Goal: Task Accomplishment & Management: Manage account settings

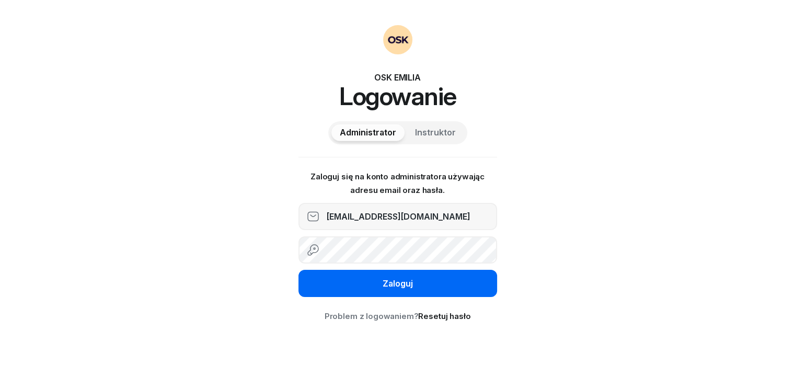
click at [394, 287] on div "Zaloguj" at bounding box center [398, 284] width 30 height 14
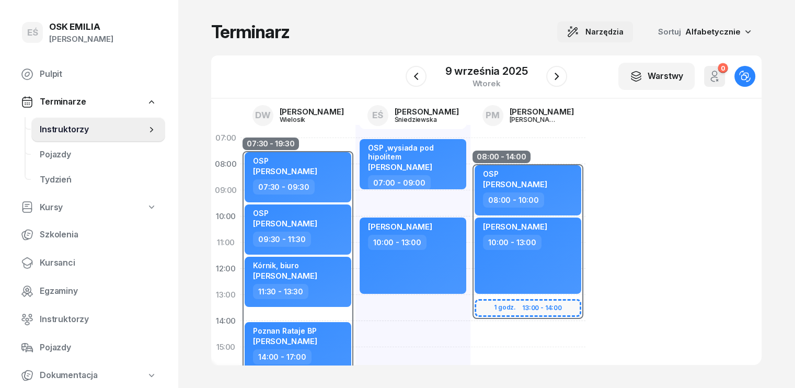
click at [624, 26] on span "Narzędzia" at bounding box center [604, 32] width 38 height 13
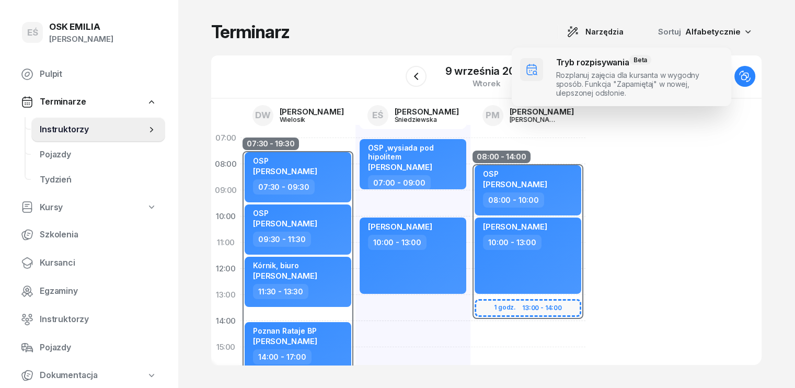
click at [618, 63] on span at bounding box center [622, 77] width 220 height 59
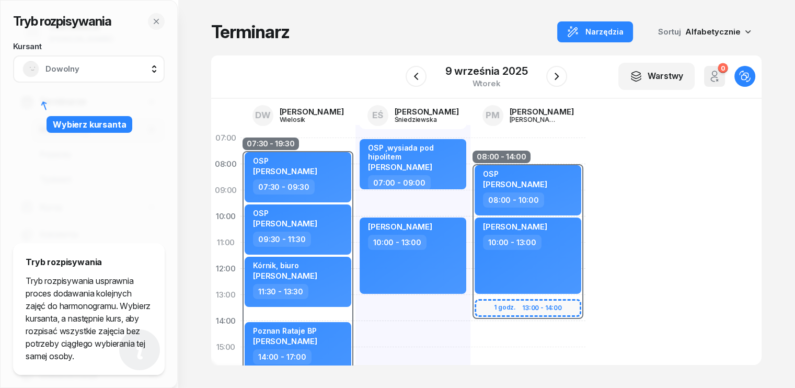
click at [71, 69] on span "Dowolny" at bounding box center [100, 69] width 110 height 14
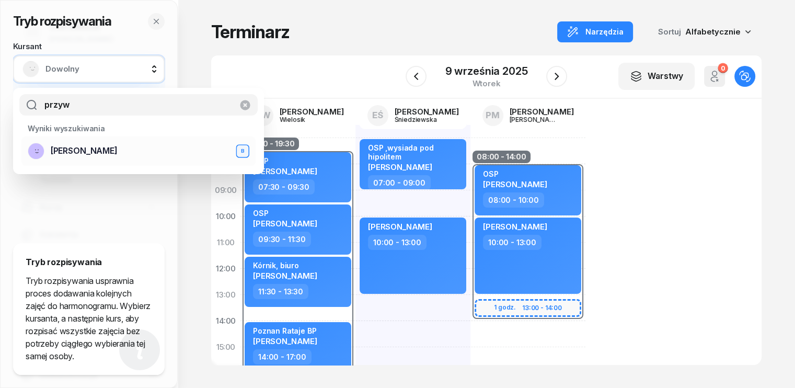
type input "przyw"
click at [85, 155] on span "[PERSON_NAME]" at bounding box center [84, 151] width 67 height 14
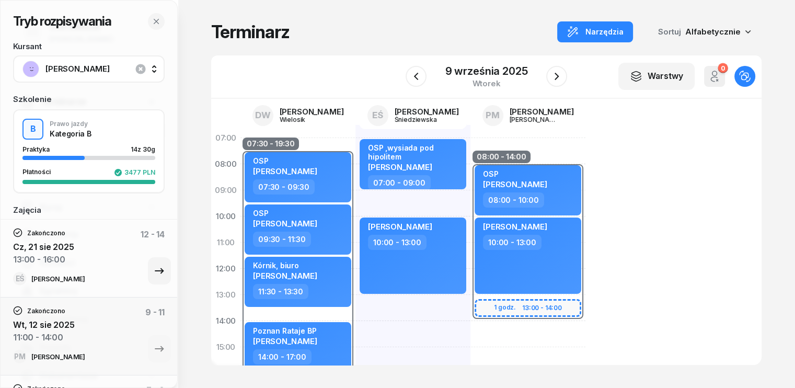
click at [98, 254] on div "Zakończono Cz, 21 sie 2025 13:00 - 16:00 12 - 14" at bounding box center [89, 250] width 152 height 44
click at [556, 74] on icon "button" at bounding box center [557, 76] width 4 height 7
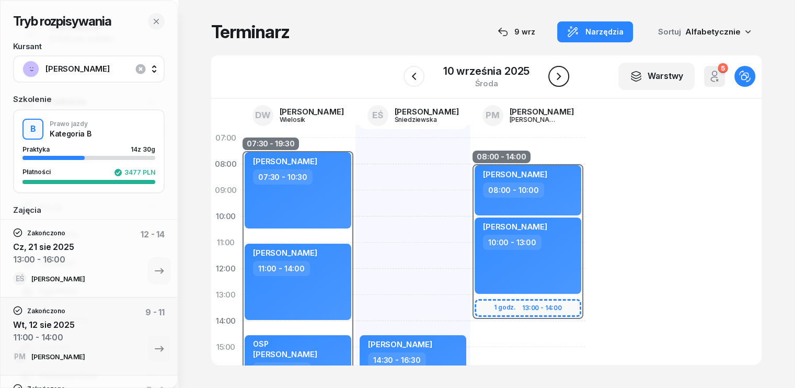
click at [562, 77] on icon "button" at bounding box center [559, 76] width 13 height 13
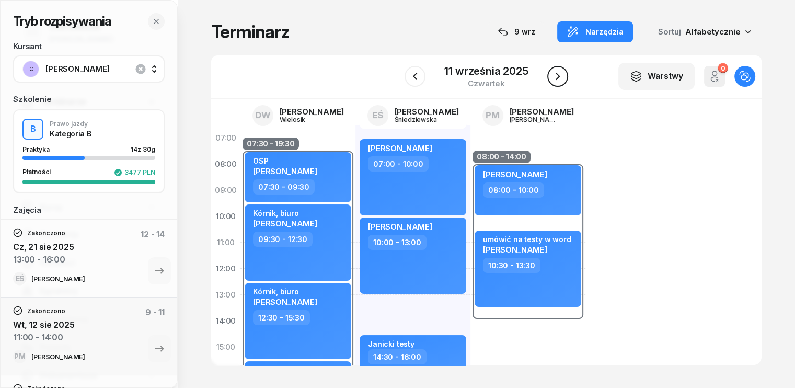
click at [562, 77] on icon "button" at bounding box center [557, 76] width 13 height 13
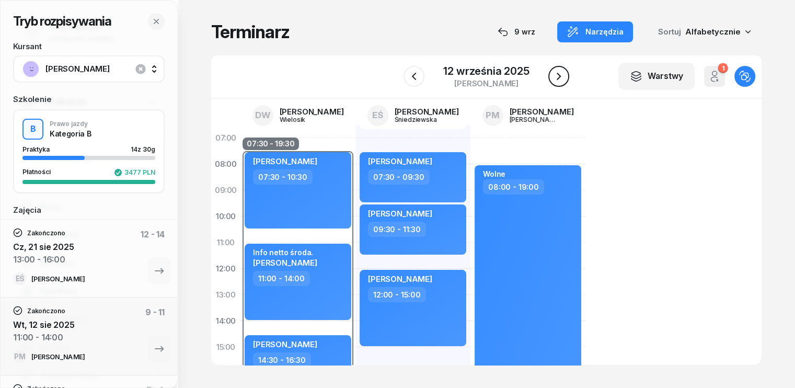
click at [561, 77] on icon "button" at bounding box center [559, 76] width 13 height 13
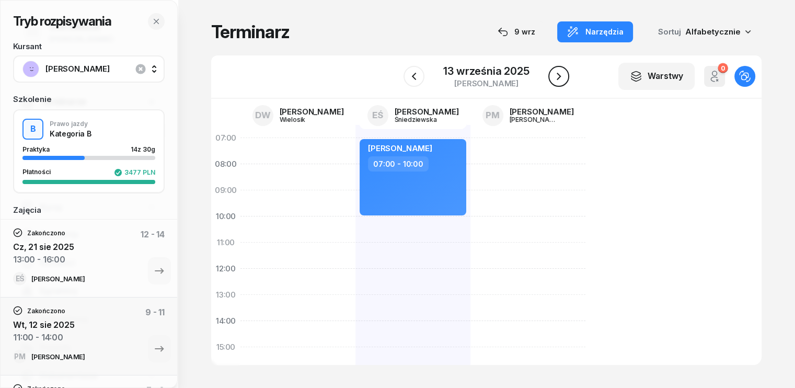
click at [561, 77] on icon "button" at bounding box center [559, 76] width 13 height 13
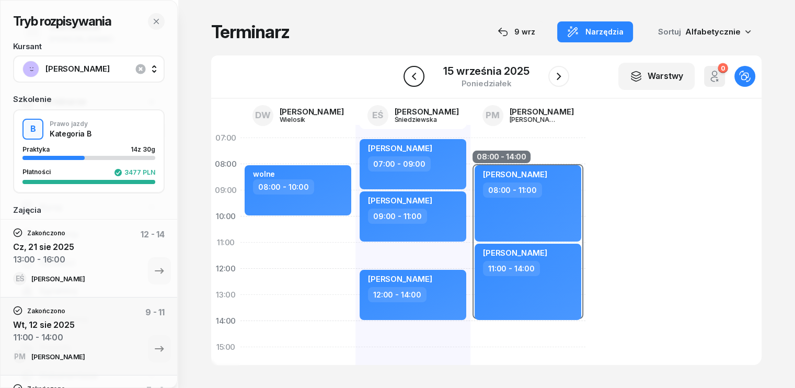
click at [415, 78] on icon "button" at bounding box center [414, 76] width 4 height 7
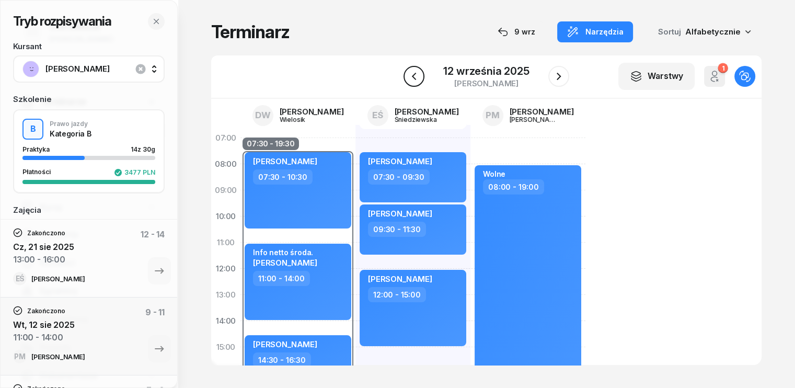
click at [415, 78] on icon "button" at bounding box center [414, 76] width 4 height 7
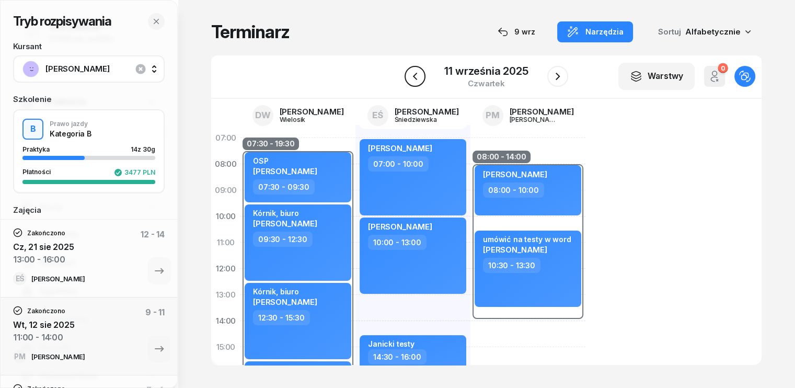
click at [415, 78] on icon "button" at bounding box center [415, 76] width 4 height 7
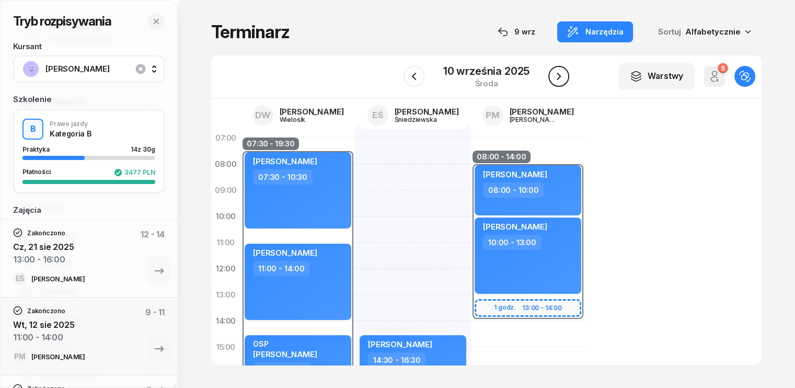
click at [560, 77] on icon "button" at bounding box center [559, 76] width 13 height 13
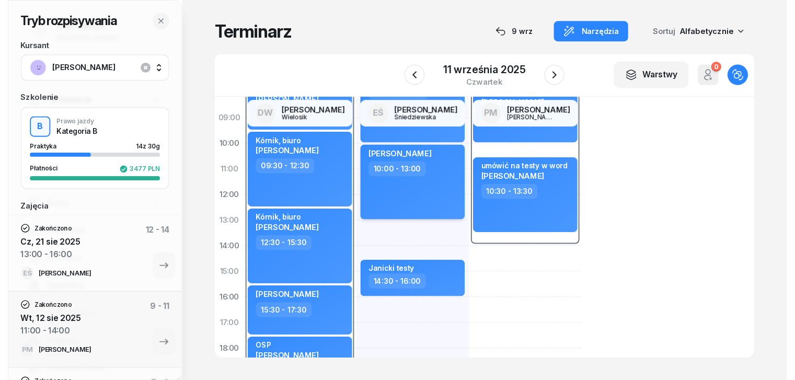
scroll to position [52, 0]
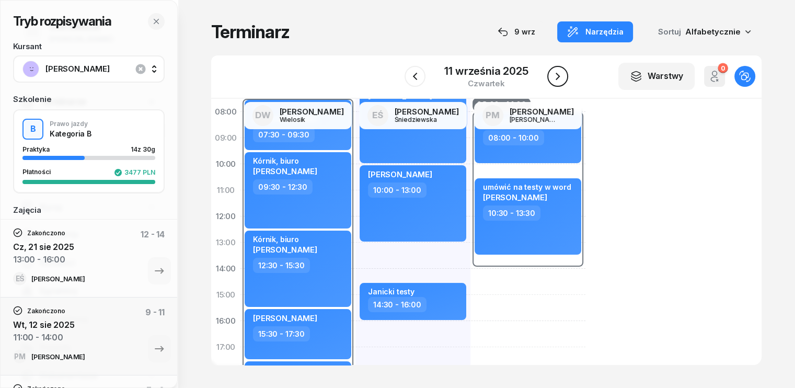
click at [558, 78] on icon "button" at bounding box center [557, 76] width 13 height 13
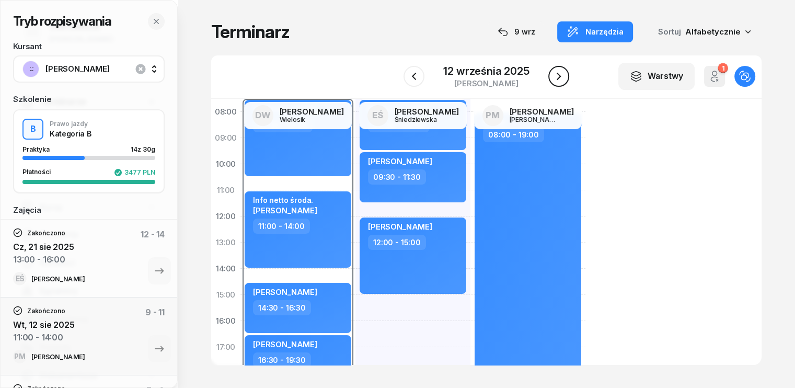
click at [558, 78] on icon "button" at bounding box center [559, 76] width 13 height 13
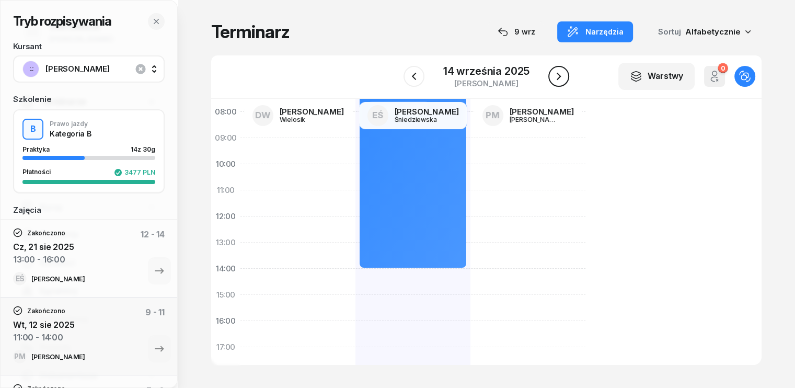
click at [558, 78] on icon "button" at bounding box center [559, 76] width 13 height 13
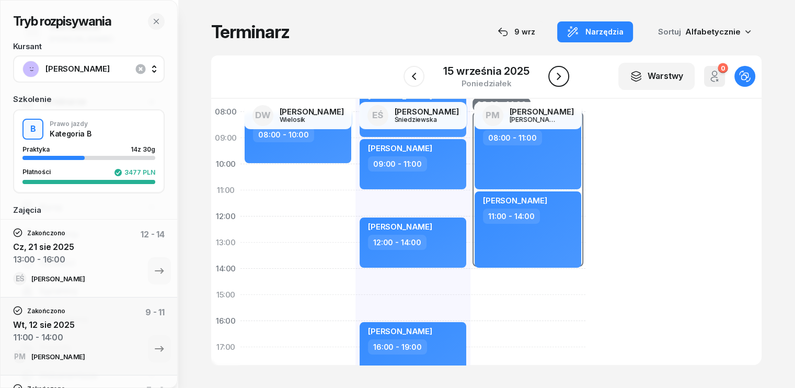
click at [558, 78] on icon "button" at bounding box center [559, 76] width 13 height 13
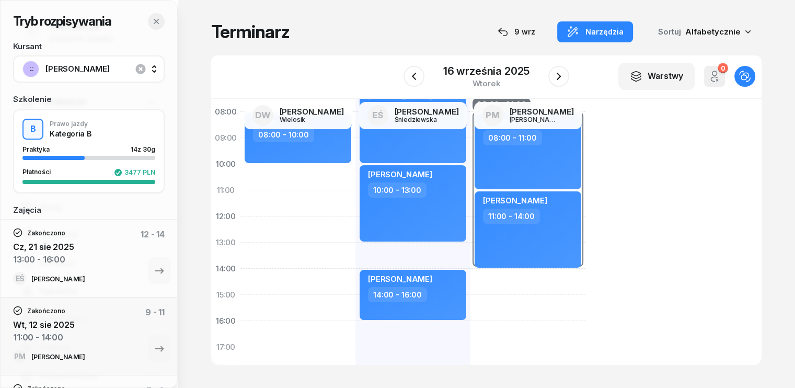
click at [157, 20] on icon "button" at bounding box center [156, 21] width 5 height 5
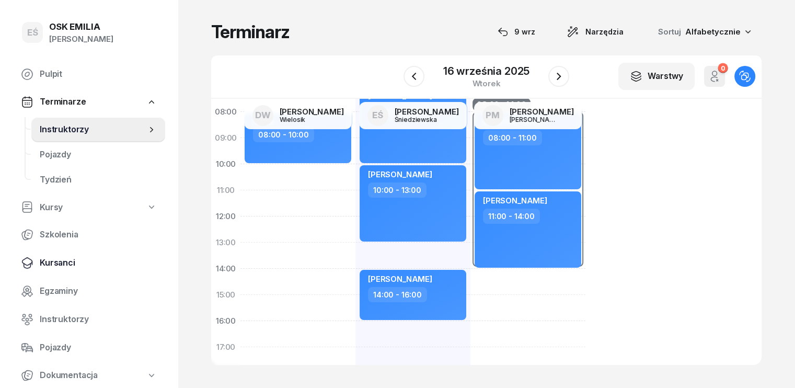
click at [65, 263] on span "Kursanci" at bounding box center [98, 263] width 117 height 14
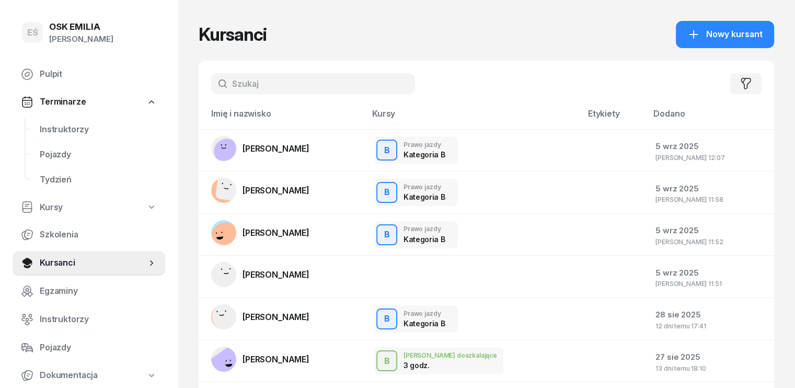
click at [241, 86] on input "text" at bounding box center [313, 83] width 204 height 21
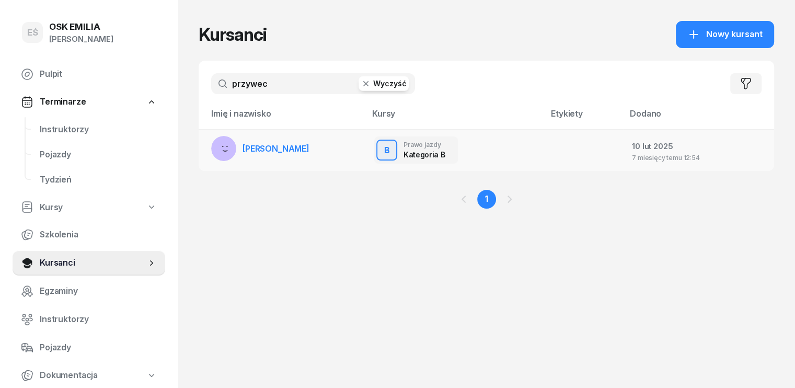
type input "przywec"
click at [273, 148] on span "[PERSON_NAME]" at bounding box center [276, 148] width 67 height 10
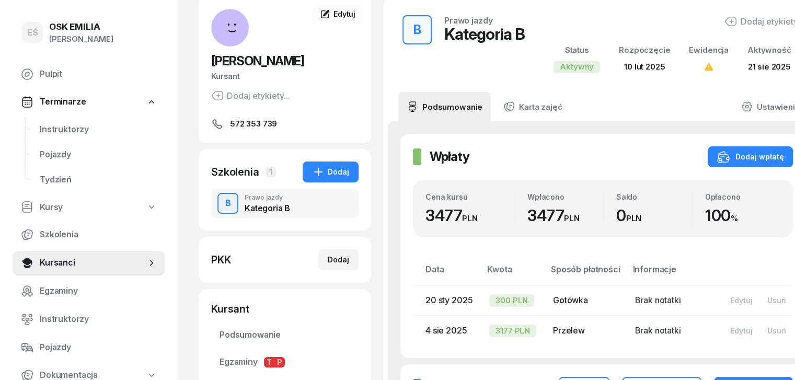
scroll to position [52, 0]
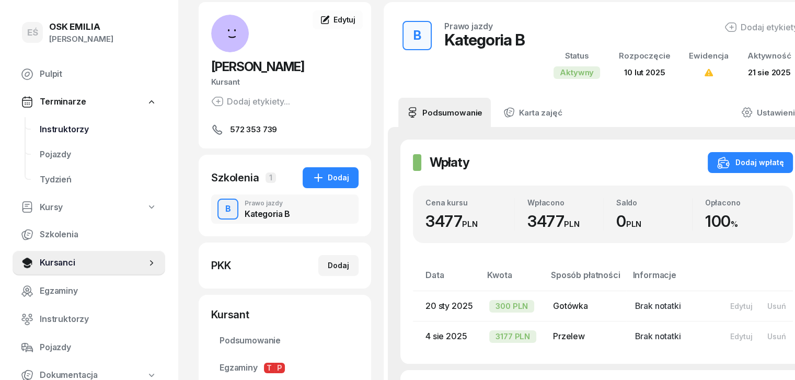
click at [69, 131] on span "Instruktorzy" at bounding box center [98, 130] width 117 height 14
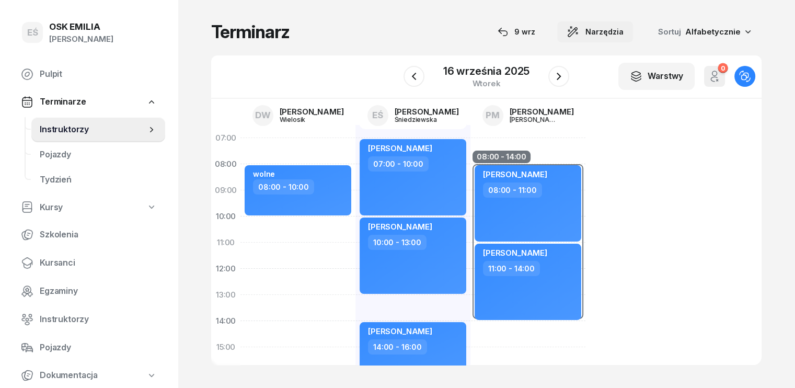
click at [614, 30] on span "Narzędzia" at bounding box center [604, 32] width 38 height 13
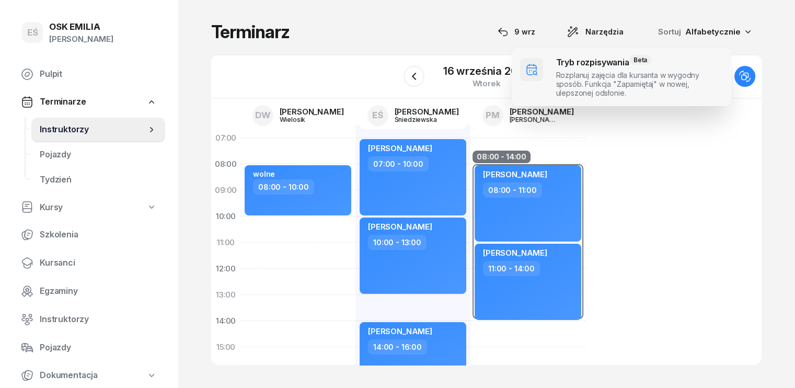
click at [578, 75] on span at bounding box center [622, 77] width 220 height 59
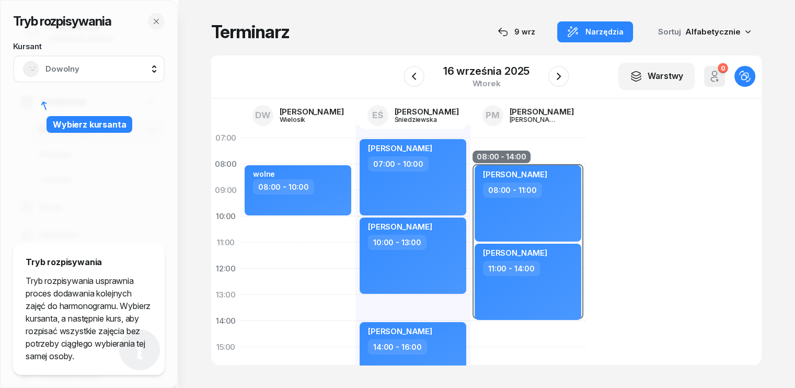
click at [86, 67] on span "Dowolny" at bounding box center [100, 69] width 110 height 14
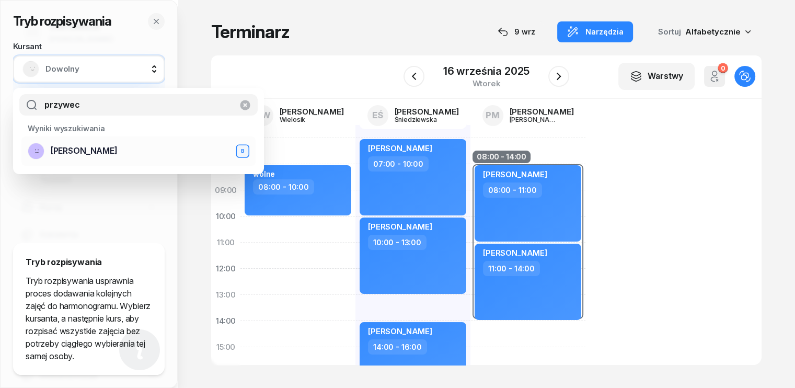
type input "przywec"
click at [88, 158] on div "Matylda Przywecka B" at bounding box center [139, 151] width 222 height 17
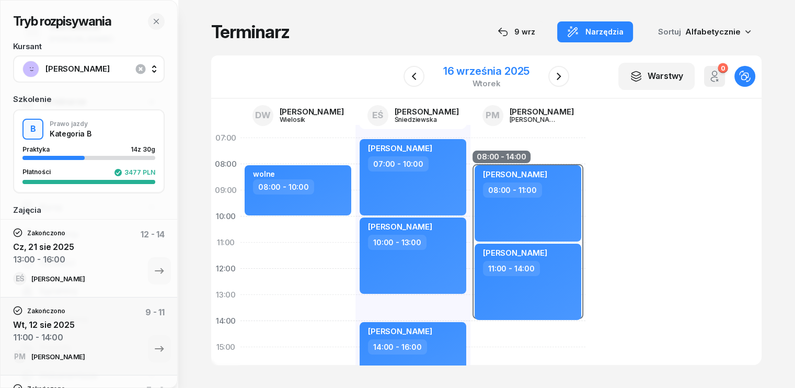
click at [513, 73] on div "16 września 2025" at bounding box center [486, 71] width 86 height 10
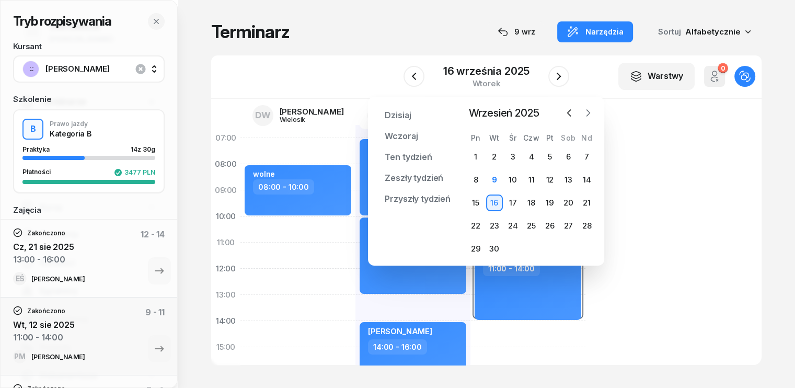
click at [585, 117] on icon "button" at bounding box center [588, 113] width 10 height 10
click at [480, 181] on div "6" at bounding box center [475, 179] width 17 height 17
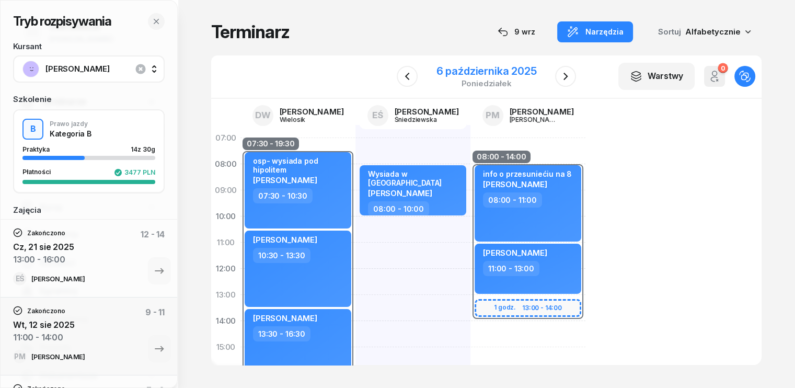
click at [484, 73] on div "6 października 2025" at bounding box center [486, 71] width 100 height 10
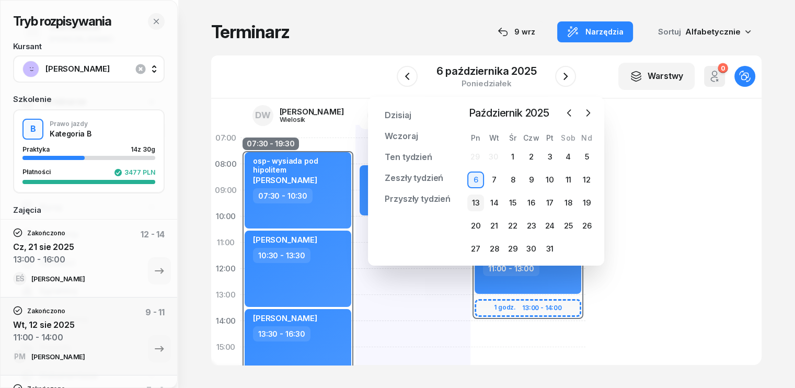
click at [477, 206] on div "13" at bounding box center [475, 202] width 17 height 17
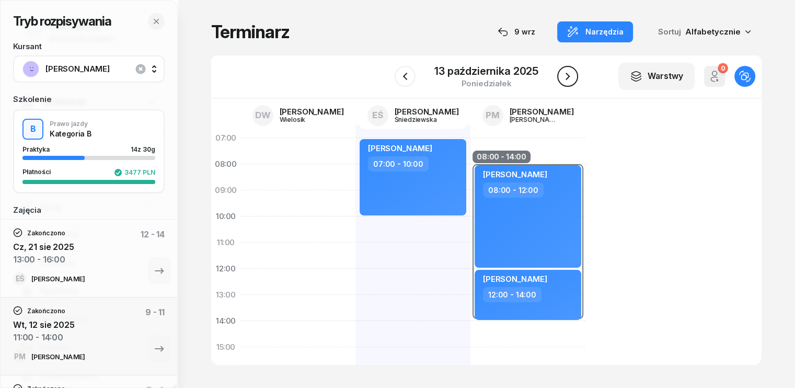
click at [566, 76] on icon "button" at bounding box center [567, 76] width 13 height 13
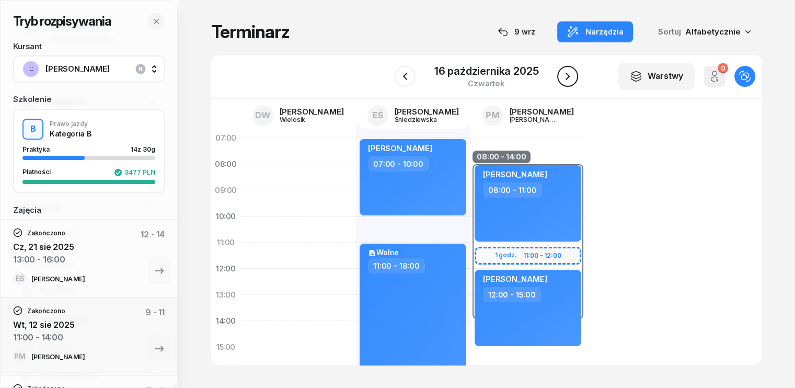
click at [566, 76] on icon "button" at bounding box center [567, 76] width 13 height 13
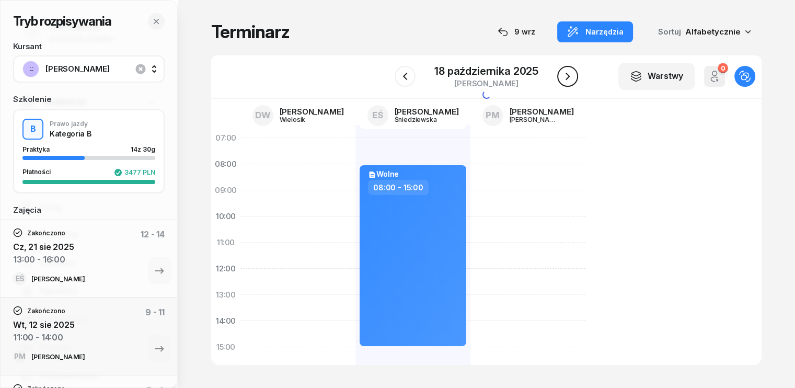
click at [566, 76] on icon "button" at bounding box center [567, 76] width 13 height 13
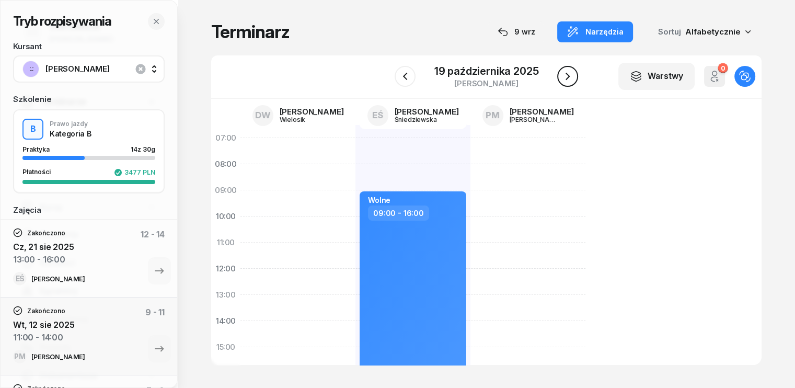
click at [566, 76] on icon "button" at bounding box center [567, 76] width 13 height 13
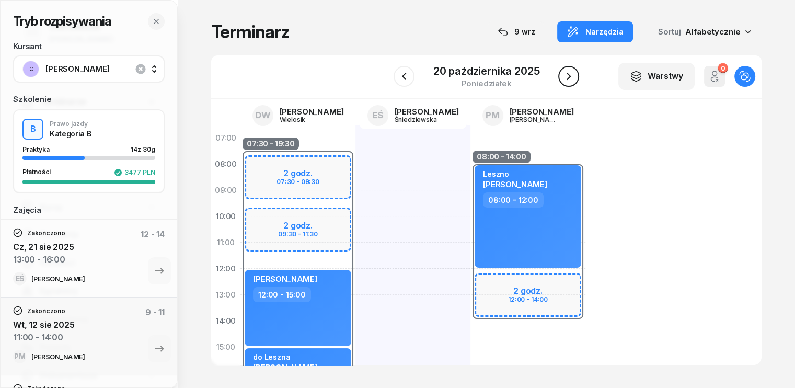
click at [571, 76] on icon "button" at bounding box center [568, 76] width 13 height 13
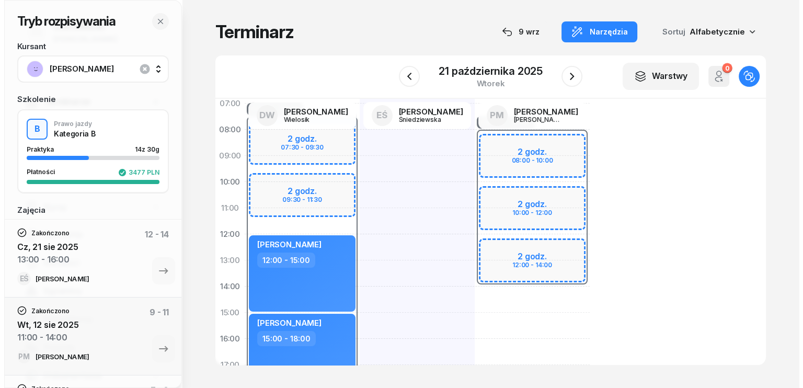
scroll to position [52, 0]
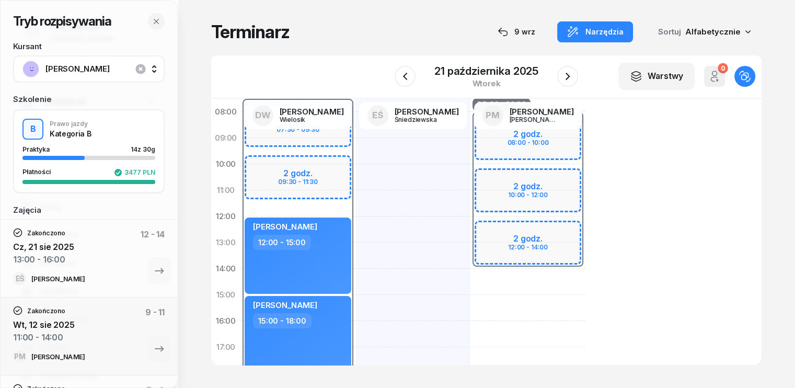
click at [470, 274] on div "08:00 - 14:00 2 godz. 08:00 - 10:00 2 godz. 10:00 - 12:00 2 godz. 12:00 - 14:00" at bounding box center [527, 308] width 115 height 470
select select "14"
select select "16"
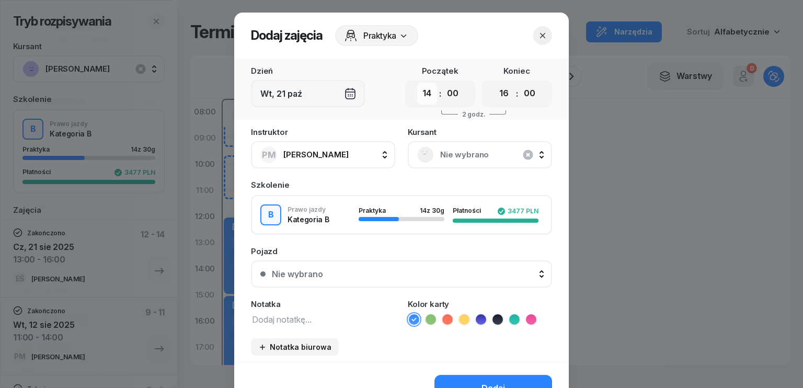
click at [419, 99] on select "00 01 02 03 04 05 06 07 08 09 10 11 12 13 14 15 16 17 18 19 20 21 22 23" at bounding box center [427, 94] width 20 height 22
select select "11"
click at [417, 83] on select "00 01 02 03 04 05 06 07 08 09 10 11 12 13 14 15 16 17 18 19 20 21 22 23" at bounding box center [427, 94] width 20 height 22
click at [501, 100] on select "00 01 02 03 04 05 06 07 08 09 10 11 12 13 14 15 16 17 18 19 20 21 22 23" at bounding box center [504, 94] width 20 height 22
select select "14"
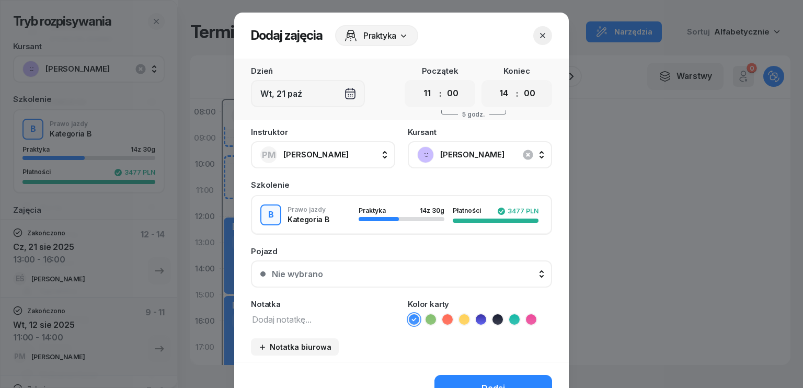
click at [494, 83] on select "00 01 02 03 04 05 06 07 08 09 10 11 12 13 14 15 16 17 18 19 20 21 22 23" at bounding box center [504, 94] width 20 height 22
click at [300, 313] on textarea at bounding box center [323, 319] width 144 height 14
click at [543, 38] on icon "button" at bounding box center [542, 35] width 10 height 10
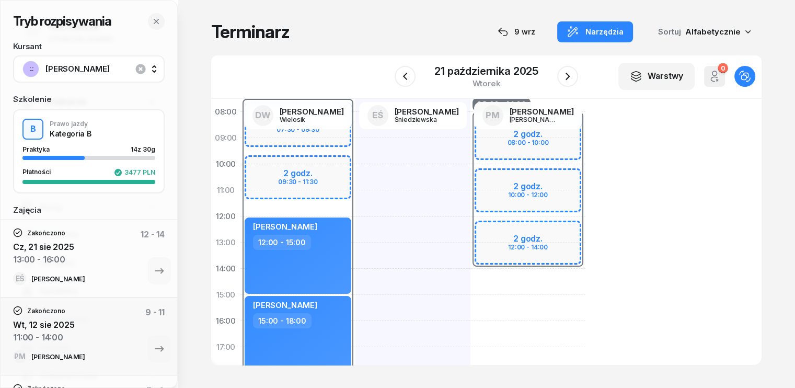
click at [470, 282] on div "08:00 - 14:00 2 godz. 08:00 - 10:00 2 godz. 10:00 - 12:00 2 godz. 12:00 - 14:00" at bounding box center [527, 308] width 115 height 470
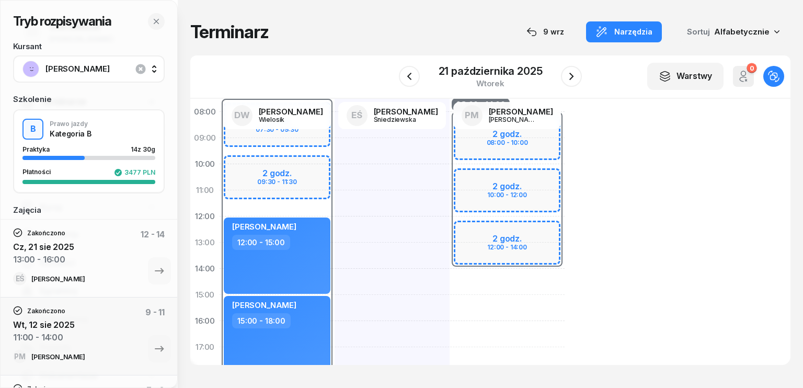
select select "14"
select select "16"
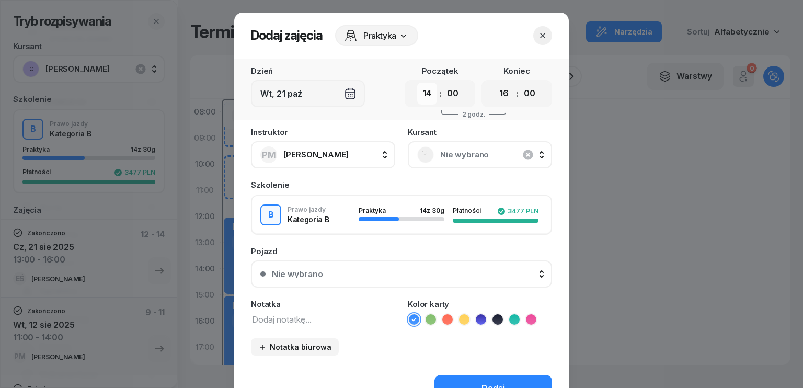
drag, startPoint x: 427, startPoint y: 94, endPoint x: 430, endPoint y: 103, distance: 10.1
click at [427, 94] on select "00 01 02 03 04 05 06 07 08 09 10 11 12 13 14 15 16 17 18 19 20 21 22 23" at bounding box center [427, 94] width 20 height 22
select select "11"
click at [417, 83] on select "00 01 02 03 04 05 06 07 08 09 10 11 12 13 14 15 16 17 18 19 20 21 22 23" at bounding box center [427, 94] width 20 height 22
click at [500, 94] on select "00 01 02 03 04 05 06 07 08 09 10 11 12 13 14 15 16 17 18 19 20 21 22 23" at bounding box center [504, 94] width 20 height 22
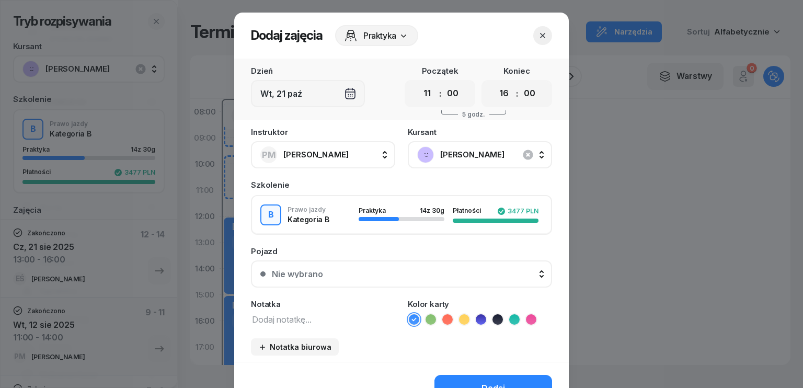
select select "14"
click at [494, 83] on select "00 01 02 03 04 05 06 07 08 09 10 11 12 13 14 15 16 17 18 19 20 21 22 23" at bounding box center [504, 94] width 20 height 22
click at [315, 315] on textarea at bounding box center [323, 319] width 144 height 14
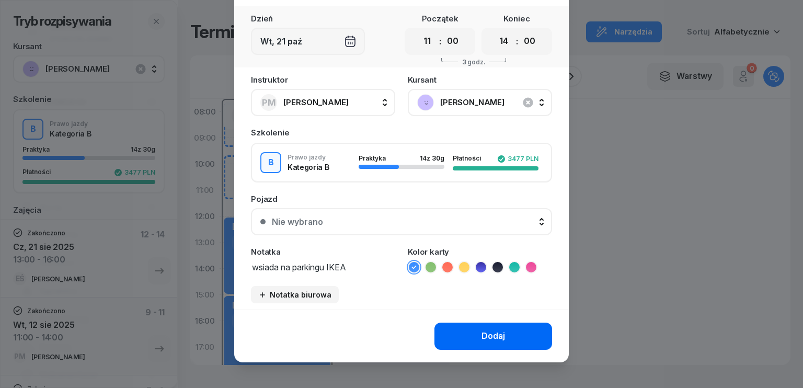
type textarea "wsiada na parkingu IKEA"
click at [496, 334] on div "Dodaj" at bounding box center [493, 336] width 24 height 14
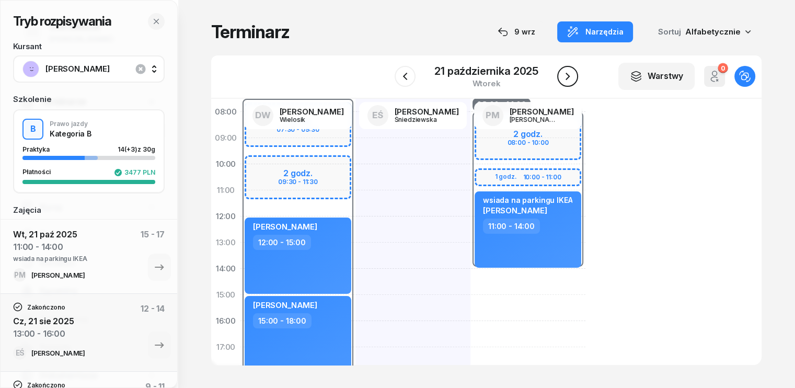
click at [567, 78] on icon "button" at bounding box center [568, 76] width 4 height 7
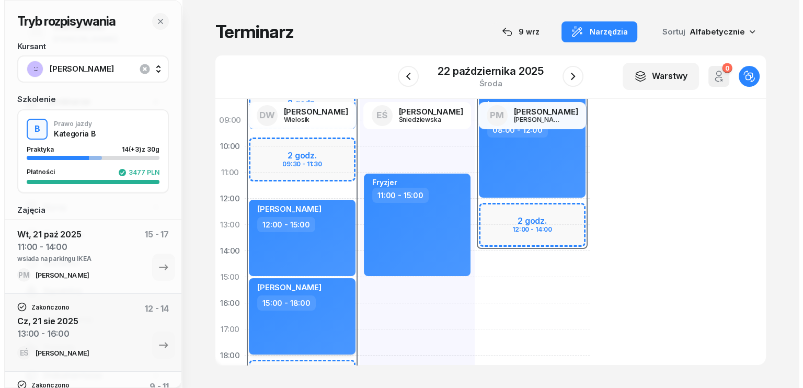
scroll to position [157, 0]
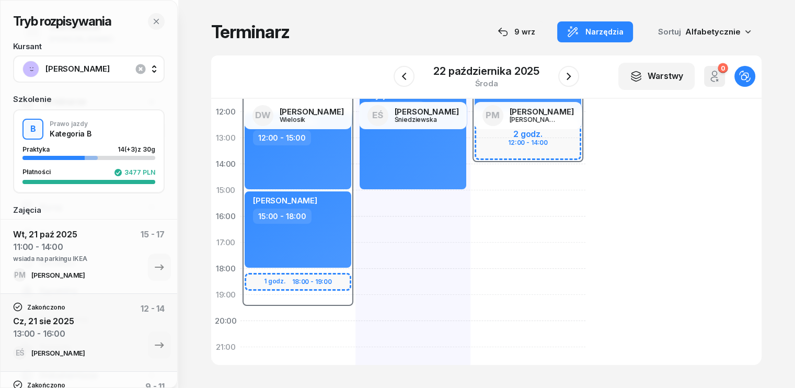
click at [240, 317] on div "07:30 - 19:30 2 godz. 07:30 - 09:30 2 godz. 09:30 - 11:30 1 godz. 18:00 - 19:00…" at bounding box center [297, 203] width 115 height 470
select select "19"
select select "21"
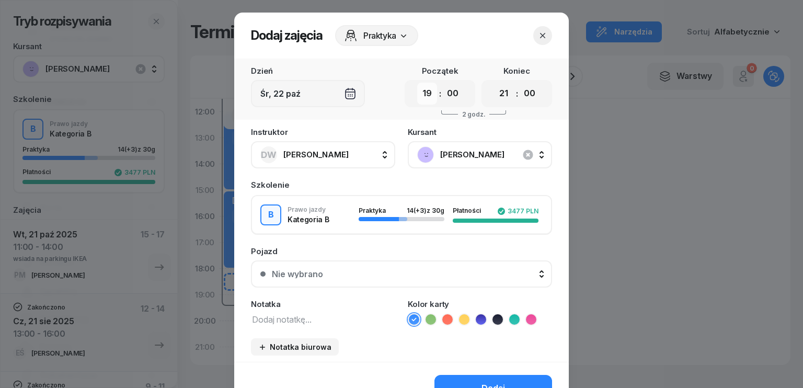
click at [422, 96] on select "00 01 02 03 04 05 06 07 08 09 10 11 12 13 14 15 16 17 18 19 20 21 22 23" at bounding box center [427, 94] width 20 height 22
select select "07"
click at [417, 83] on select "00 01 02 03 04 05 06 07 08 09 10 11 12 13 14 15 16 17 18 19 20 21 22 23" at bounding box center [427, 94] width 20 height 22
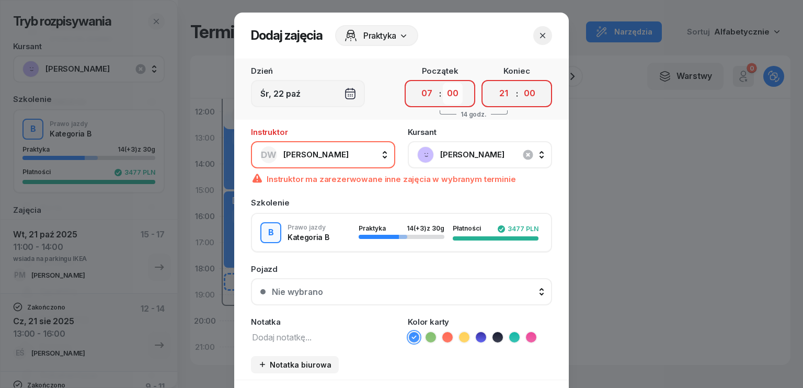
click at [451, 96] on select "00 05 10 15 20 25 30 35 40 45 50 55" at bounding box center [453, 94] width 20 height 22
select select "30"
click at [443, 83] on select "00 05 10 15 20 25 30 35 40 45 50 55" at bounding box center [453, 94] width 20 height 22
drag, startPoint x: 498, startPoint y: 93, endPoint x: 498, endPoint y: 102, distance: 9.9
click at [498, 93] on select "00 01 02 03 04 05 06 07 08 09 10 11 12 13 14 15 16 17 18 19 20 21 22 23" at bounding box center [504, 94] width 20 height 22
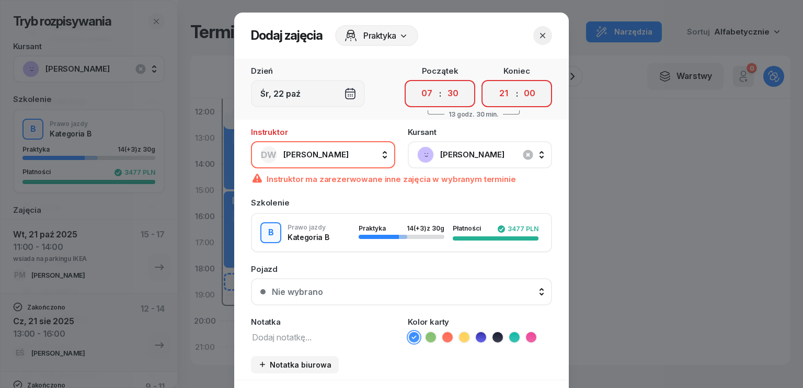
select select "10"
click at [494, 83] on select "00 01 02 03 04 05 06 07 08 09 10 11 12 13 14 15 16 17 18 19 20 21 22 23" at bounding box center [504, 94] width 20 height 22
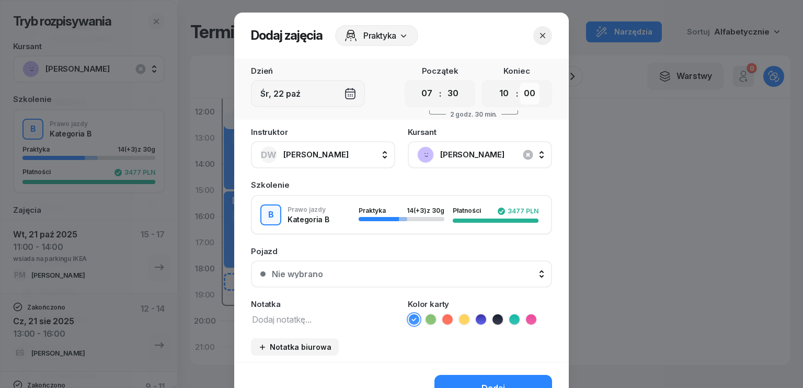
drag, startPoint x: 526, startPoint y: 90, endPoint x: 530, endPoint y: 103, distance: 13.6
click at [526, 90] on select "00 05 10 15 20 25 30 35 40 45 50 55" at bounding box center [530, 94] width 20 height 22
select select "30"
click at [520, 83] on select "00 05 10 15 20 25 30 35 40 45 50 55" at bounding box center [530, 94] width 20 height 22
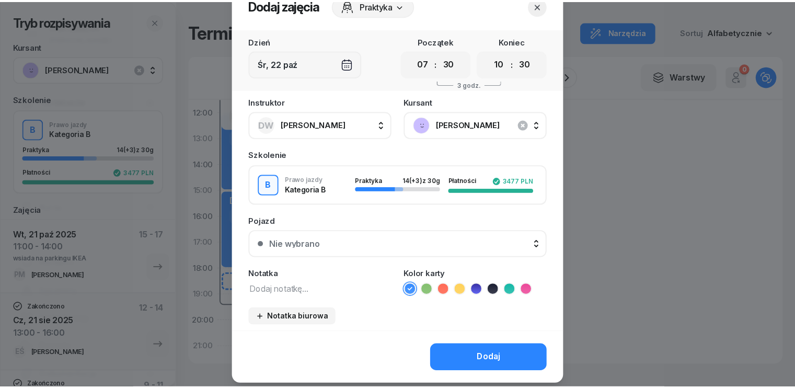
scroll to position [59, 0]
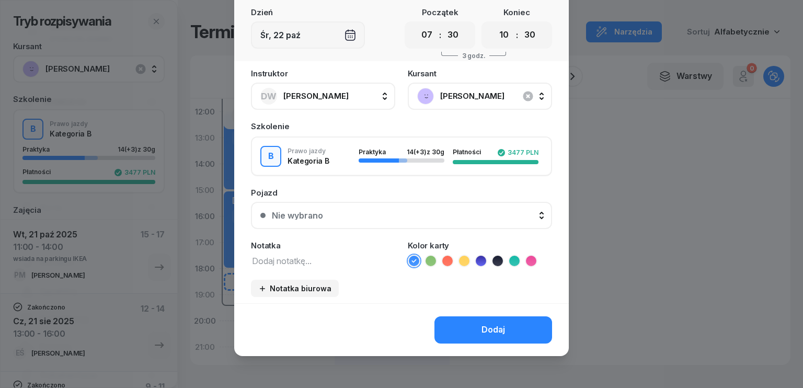
click at [291, 255] on textarea at bounding box center [323, 261] width 144 height 14
click at [302, 261] on textarea "wysiada na porkingu ikea" at bounding box center [323, 261] width 144 height 14
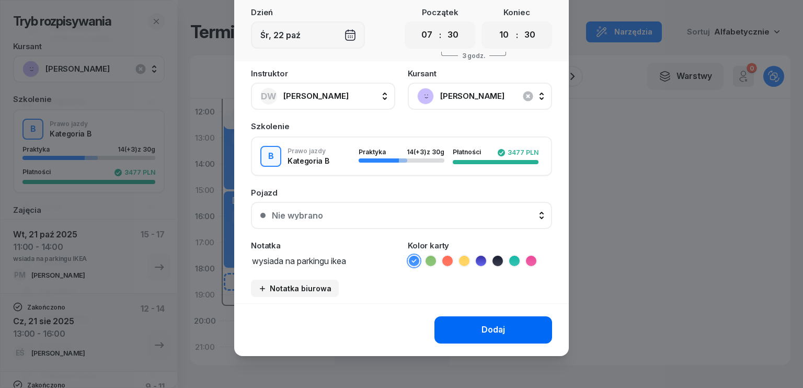
type textarea "wysiada na parkingu ikea"
click at [474, 330] on button "Dodaj" at bounding box center [493, 329] width 118 height 27
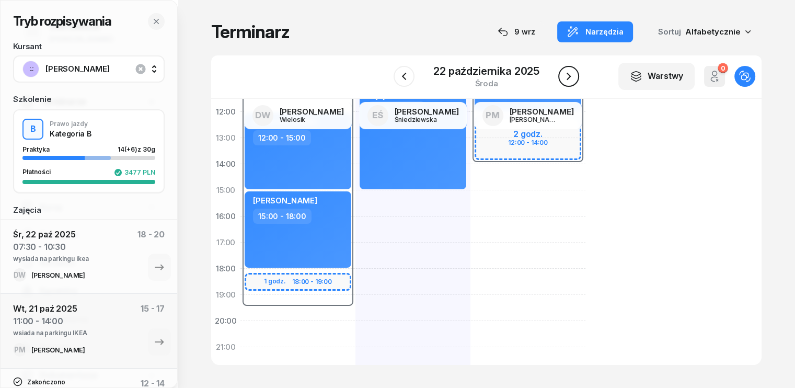
click at [573, 76] on icon "button" at bounding box center [568, 76] width 13 height 13
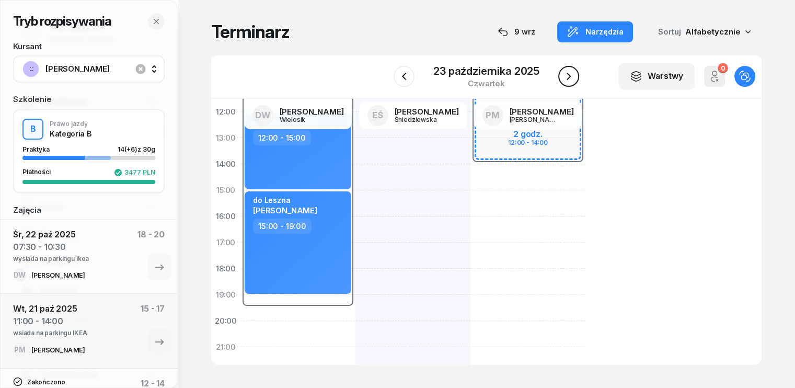
click at [573, 76] on icon "button" at bounding box center [568, 76] width 13 height 13
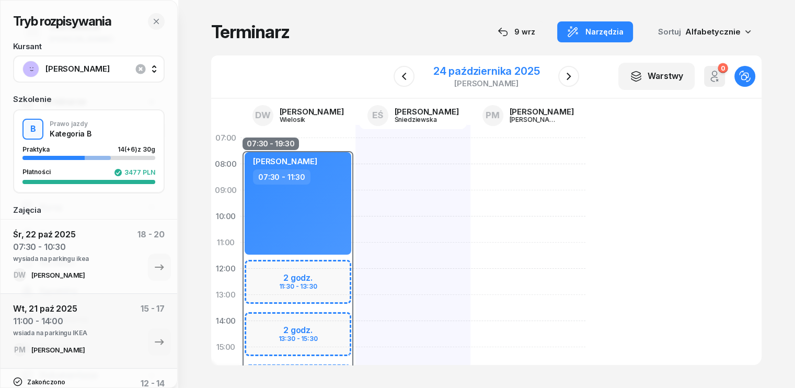
click at [456, 73] on div "24 października 2025" at bounding box center [486, 71] width 107 height 10
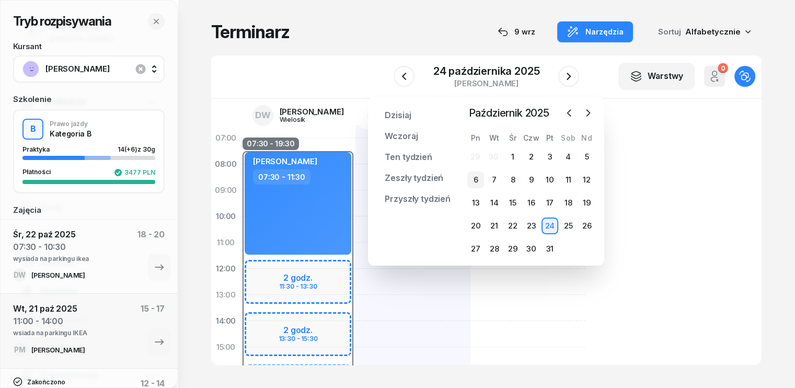
click at [477, 176] on div "6" at bounding box center [475, 179] width 17 height 17
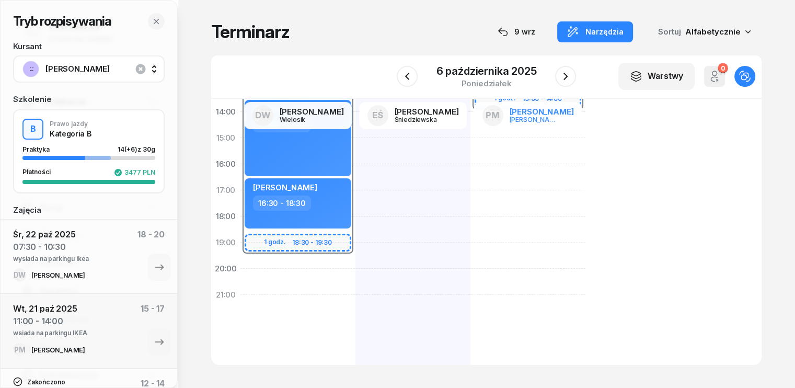
scroll to position [105, 0]
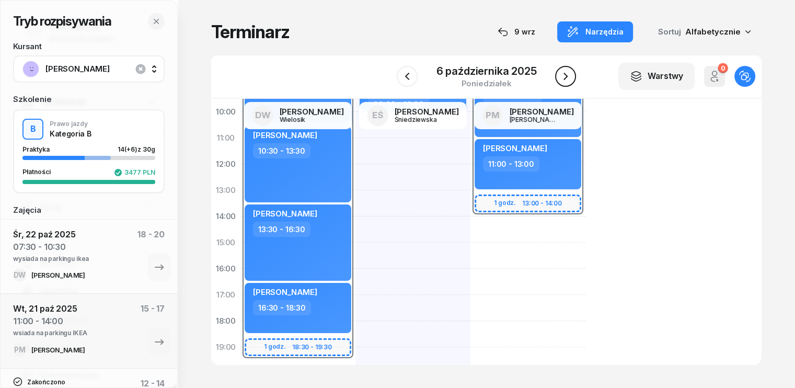
click at [568, 78] on icon "button" at bounding box center [565, 76] width 13 height 13
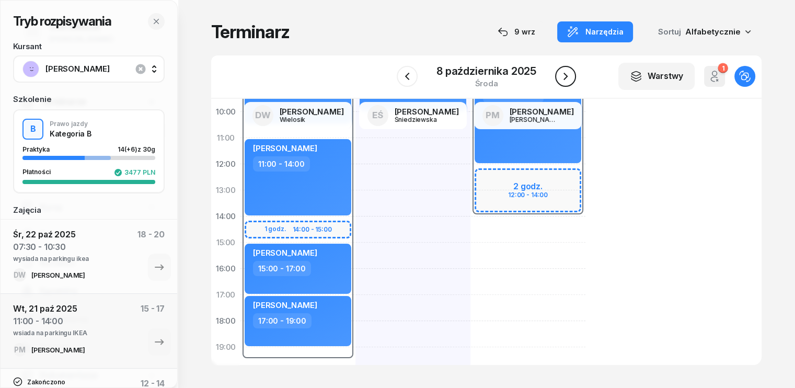
click at [566, 79] on icon "button" at bounding box center [565, 76] width 13 height 13
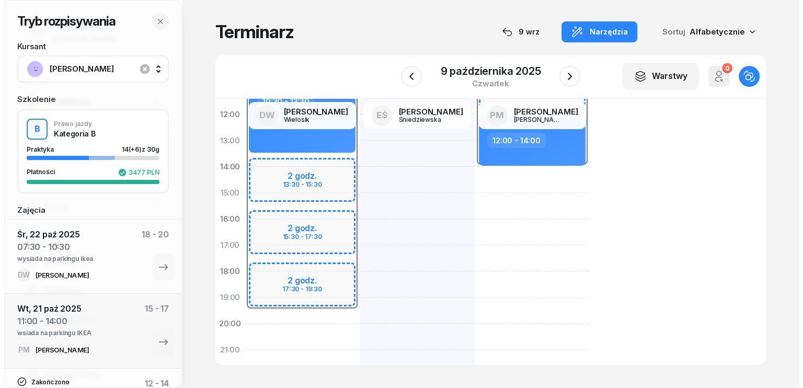
scroll to position [157, 0]
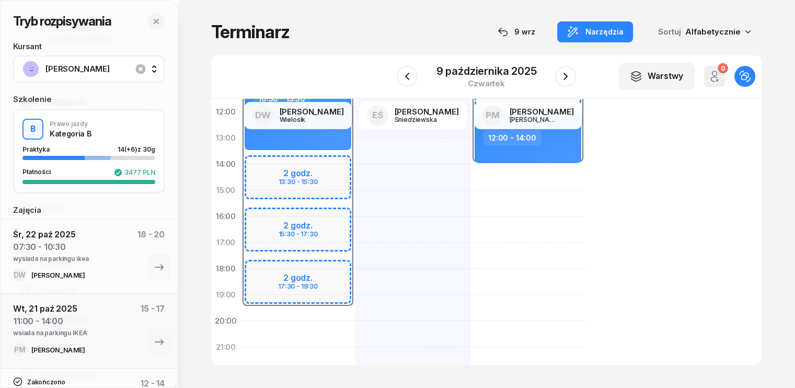
click at [240, 312] on div "07:30 - 19:30 2 godz. 13:30 - 15:30 2 godz. 15:30 - 17:30 2 godz. 17:30 - 19:30…" at bounding box center [297, 203] width 115 height 470
select select "19"
select select "21"
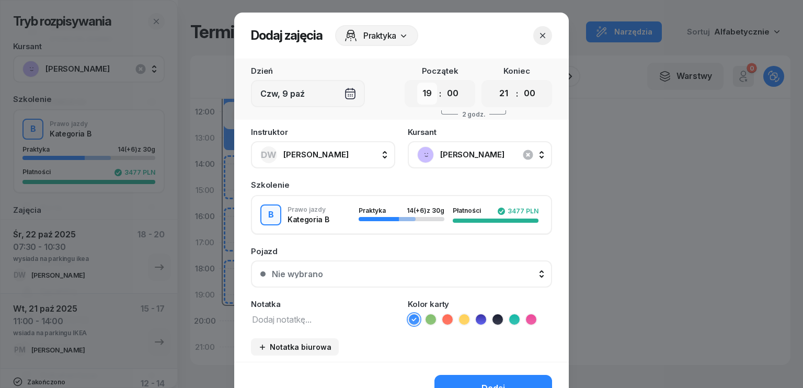
click at [427, 94] on select "00 01 02 03 04 05 06 07 08 09 10 11 12 13 14 15 16 17 18 19 20 21 22 23" at bounding box center [427, 94] width 20 height 22
select select "16"
click at [417, 83] on select "00 01 02 03 04 05 06 07 08 09 10 11 12 13 14 15 16 17 18 19 20 21 22 23" at bounding box center [427, 94] width 20 height 22
click at [542, 35] on icon "button" at bounding box center [542, 35] width 10 height 10
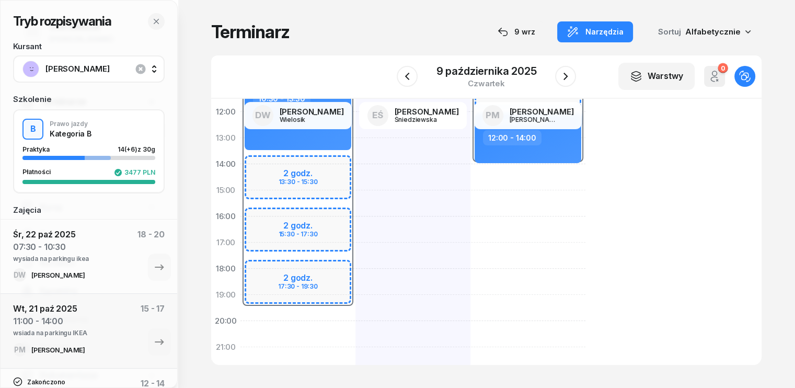
click at [240, 317] on div "07:30 - 19:30 2 godz. 13:30 - 15:30 2 godz. 15:30 - 17:30 2 godz. 17:30 - 19:30…" at bounding box center [297, 203] width 115 height 470
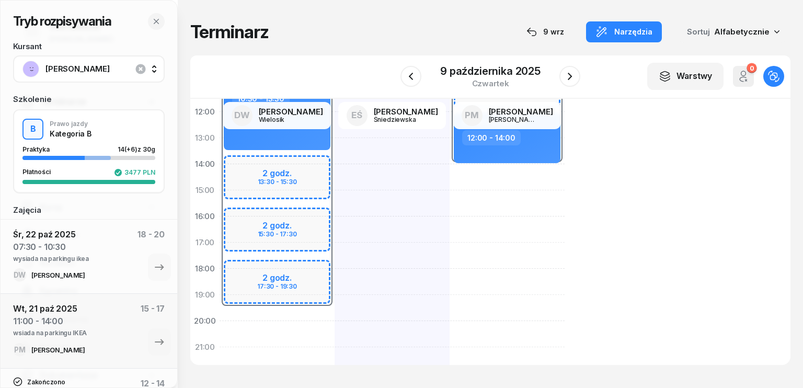
select select "19"
select select "21"
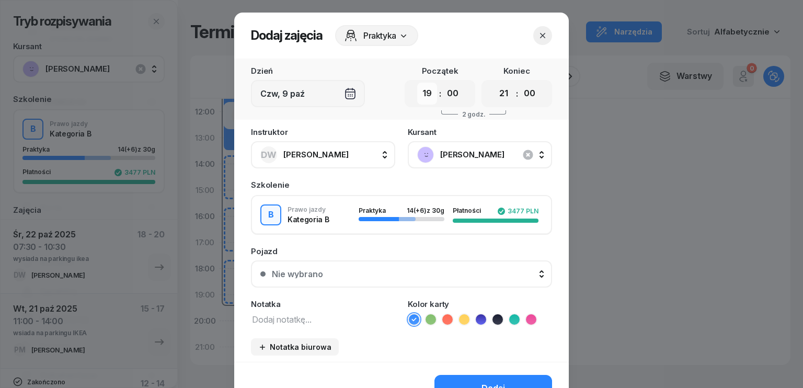
click at [417, 93] on select "00 01 02 03 04 05 06 07 08 09 10 11 12 13 14 15 16 17 18 19 20 21 22 23" at bounding box center [427, 94] width 20 height 22
select select "16"
click at [417, 83] on select "00 01 02 03 04 05 06 07 08 09 10 11 12 13 14 15 16 17 18 19 20 21 22 23" at bounding box center [427, 94] width 20 height 22
drag, startPoint x: 454, startPoint y: 96, endPoint x: 453, endPoint y: 103, distance: 7.3
click at [454, 96] on select "00 05 10 15 20 25 30 35 40 45 50 55" at bounding box center [453, 94] width 20 height 22
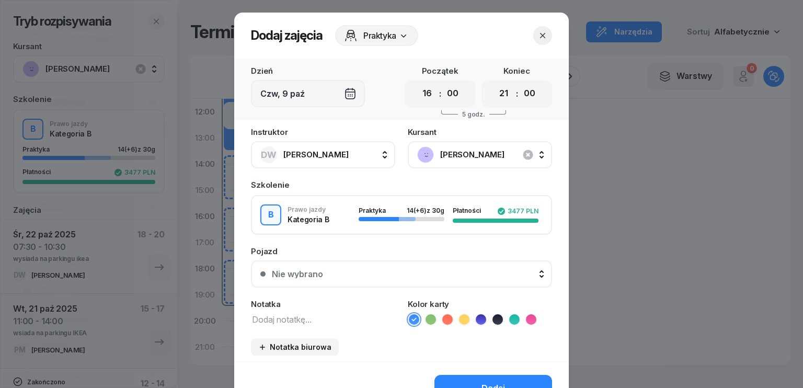
select select "30"
click at [443, 83] on select "00 05 10 15 20 25 30 35 40 45 50 55" at bounding box center [453, 94] width 20 height 22
click at [499, 95] on select "00 01 02 03 04 05 06 07 08 09 10 11 12 13 14 15 16 17 18 19 20 21 22 23" at bounding box center [504, 94] width 20 height 22
select select "19"
click at [494, 83] on select "00 01 02 03 04 05 06 07 08 09 10 11 12 13 14 15 16 17 18 19 20 21 22 23" at bounding box center [504, 94] width 20 height 22
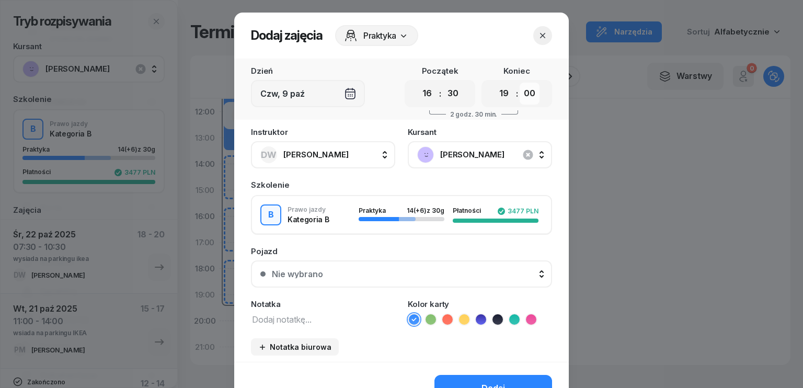
click at [532, 94] on select "00 05 10 15 20 25 30 35 40 45 50 55" at bounding box center [530, 94] width 20 height 22
select select "30"
click at [520, 83] on select "00 05 10 15 20 25 30 35 40 45 50 55" at bounding box center [530, 94] width 20 height 22
click at [293, 318] on textarea at bounding box center [323, 319] width 144 height 14
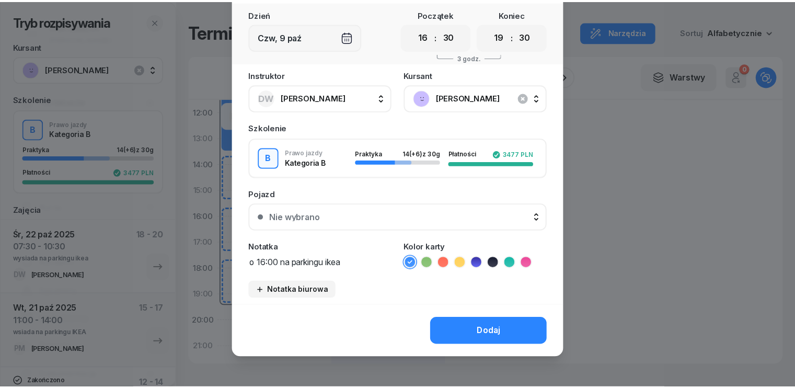
scroll to position [59, 0]
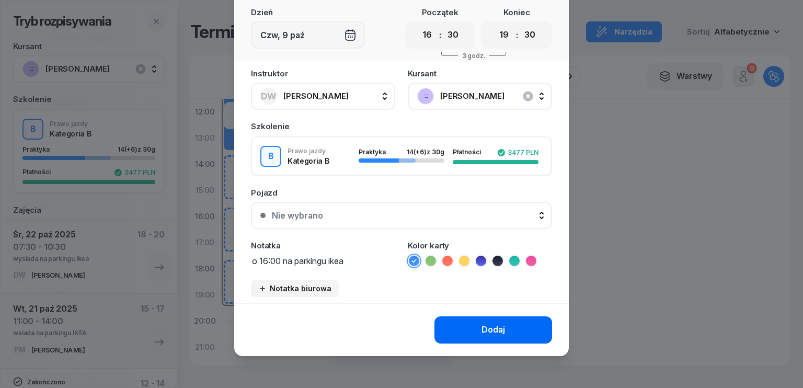
type textarea "o 16:00 na parkingu ikea"
click at [501, 332] on div "Dodaj" at bounding box center [493, 330] width 24 height 14
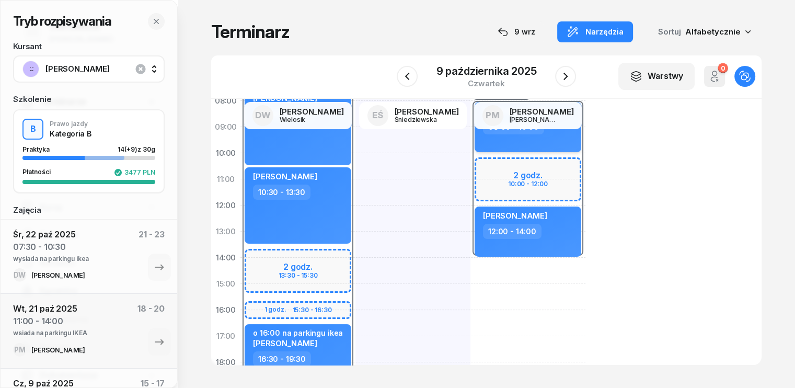
scroll to position [0, 0]
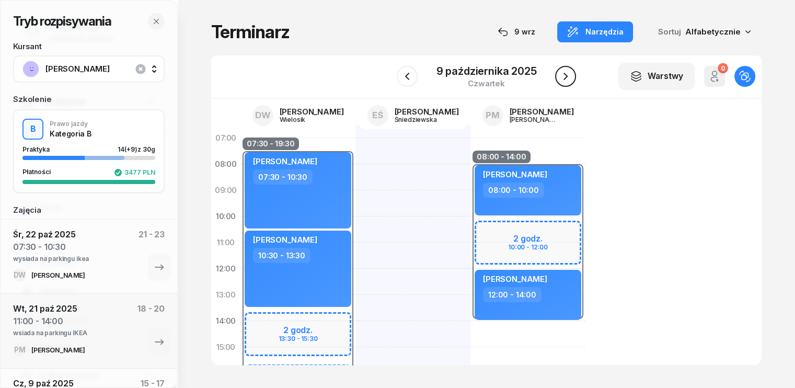
click at [567, 78] on icon "button" at bounding box center [565, 76] width 13 height 13
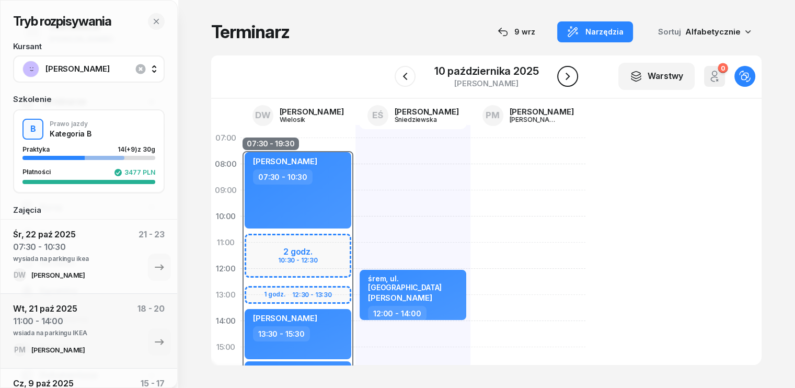
click at [567, 76] on icon "button" at bounding box center [567, 76] width 13 height 13
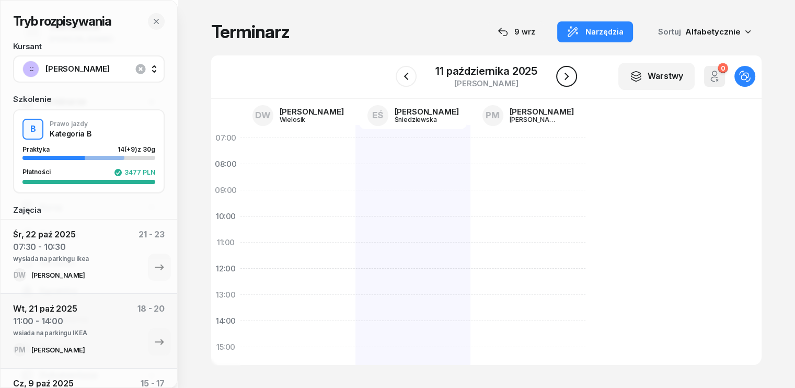
click at [568, 76] on icon "button" at bounding box center [567, 76] width 4 height 7
click at [568, 76] on icon "button" at bounding box center [568, 76] width 4 height 7
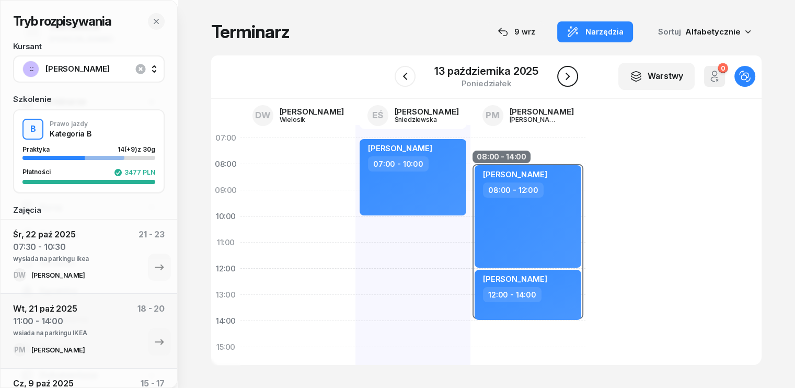
click at [571, 81] on icon "button" at bounding box center [567, 76] width 13 height 13
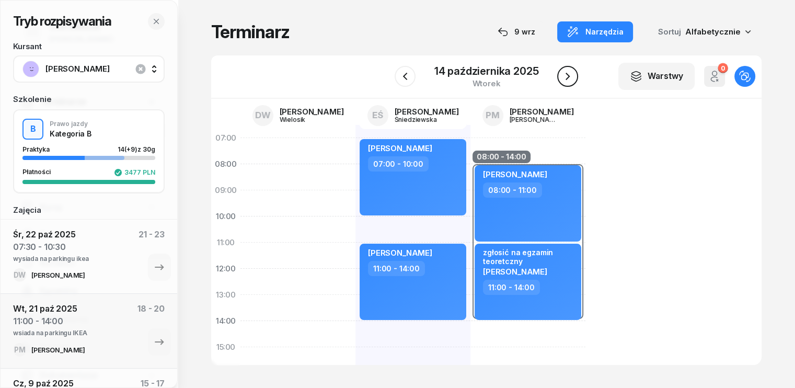
click at [571, 81] on icon "button" at bounding box center [567, 76] width 13 height 13
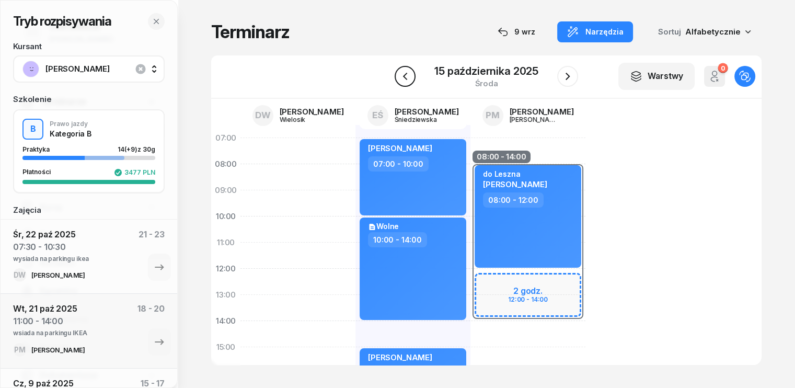
click at [405, 76] on icon "button" at bounding box center [405, 76] width 13 height 13
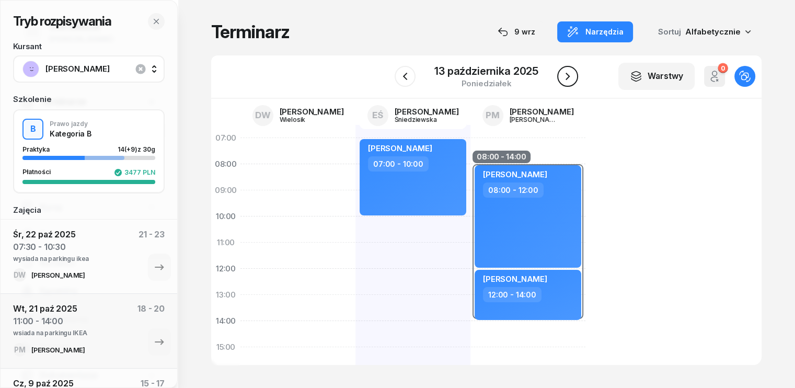
click at [563, 81] on icon "button" at bounding box center [567, 76] width 13 height 13
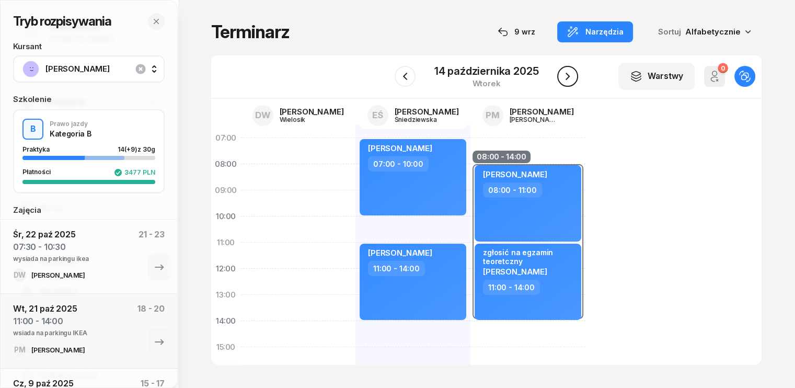
click at [563, 79] on icon "button" at bounding box center [567, 76] width 13 height 13
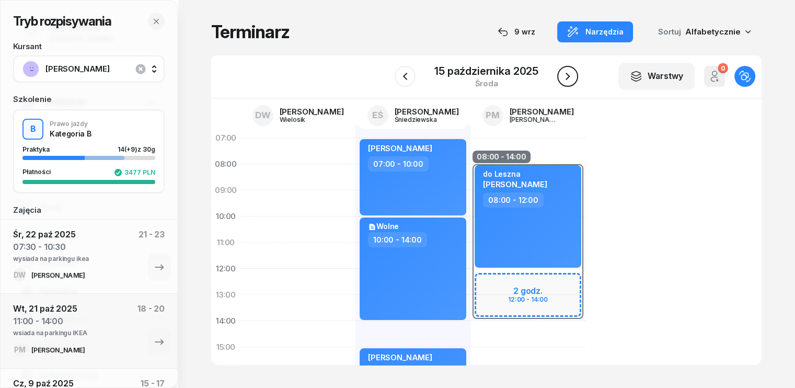
click at [567, 80] on icon "button" at bounding box center [567, 76] width 13 height 13
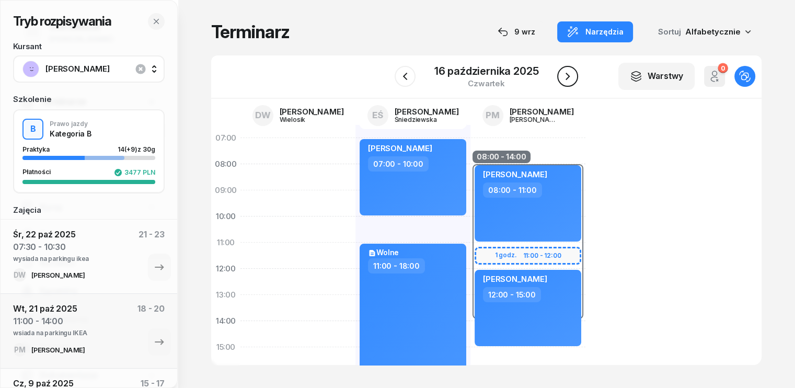
click at [571, 83] on icon "button" at bounding box center [567, 76] width 13 height 13
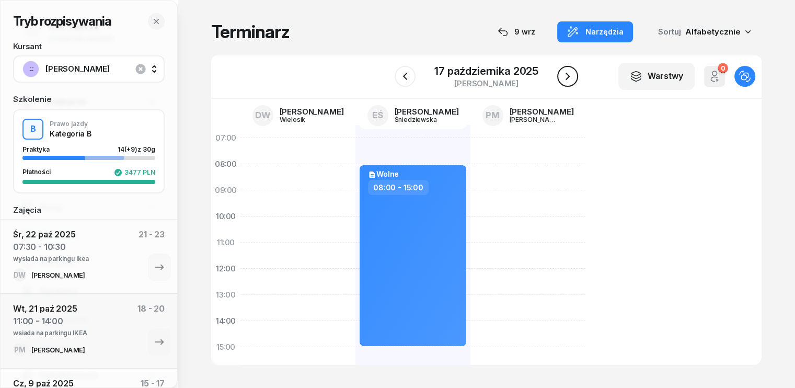
click at [571, 82] on icon "button" at bounding box center [567, 76] width 13 height 13
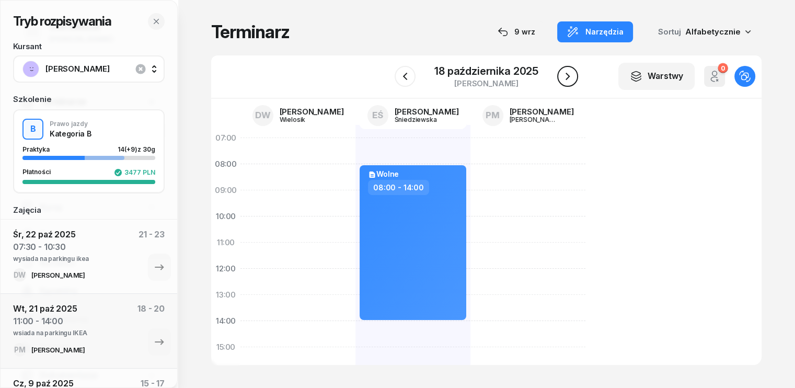
click at [572, 83] on icon "button" at bounding box center [567, 76] width 13 height 13
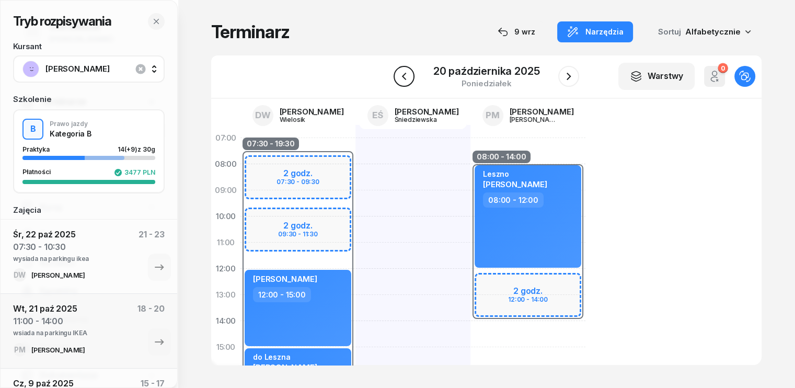
click at [405, 75] on icon "button" at bounding box center [404, 76] width 13 height 13
click at [405, 75] on icon "button" at bounding box center [404, 76] width 4 height 7
click at [405, 75] on icon "button" at bounding box center [405, 76] width 4 height 7
click at [405, 75] on icon "button" at bounding box center [404, 76] width 4 height 7
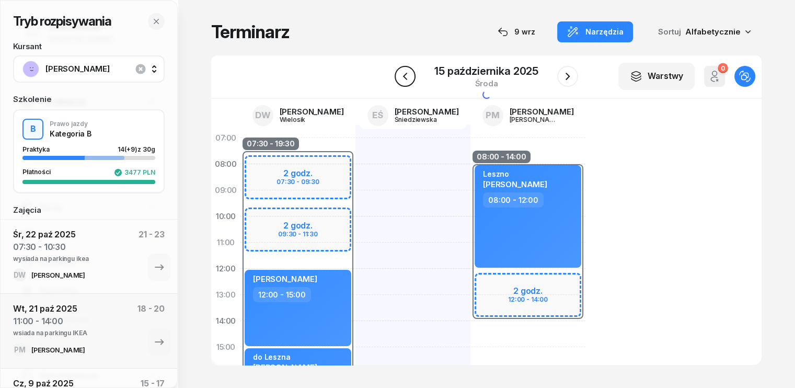
click at [405, 75] on icon "button" at bounding box center [405, 76] width 4 height 7
click at [405, 75] on icon "button" at bounding box center [404, 76] width 4 height 7
click at [405, 75] on icon "button" at bounding box center [405, 76] width 4 height 7
click at [405, 75] on icon "button" at bounding box center [406, 76] width 13 height 13
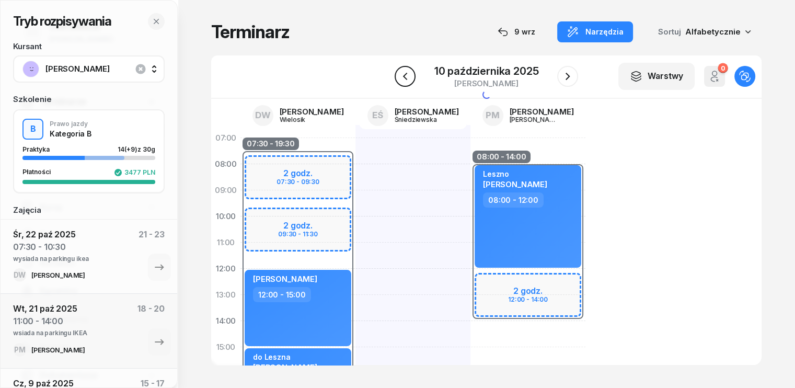
click at [405, 75] on icon "button" at bounding box center [404, 76] width 4 height 7
click at [405, 75] on icon "button" at bounding box center [407, 76] width 13 height 13
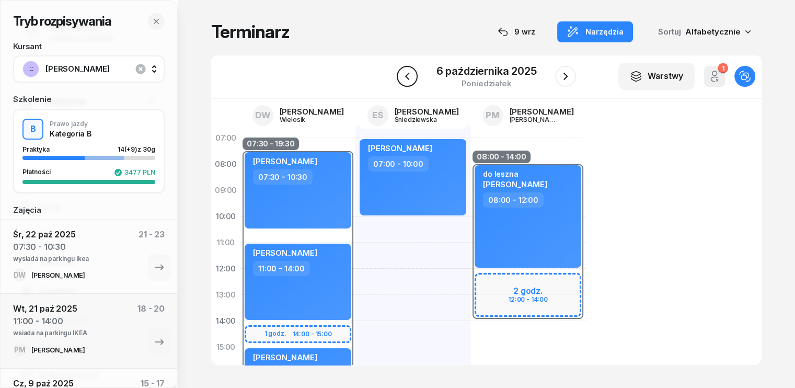
click at [405, 75] on icon "button" at bounding box center [407, 76] width 13 height 13
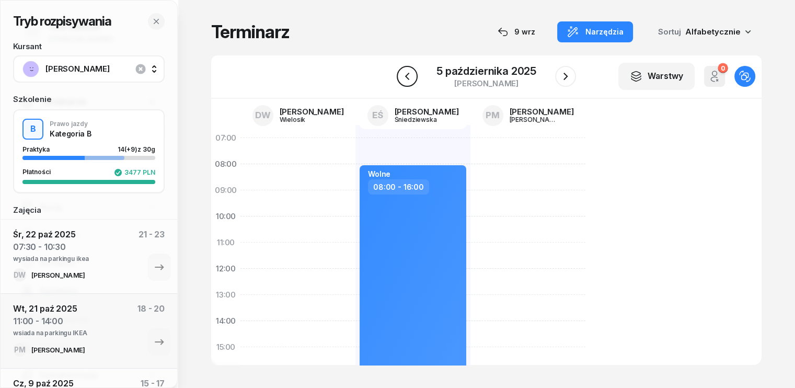
click at [405, 76] on icon "button" at bounding box center [407, 76] width 13 height 13
click at [569, 74] on icon "button" at bounding box center [565, 76] width 13 height 13
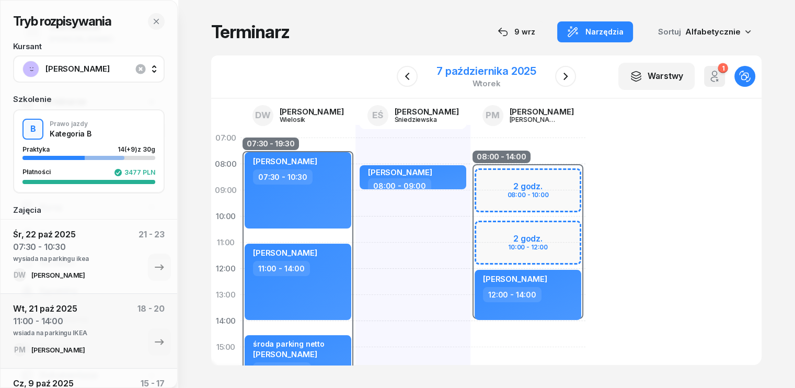
click at [527, 70] on div "7 października 2025" at bounding box center [486, 71] width 100 height 10
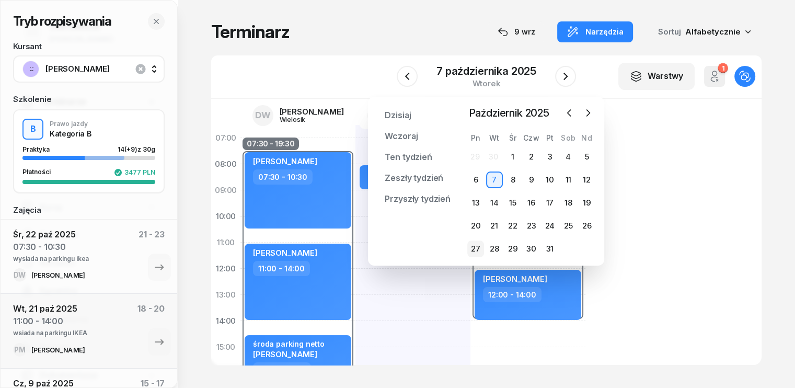
click at [474, 247] on div "27" at bounding box center [475, 248] width 17 height 17
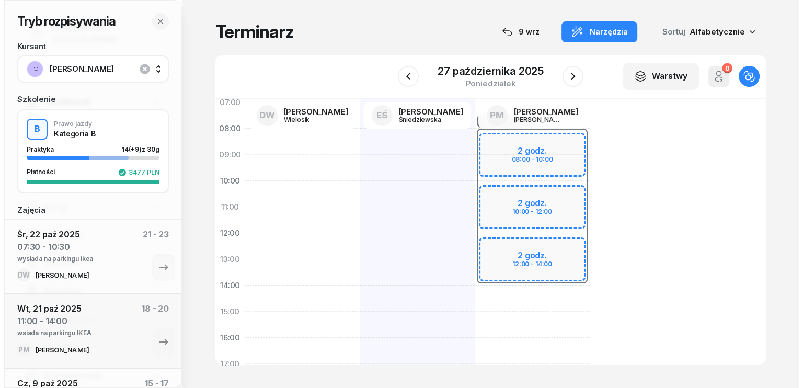
scroll to position [52, 0]
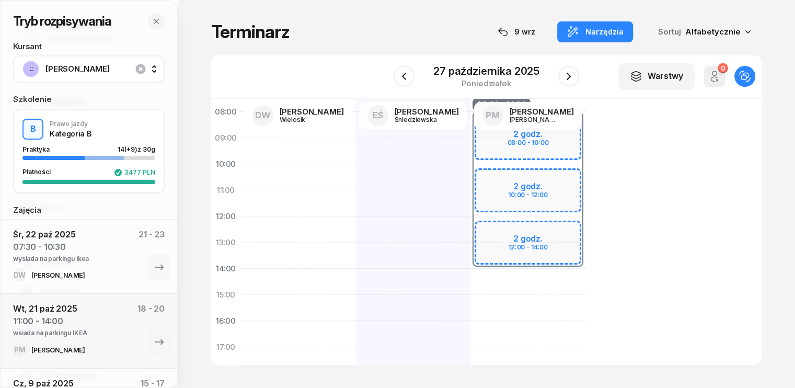
click at [355, 191] on div at bounding box center [412, 308] width 115 height 470
select select "11"
select select "13"
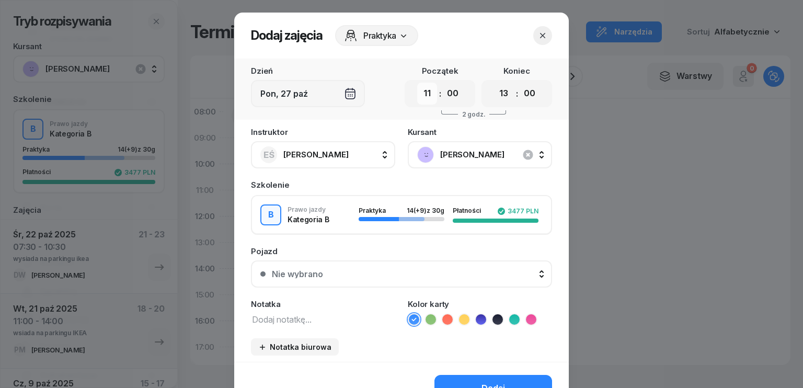
click at [421, 90] on select "00 01 02 03 04 05 06 07 08 09 10 11 12 13 14 15 16 17 18 19 20 21 22 23" at bounding box center [427, 94] width 20 height 22
select select "15"
click at [417, 83] on select "00 01 02 03 04 05 06 07 08 09 10 11 12 13 14 15 16 17 18 19 20 21 22 23" at bounding box center [427, 94] width 20 height 22
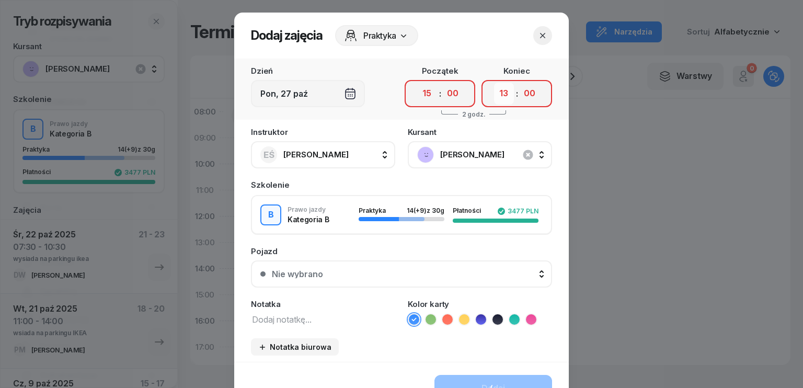
drag, startPoint x: 502, startPoint y: 97, endPoint x: 504, endPoint y: 102, distance: 5.6
click at [502, 97] on select "00 01 02 03 04 05 06 07 08 09 10 11 12 13 14 15 16 17 18 19 20 21 22 23" at bounding box center [504, 94] width 20 height 22
select select "18"
click at [494, 83] on select "00 01 02 03 04 05 06 07 08 09 10 11 12 13 14 15 16 17 18 19 20 21 22 23" at bounding box center [504, 94] width 20 height 22
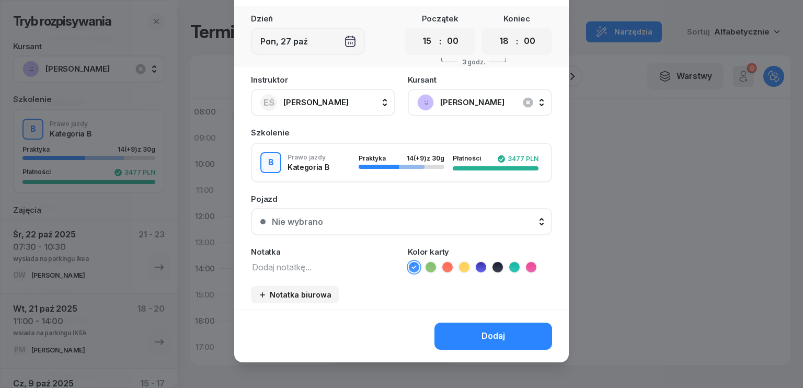
drag, startPoint x: 299, startPoint y: 266, endPoint x: 282, endPoint y: 260, distance: 17.7
click at [298, 266] on textarea at bounding box center [323, 267] width 144 height 14
type textarea "parking ikea"
click at [491, 324] on button "Dodaj" at bounding box center [493, 336] width 118 height 27
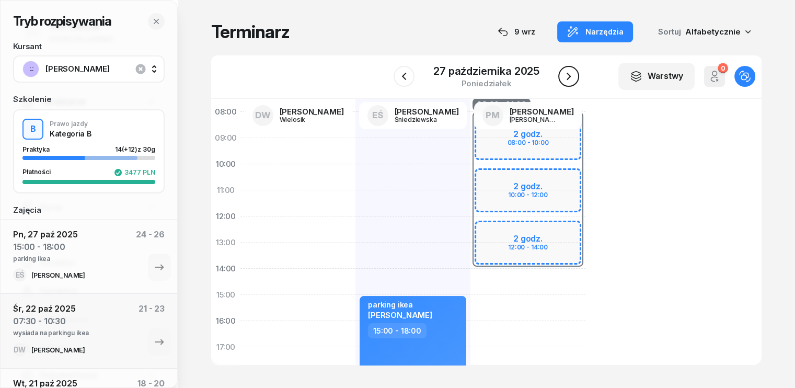
click at [568, 77] on icon "button" at bounding box center [568, 76] width 13 height 13
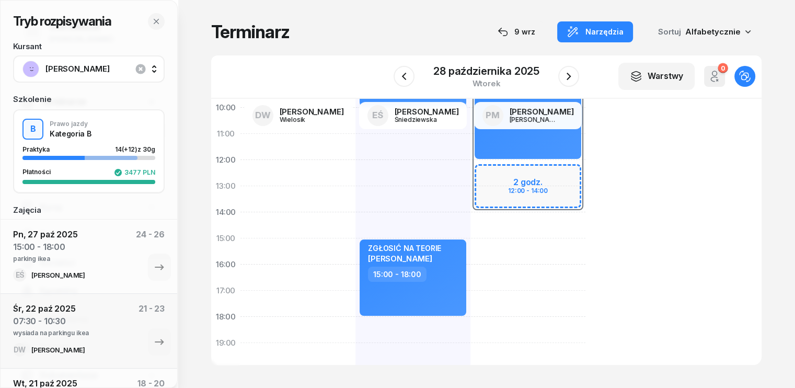
scroll to position [157, 0]
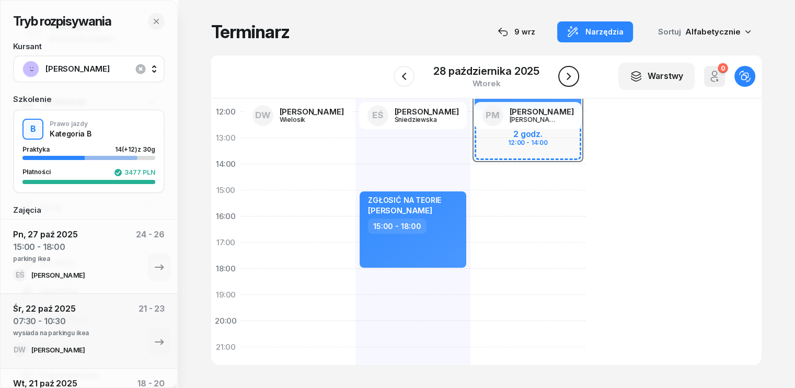
click at [573, 77] on icon "button" at bounding box center [568, 76] width 13 height 13
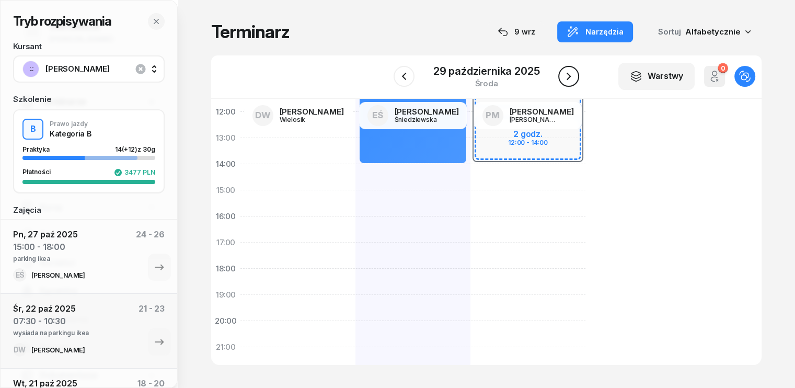
click at [565, 76] on icon "button" at bounding box center [568, 76] width 13 height 13
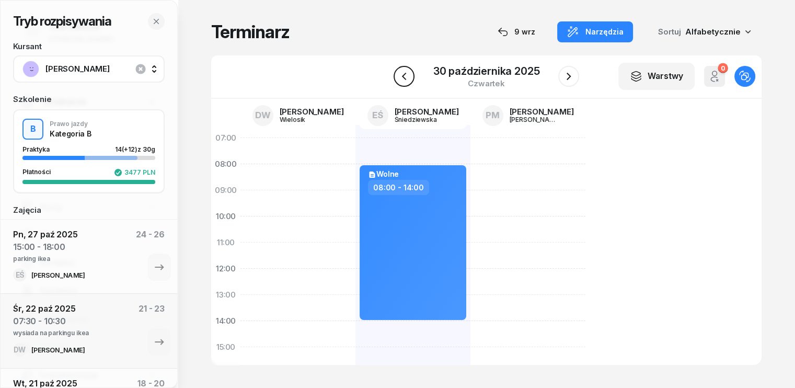
click at [408, 79] on icon "button" at bounding box center [404, 76] width 13 height 13
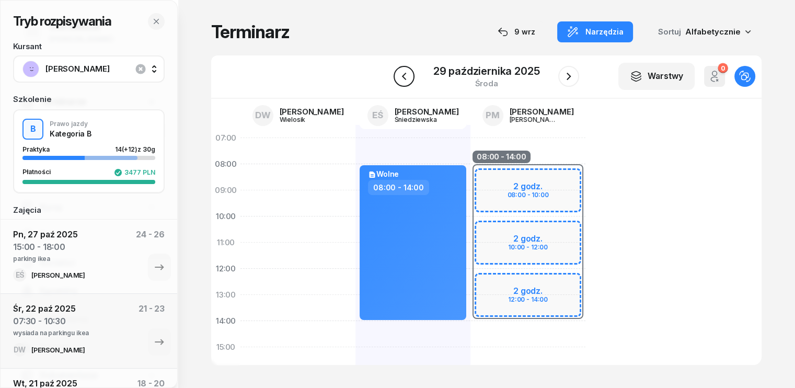
click at [408, 79] on icon "button" at bounding box center [404, 76] width 13 height 13
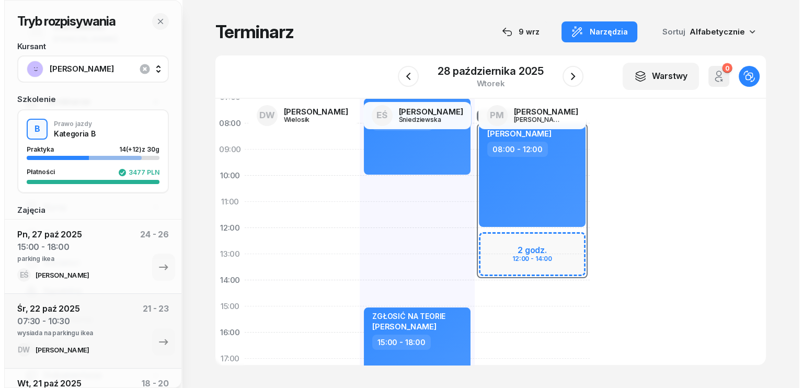
scroll to position [105, 0]
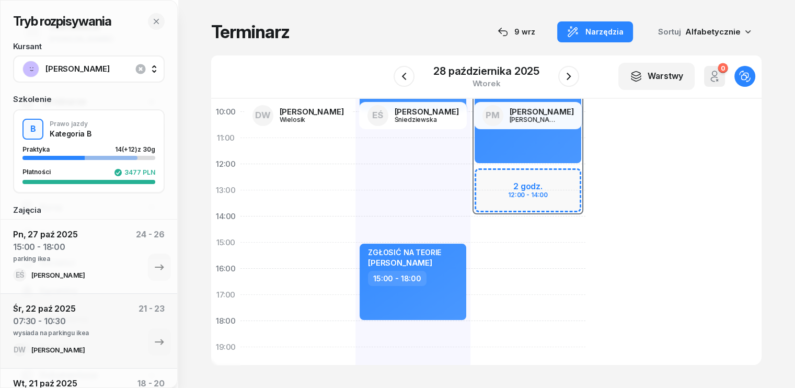
click at [355, 179] on div "Jan Rzepka 07:00 - 10:00 ZGŁOSIĆ NA TEORIE Oliwia Kitka 15:00 - 18:00" at bounding box center [412, 255] width 115 height 470
select select "12"
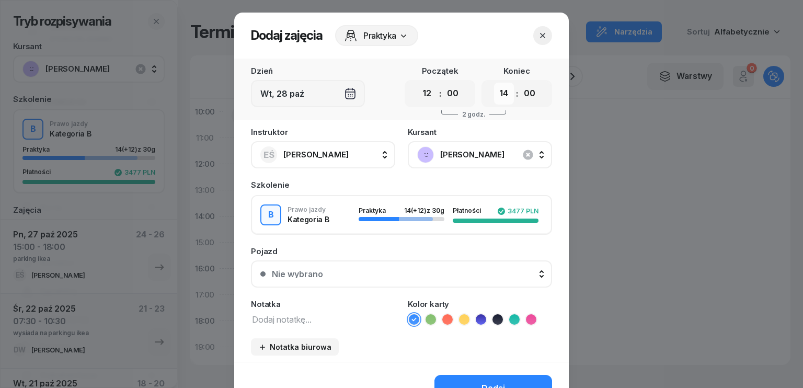
click at [500, 94] on select "00 01 02 03 04 05 06 07 08 09 10 11 12 13 14 15 16 17 18 19 20 21 22 23" at bounding box center [504, 94] width 20 height 22
select select "15"
click at [494, 83] on select "00 01 02 03 04 05 06 07 08 09 10 11 12 13 14 15 16 17 18 19 20 21 22 23" at bounding box center [504, 94] width 20 height 22
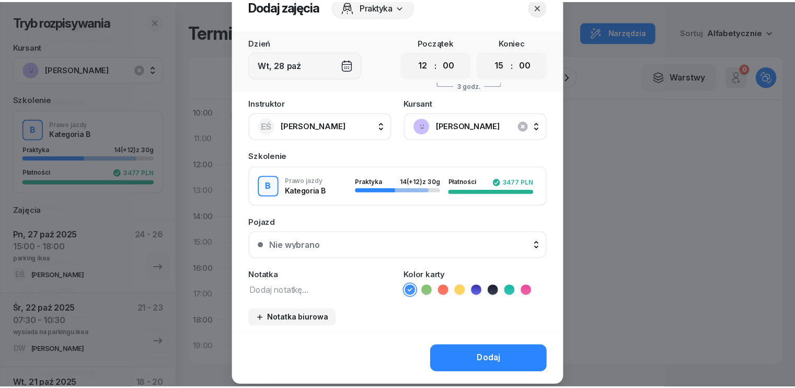
scroll to position [59, 0]
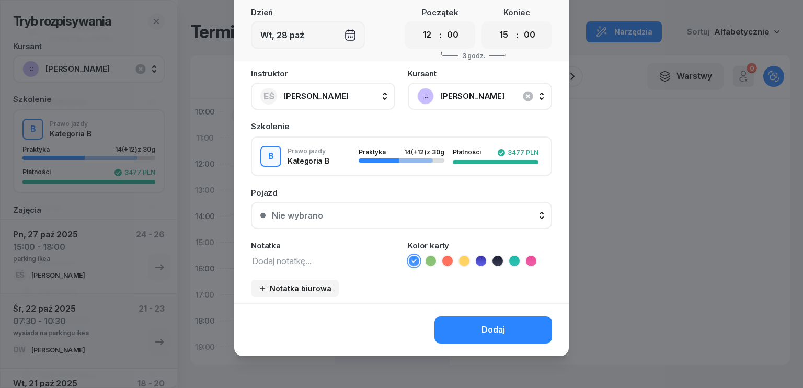
click at [286, 263] on textarea at bounding box center [323, 261] width 144 height 14
type textarea "parking ikea"
click at [473, 328] on button "Dodaj" at bounding box center [493, 329] width 118 height 27
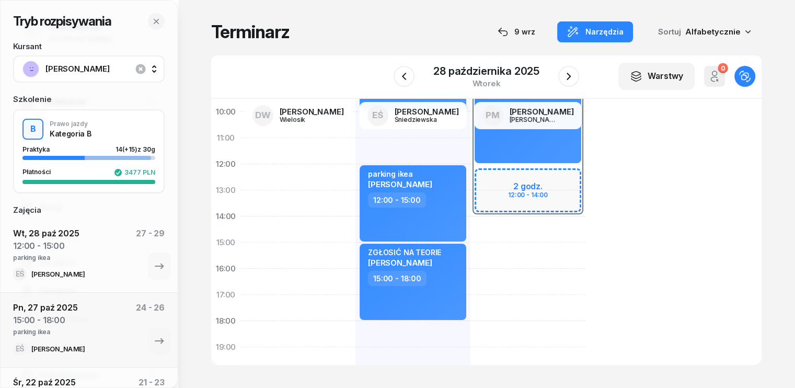
scroll to position [0, 0]
click at [566, 73] on icon "button" at bounding box center [568, 76] width 13 height 13
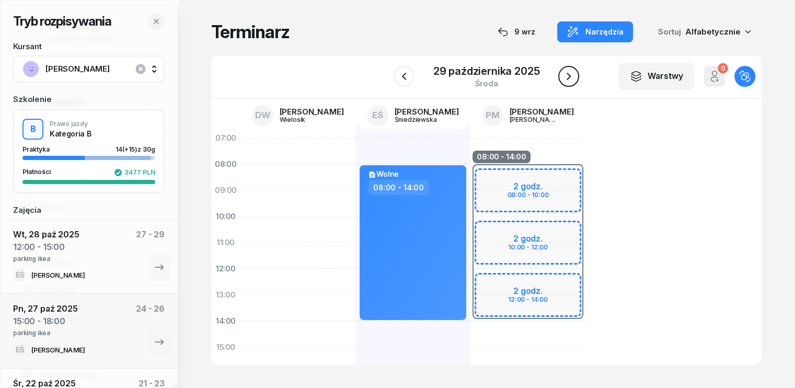
click at [574, 76] on icon "button" at bounding box center [568, 76] width 13 height 13
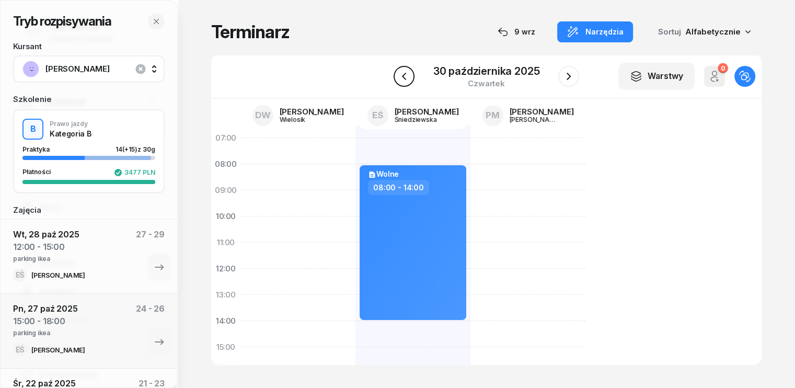
click at [408, 76] on icon "button" at bounding box center [404, 76] width 13 height 13
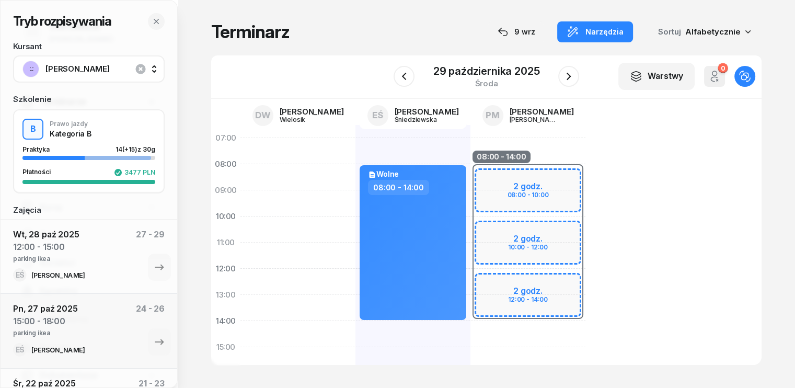
click at [477, 334] on div "08:00 - 14:00 2 godz. 08:00 - 10:00 2 godz. 10:00 - 12:00 2 godz. 12:00 - 14:00" at bounding box center [527, 360] width 115 height 470
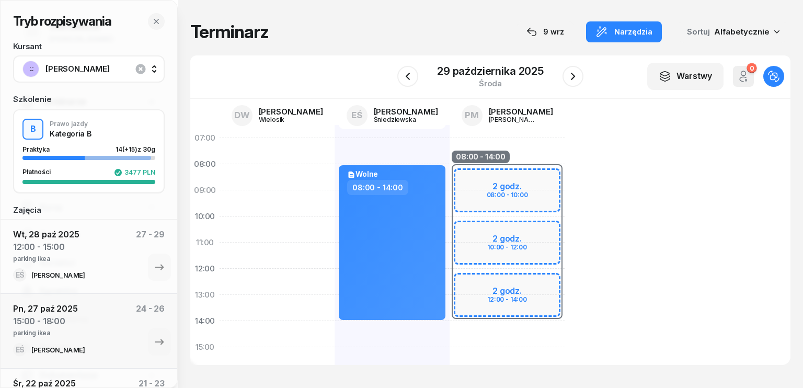
select select "14"
select select "16"
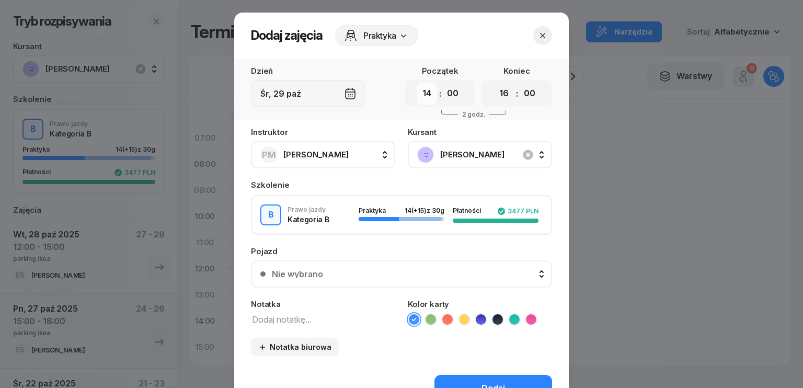
drag, startPoint x: 422, startPoint y: 96, endPoint x: 427, endPoint y: 103, distance: 8.7
click at [422, 96] on select "00 01 02 03 04 05 06 07 08 09 10 11 12 13 14 15 16 17 18 19 20 21 22 23" at bounding box center [427, 94] width 20 height 22
select select "08"
click at [417, 83] on select "00 01 02 03 04 05 06 07 08 09 10 11 12 13 14 15 16 17 18 19 20 21 22 23" at bounding box center [427, 94] width 20 height 22
click at [497, 101] on select "00 01 02 03 04 05 06 07 08 09 10 11 12 13 14 15 16 17 18 19 20 21 22 23" at bounding box center [504, 94] width 20 height 22
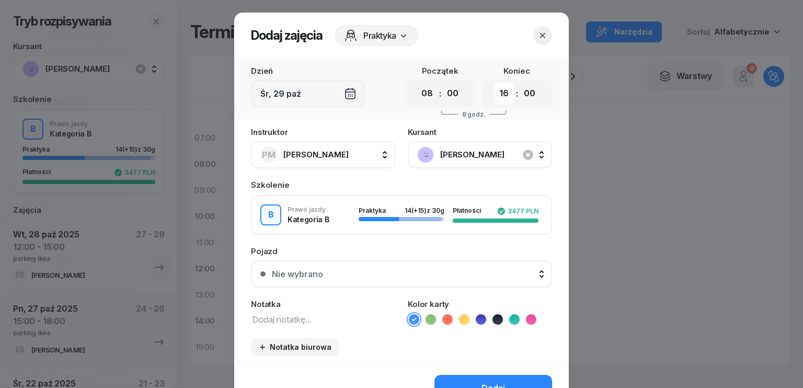
select select "10"
click at [494, 83] on select "00 01 02 03 04 05 06 07 08 09 10 11 12 13 14 15 16 17 18 19 20 21 22 23" at bounding box center [504, 94] width 20 height 22
click at [289, 318] on textarea at bounding box center [323, 319] width 144 height 14
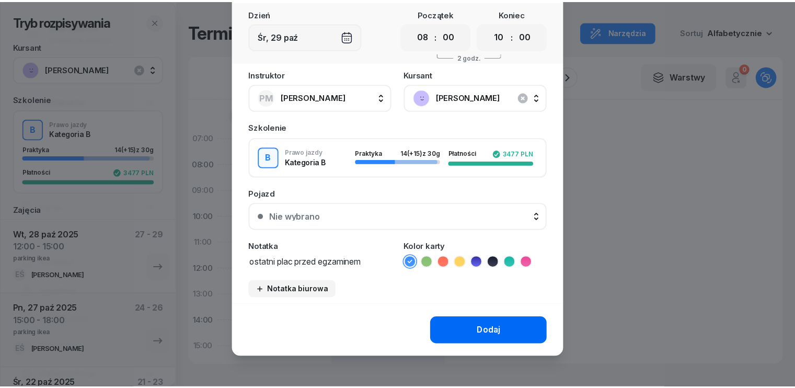
scroll to position [59, 0]
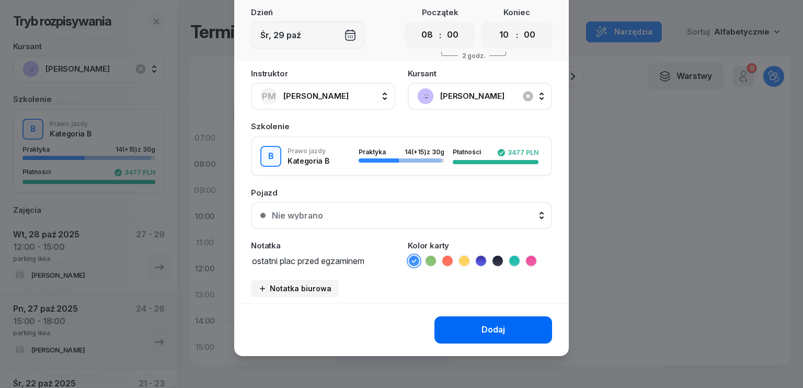
type textarea "ostatni plac przed egzaminem"
click at [500, 327] on div "Dodaj" at bounding box center [493, 330] width 24 height 14
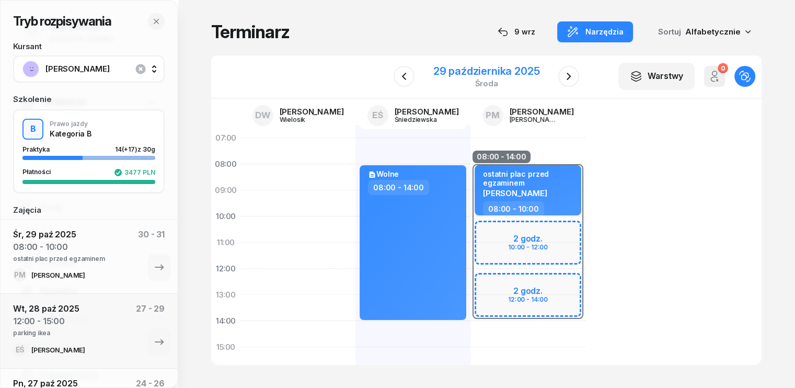
click at [460, 71] on div "29 października 2025" at bounding box center [486, 71] width 107 height 10
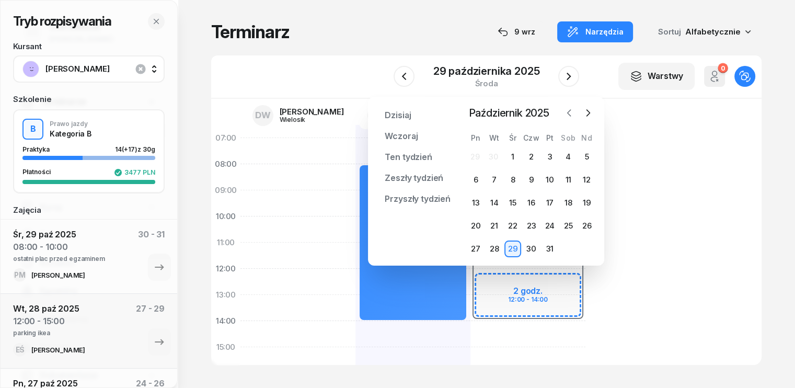
click at [569, 110] on icon "button" at bounding box center [569, 113] width 3 height 6
click at [515, 183] on div "10" at bounding box center [512, 179] width 17 height 17
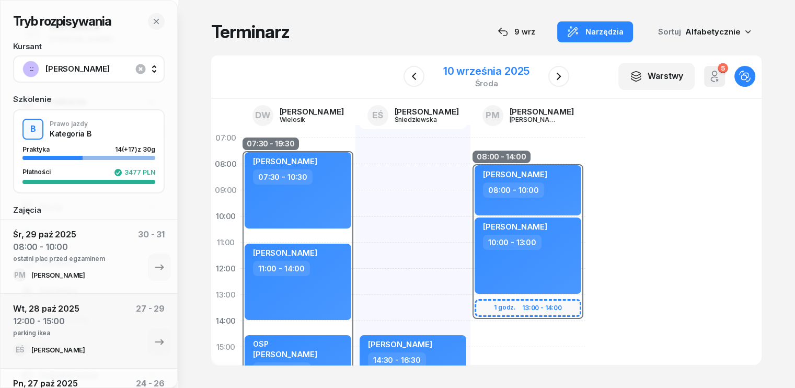
click at [471, 74] on div "10 września 2025" at bounding box center [486, 71] width 86 height 10
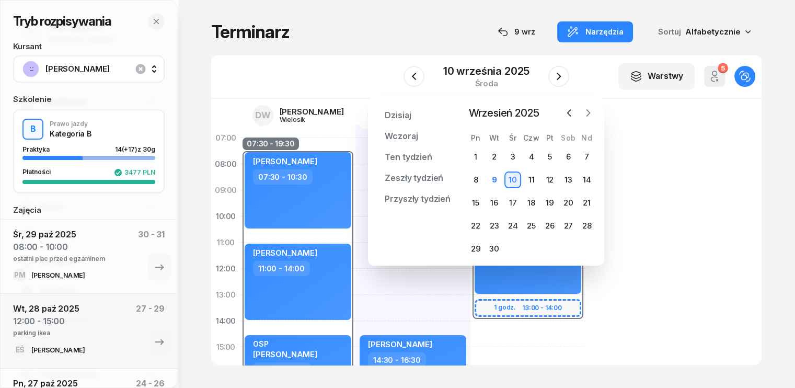
click at [585, 112] on icon "button" at bounding box center [588, 113] width 10 height 10
click at [552, 177] on div "10" at bounding box center [550, 179] width 17 height 17
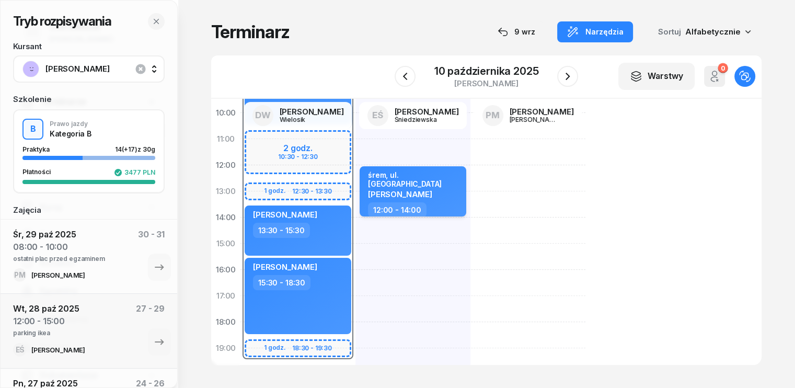
scroll to position [105, 0]
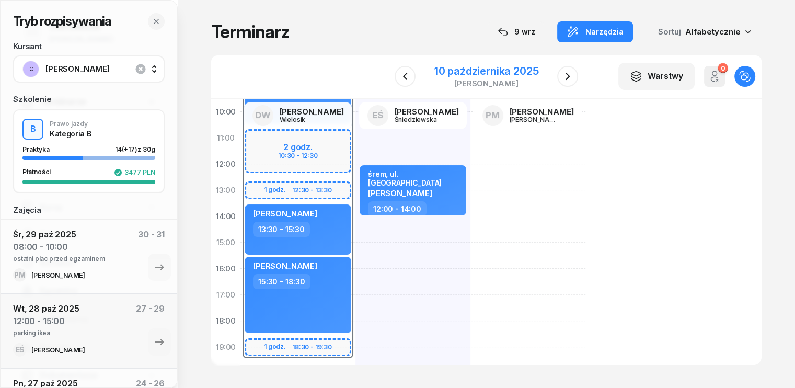
click at [466, 73] on div "10 października 2025" at bounding box center [486, 71] width 105 height 10
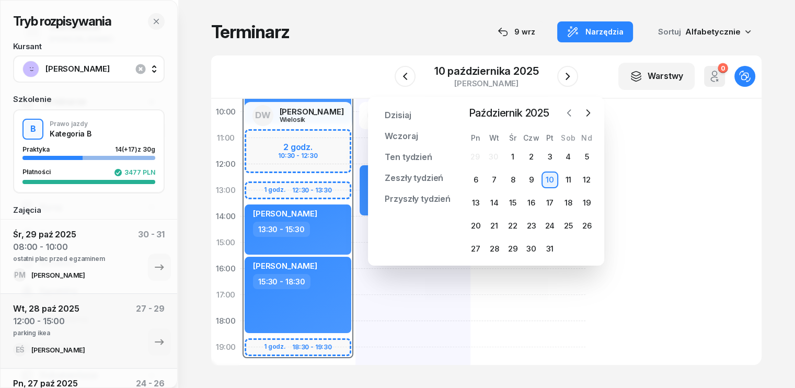
click at [570, 114] on icon "button" at bounding box center [569, 113] width 10 height 10
click at [513, 180] on div "10" at bounding box center [512, 179] width 17 height 17
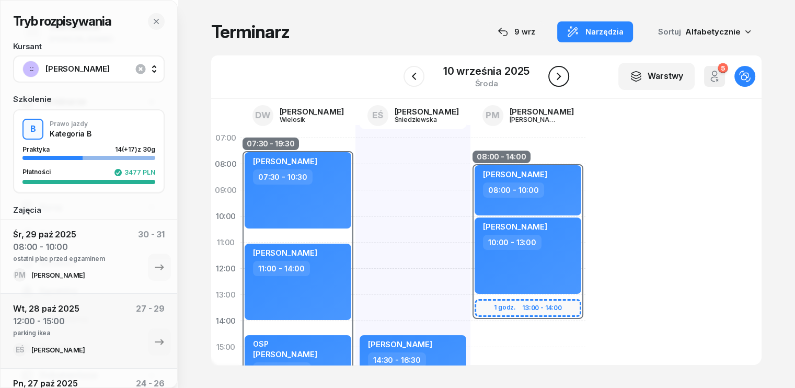
click at [557, 78] on icon "button" at bounding box center [559, 76] width 13 height 13
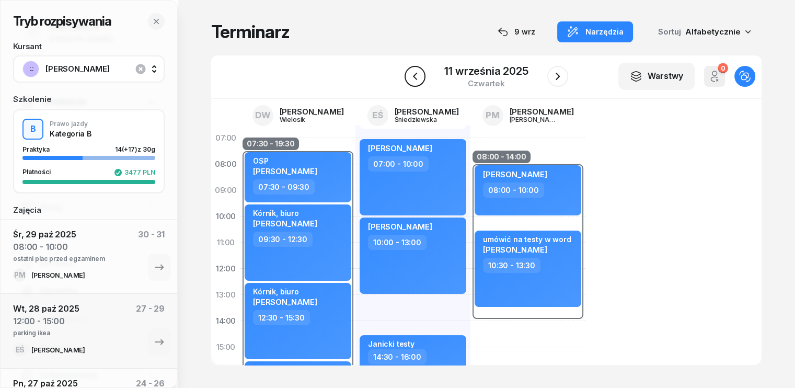
click at [420, 77] on icon "button" at bounding box center [415, 76] width 13 height 13
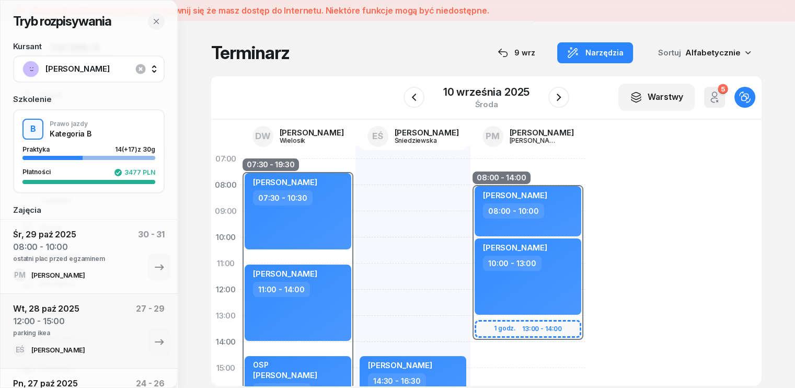
click at [431, 229] on div "kursant odwołał ??? Do potwierdzenia Izabela Gorwa 10:00 - 13:00 Jakub Janeczko…" at bounding box center [412, 381] width 115 height 470
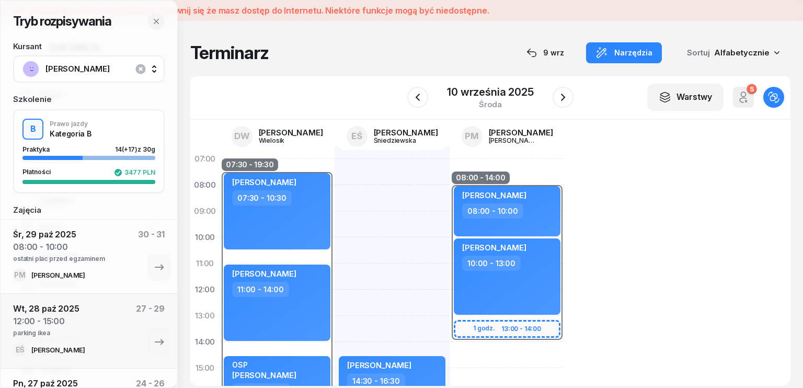
select select "09"
select select "10"
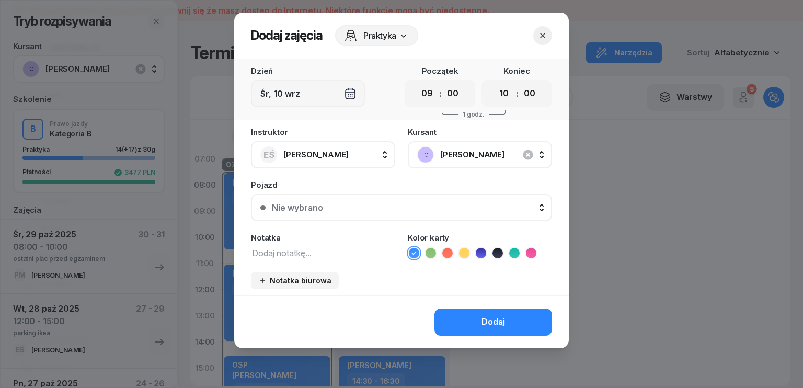
click at [543, 36] on icon "button" at bounding box center [542, 35] width 5 height 5
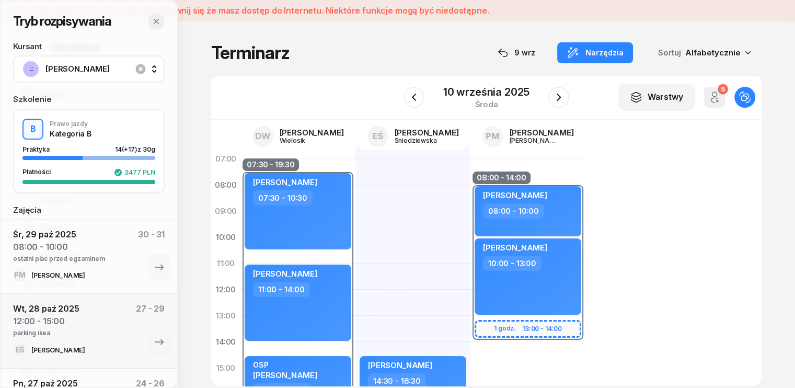
click at [157, 22] on icon "button" at bounding box center [156, 21] width 5 height 5
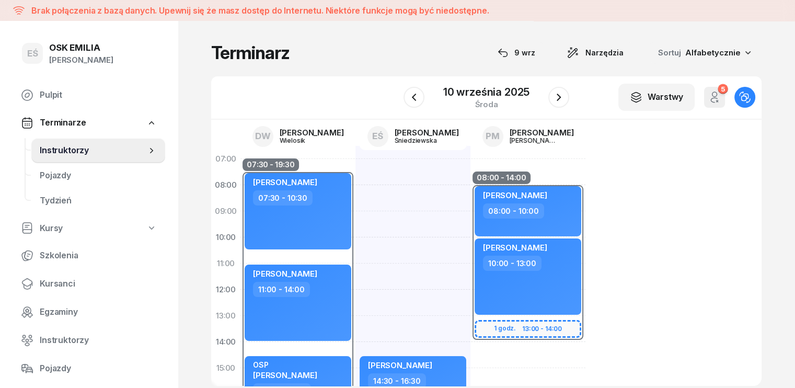
click at [60, 154] on span "Instruktorzy" at bounding box center [93, 151] width 107 height 14
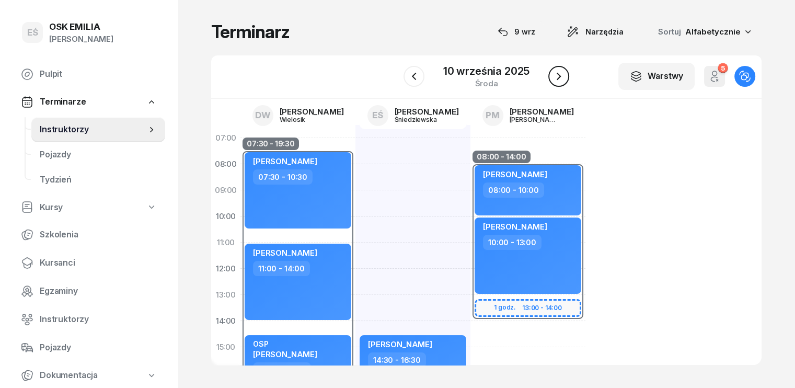
click at [559, 77] on icon "button" at bounding box center [559, 76] width 4 height 7
click at [559, 77] on icon "button" at bounding box center [557, 76] width 13 height 13
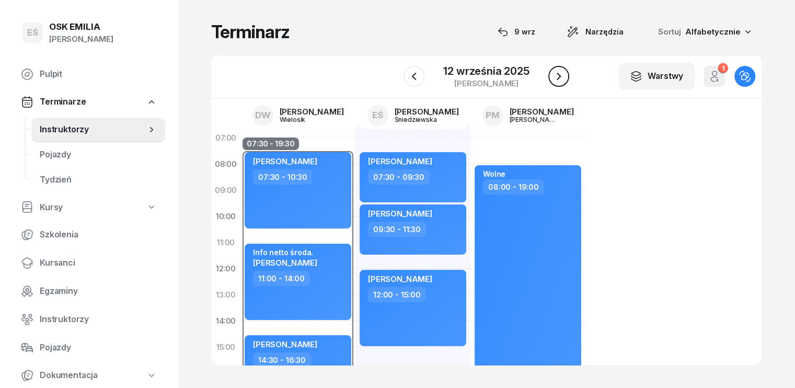
click at [559, 77] on icon "button" at bounding box center [559, 76] width 4 height 7
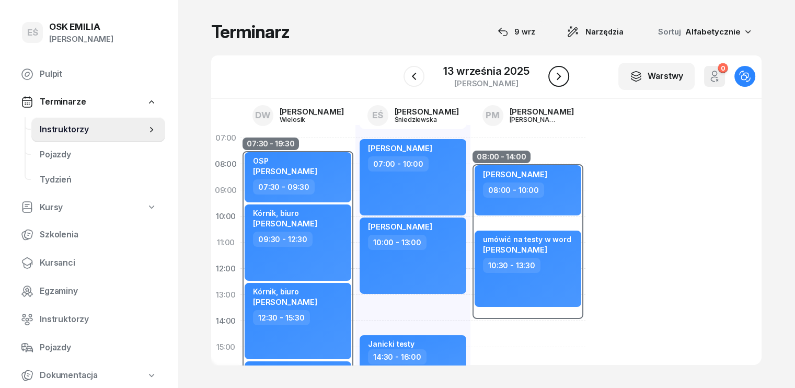
click at [559, 77] on icon "button" at bounding box center [559, 76] width 4 height 7
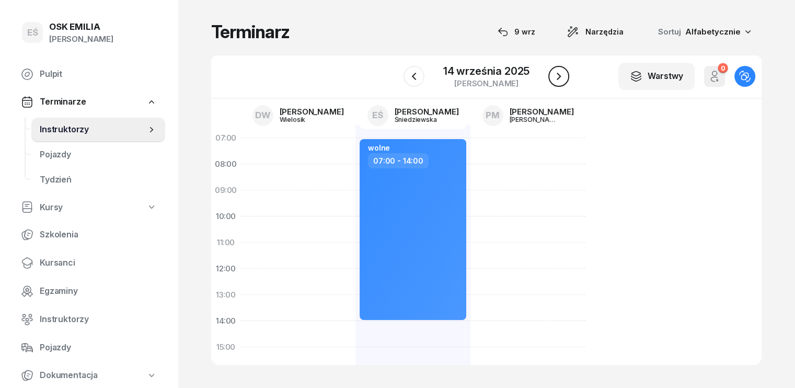
click at [559, 77] on icon "button" at bounding box center [559, 76] width 4 height 7
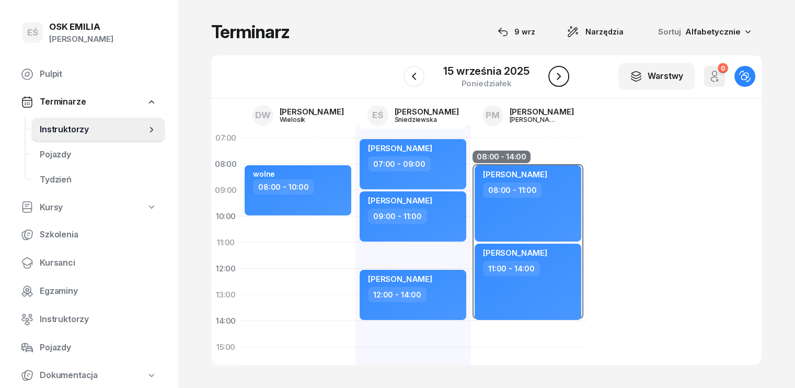
click at [561, 78] on icon "button" at bounding box center [559, 76] width 13 height 13
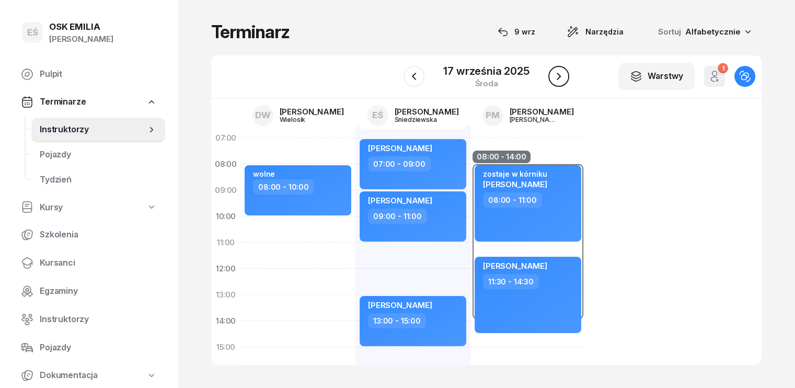
click at [559, 76] on icon "button" at bounding box center [559, 76] width 4 height 7
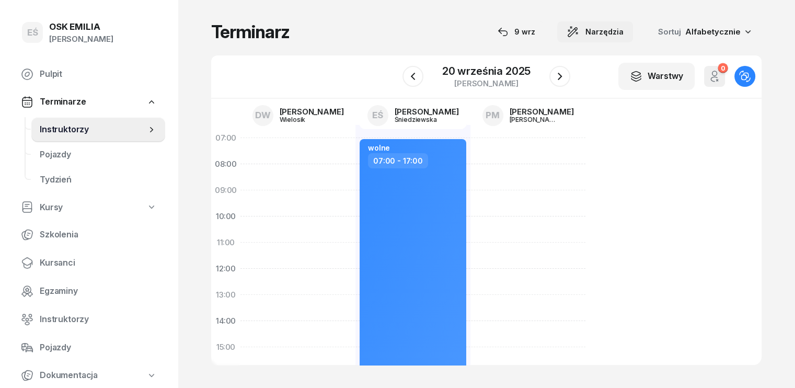
click at [623, 39] on button "Narzędzia" at bounding box center [595, 31] width 76 height 21
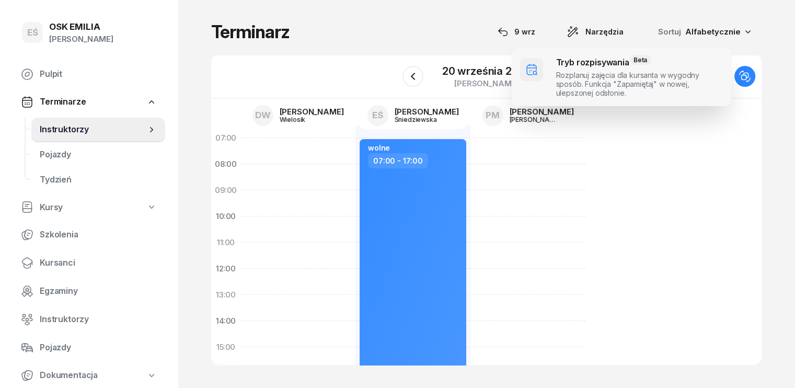
click at [581, 74] on span at bounding box center [622, 77] width 220 height 59
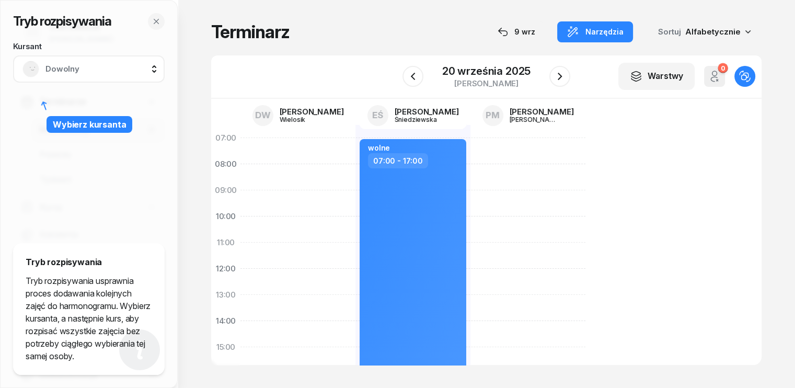
click at [90, 65] on span "Dowolny" at bounding box center [100, 69] width 110 height 14
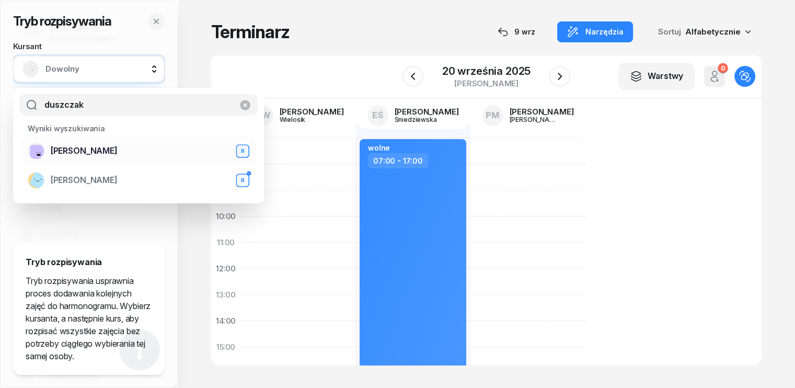
type input "duszczak"
click at [69, 146] on span "[PERSON_NAME]" at bounding box center [84, 151] width 67 height 14
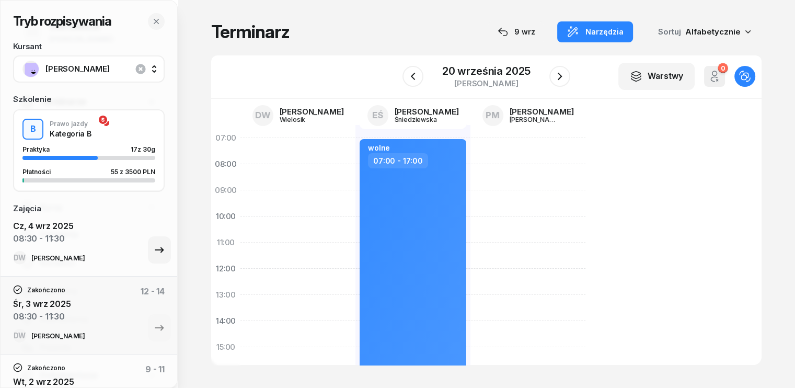
scroll to position [52, 0]
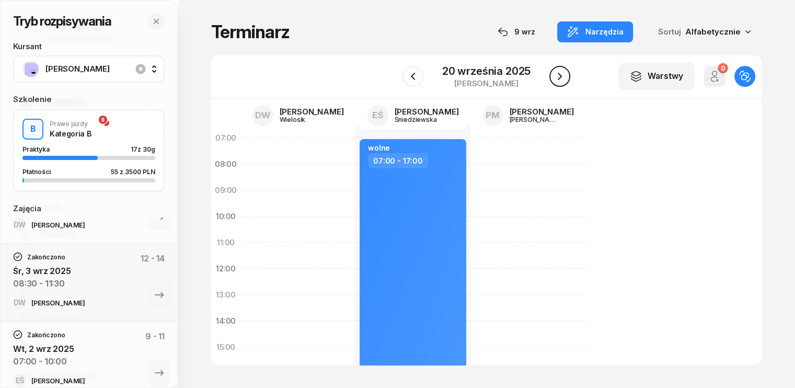
click at [560, 73] on icon "button" at bounding box center [560, 76] width 13 height 13
click at [560, 73] on icon "button" at bounding box center [559, 76] width 13 height 13
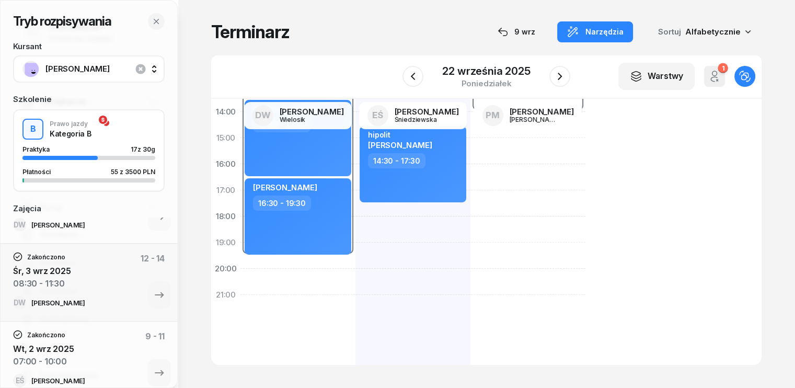
scroll to position [52, 0]
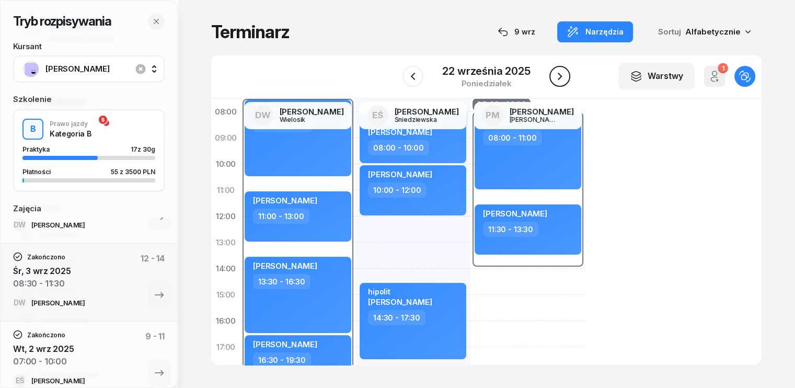
click at [562, 76] on icon "button" at bounding box center [560, 76] width 13 height 13
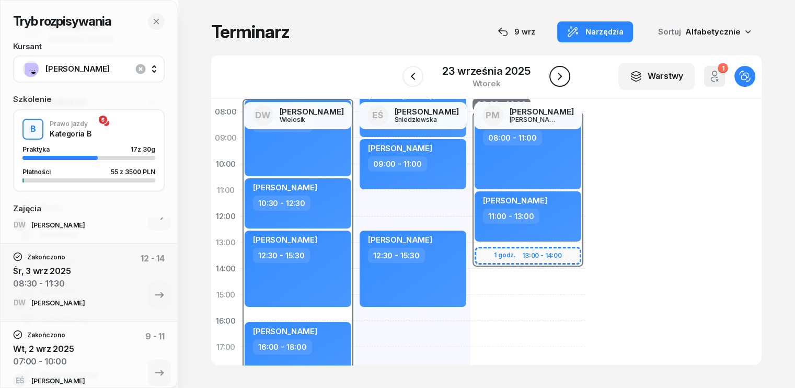
click at [562, 77] on icon "button" at bounding box center [560, 76] width 13 height 13
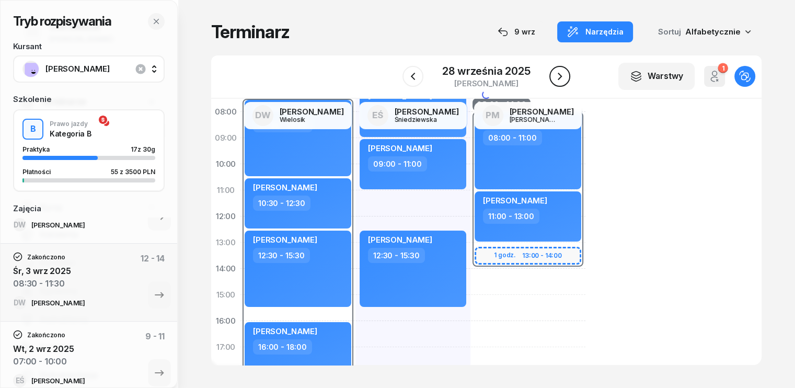
click at [562, 77] on icon "button" at bounding box center [560, 76] width 13 height 13
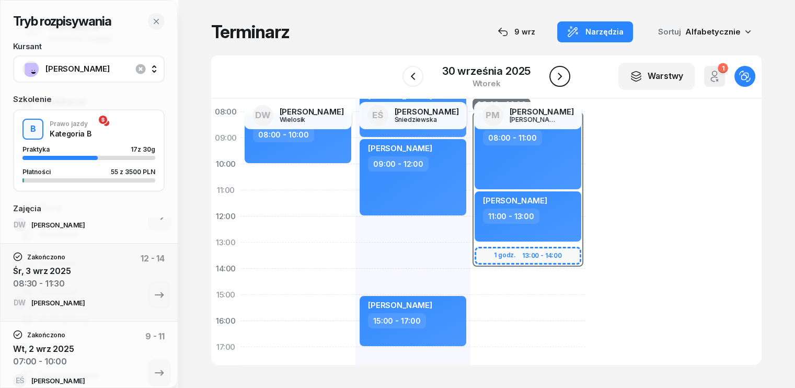
click at [562, 77] on icon "button" at bounding box center [560, 76] width 13 height 13
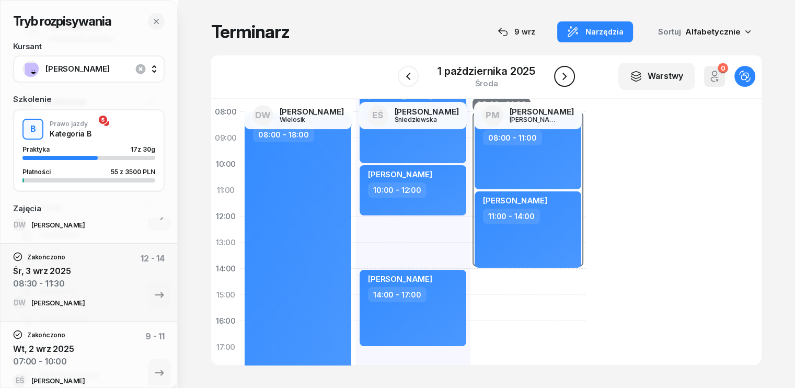
click at [561, 77] on icon "button" at bounding box center [564, 76] width 13 height 13
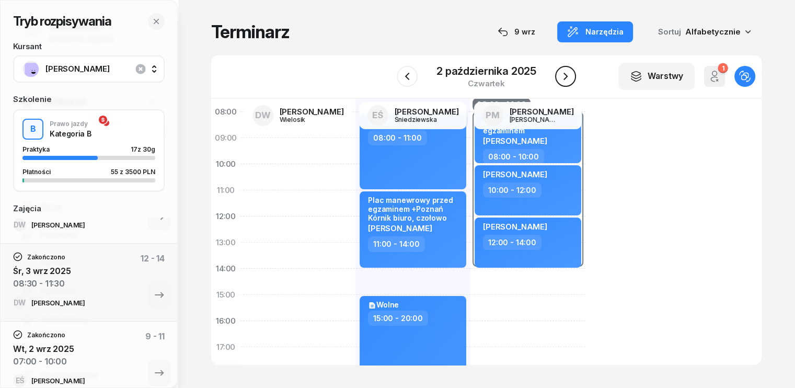
click at [560, 77] on icon "button" at bounding box center [565, 76] width 13 height 13
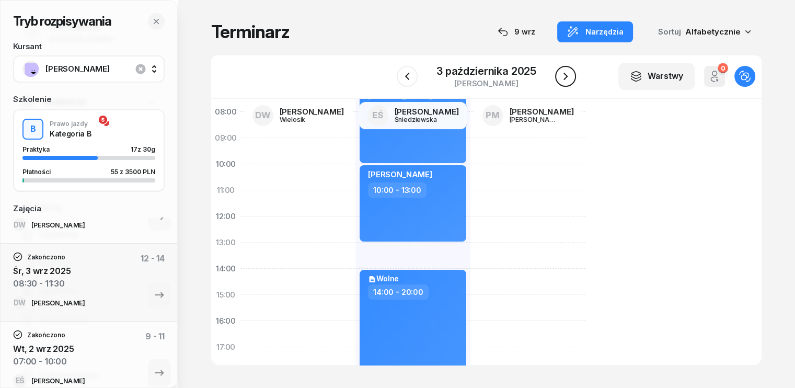
click at [560, 77] on icon "button" at bounding box center [565, 76] width 13 height 13
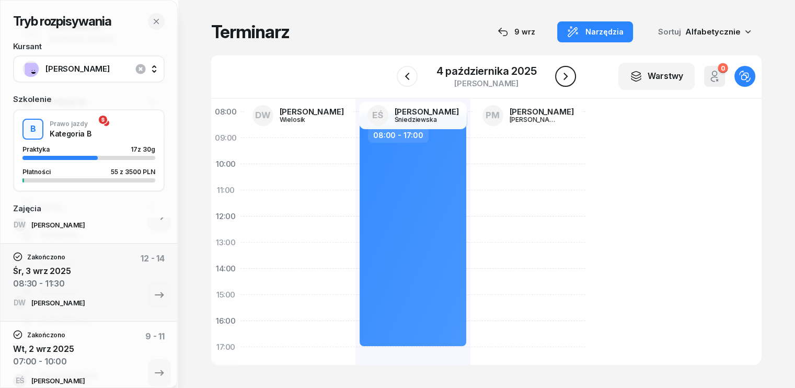
click at [560, 77] on icon "button" at bounding box center [565, 76] width 13 height 13
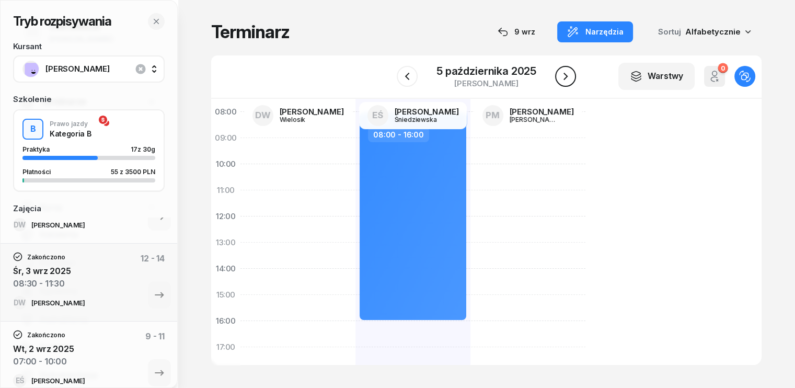
click at [560, 77] on icon "button" at bounding box center [565, 76] width 13 height 13
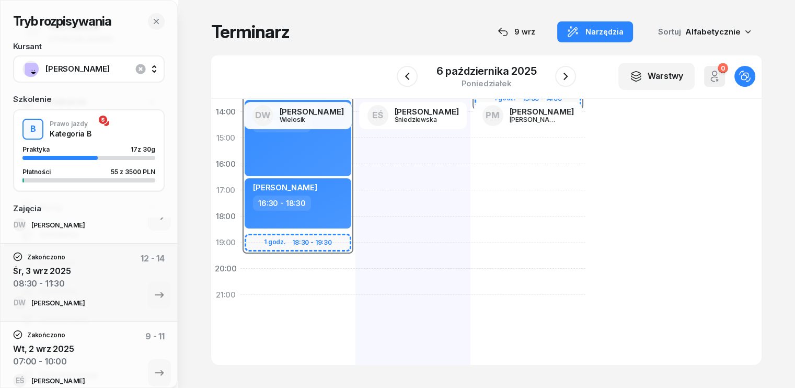
scroll to position [105, 0]
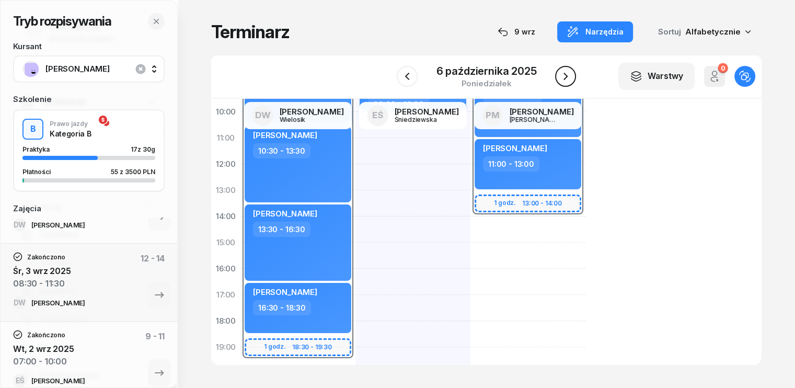
click at [567, 79] on icon "button" at bounding box center [565, 76] width 13 height 13
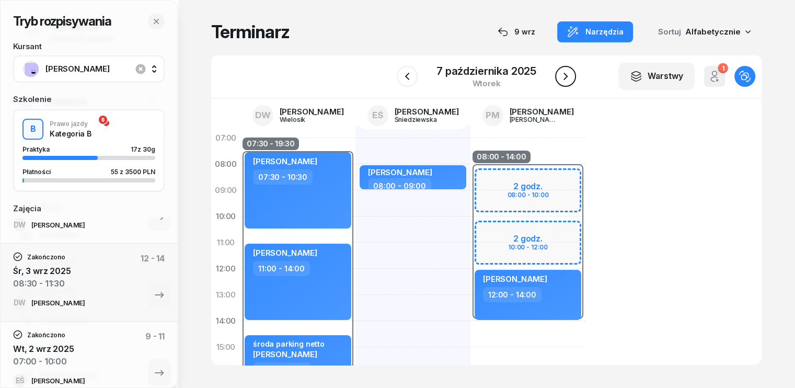
click at [568, 78] on icon "button" at bounding box center [565, 76] width 13 height 13
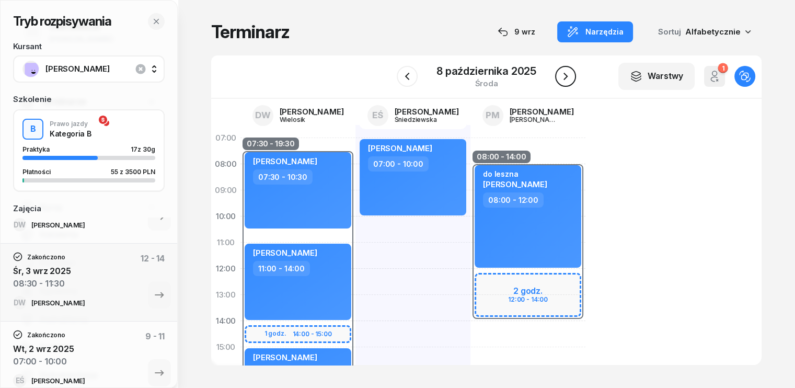
click at [563, 78] on icon "button" at bounding box center [565, 76] width 13 height 13
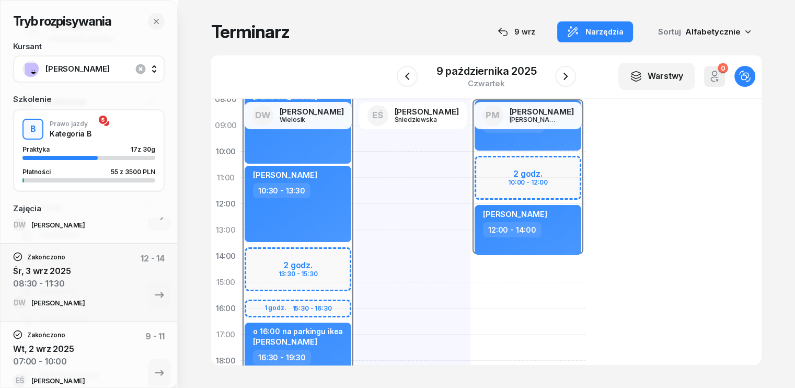
scroll to position [52, 0]
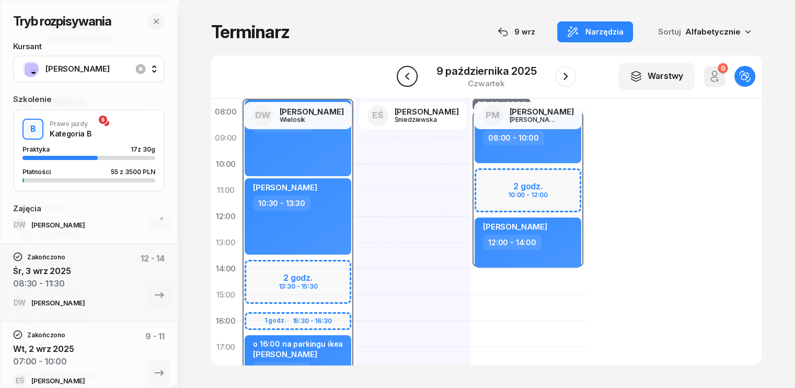
click at [411, 73] on icon "button" at bounding box center [407, 76] width 13 height 13
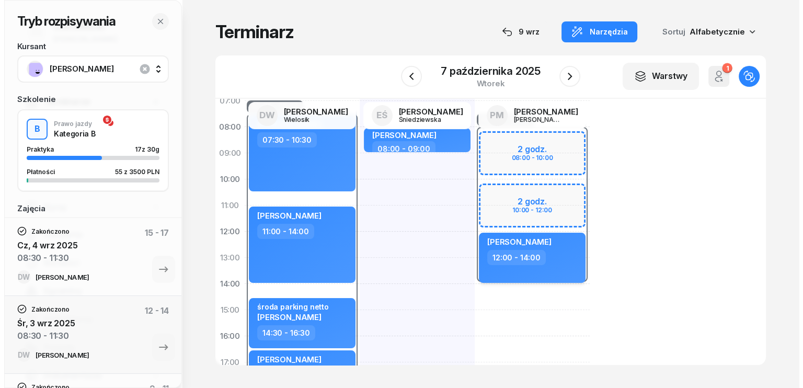
scroll to position [52, 0]
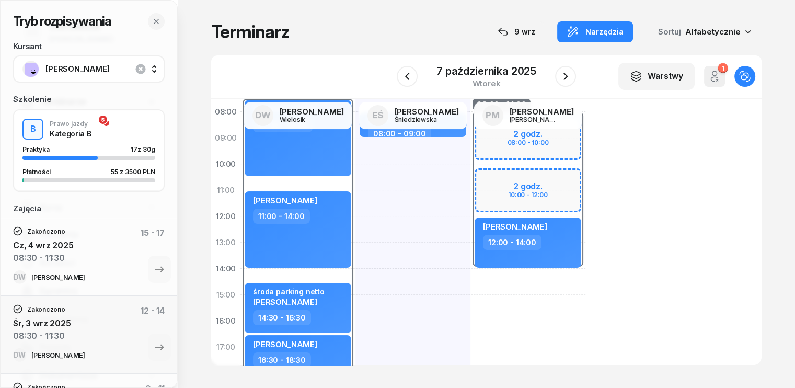
click at [470, 281] on div "08:00 - 14:00 2 godz. 08:00 - 10:00 2 godz. 10:00 - 12:00 kursant odwołał Iryna…" at bounding box center [527, 308] width 115 height 470
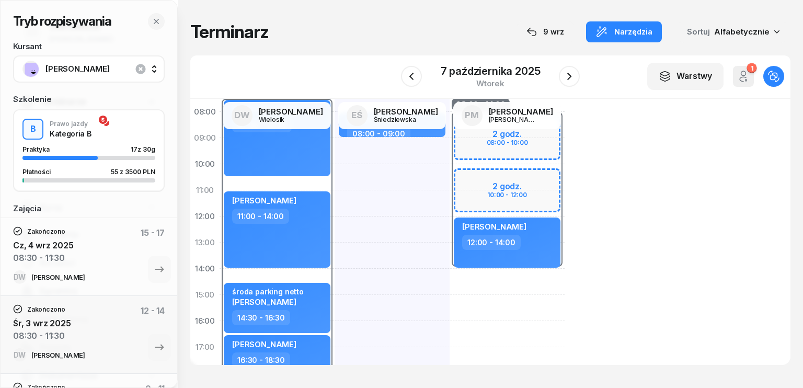
select select "14"
select select "16"
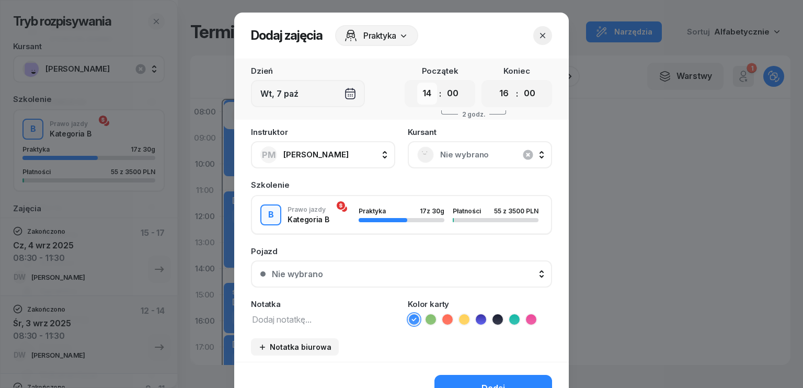
drag, startPoint x: 427, startPoint y: 94, endPoint x: 429, endPoint y: 103, distance: 10.1
click at [427, 94] on select "00 01 02 03 04 05 06 07 08 09 10 11 12 13 14 15 16 17 18 19 20 21 22 23" at bounding box center [427, 94] width 20 height 22
select select "08"
click at [417, 83] on select "00 01 02 03 04 05 06 07 08 09 10 11 12 13 14 15 16 17 18 19 20 21 22 23" at bounding box center [427, 94] width 20 height 22
drag, startPoint x: 498, startPoint y: 94, endPoint x: 497, endPoint y: 103, distance: 9.9
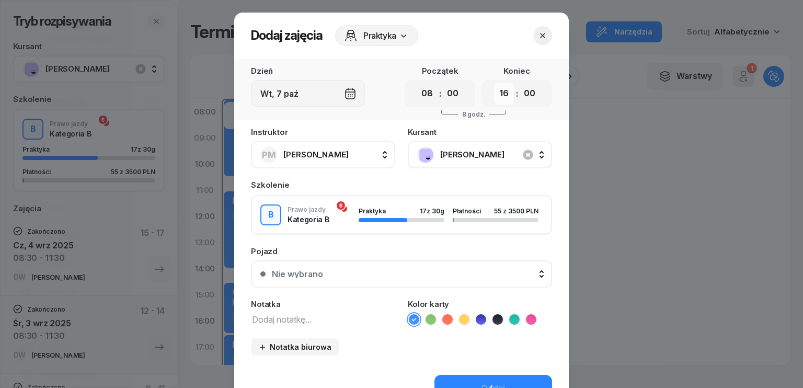
click at [498, 94] on select "00 01 02 03 04 05 06 07 08 09 10 11 12 13 14 15 16 17 18 19 20 21 22 23" at bounding box center [504, 94] width 20 height 22
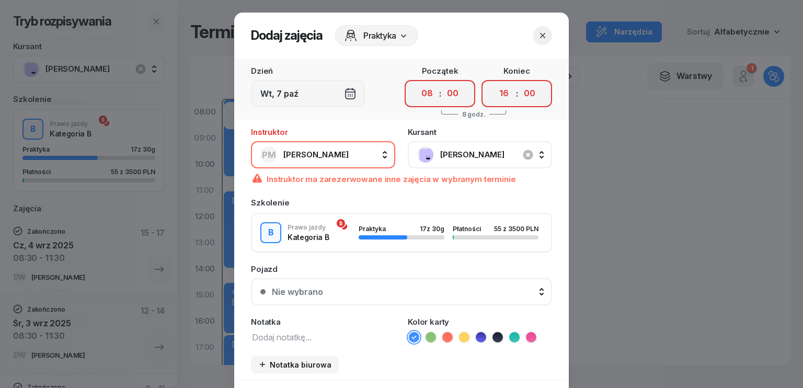
select select "11"
click at [494, 83] on select "00 01 02 03 04 05 06 07 08 09 10 11 12 13 14 15 16 17 18 19 20 21 22 23" at bounding box center [504, 94] width 20 height 22
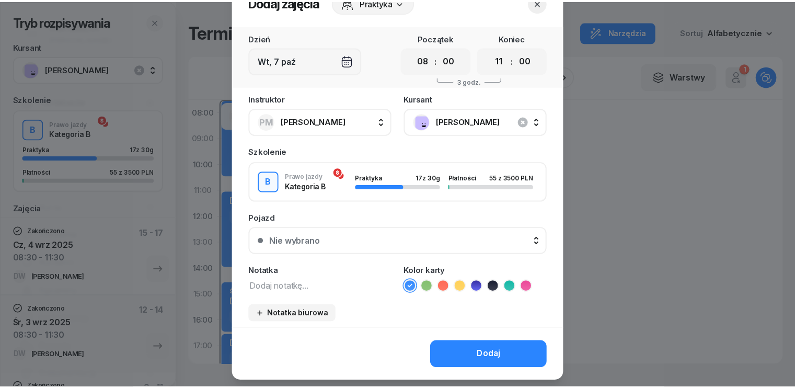
scroll to position [59, 0]
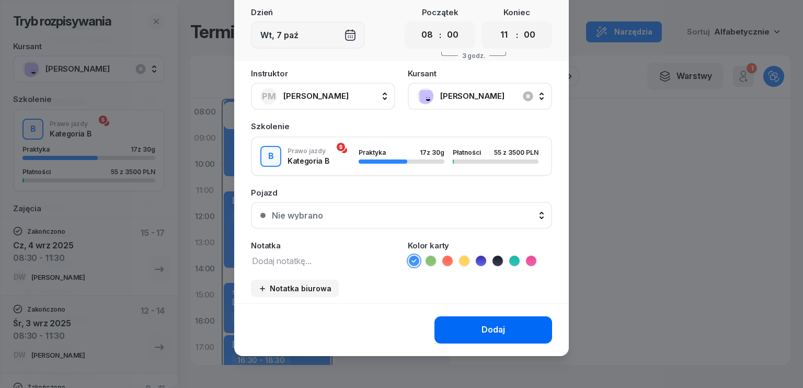
click at [496, 332] on div "Dodaj" at bounding box center [493, 330] width 24 height 14
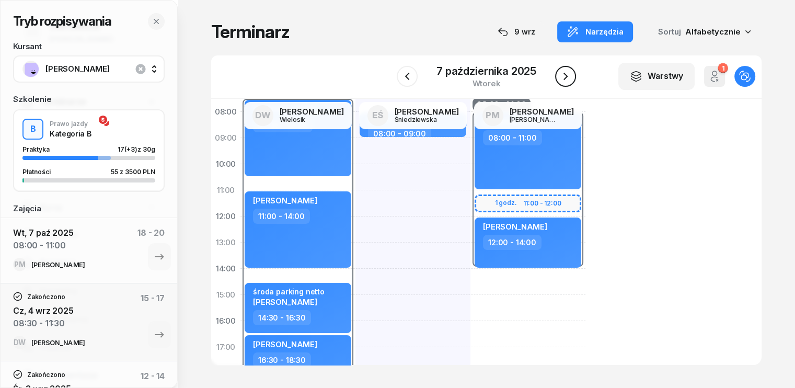
click at [560, 74] on icon "button" at bounding box center [565, 76] width 13 height 13
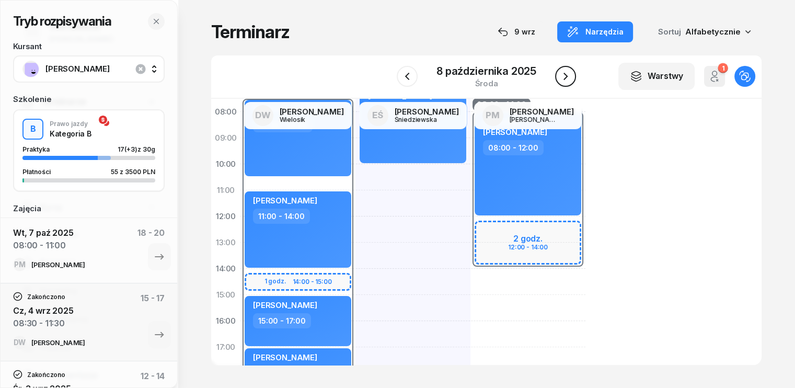
click at [566, 76] on icon "button" at bounding box center [565, 76] width 4 height 7
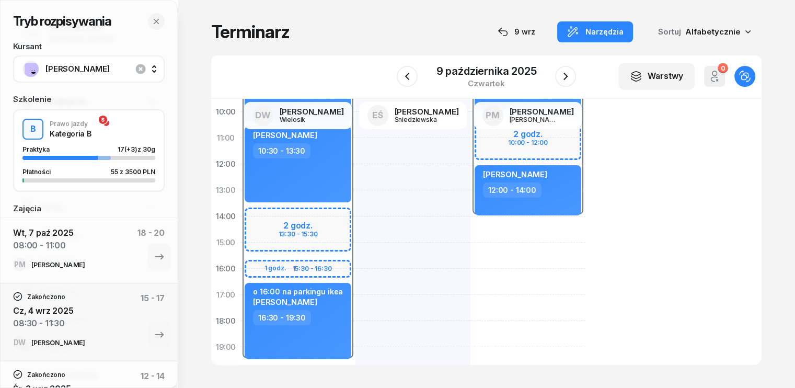
scroll to position [157, 0]
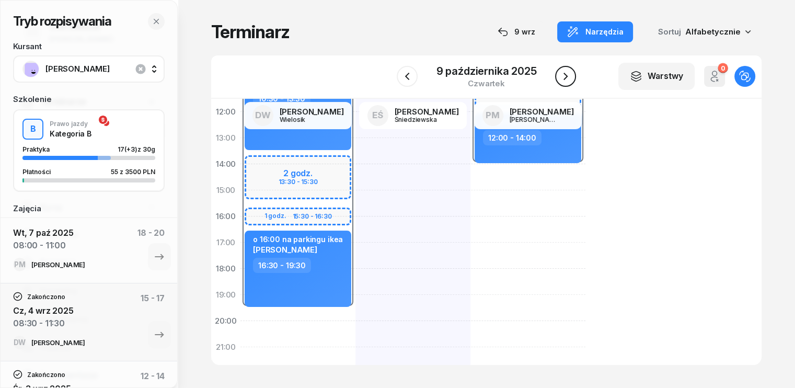
click at [565, 77] on icon "button" at bounding box center [565, 76] width 13 height 13
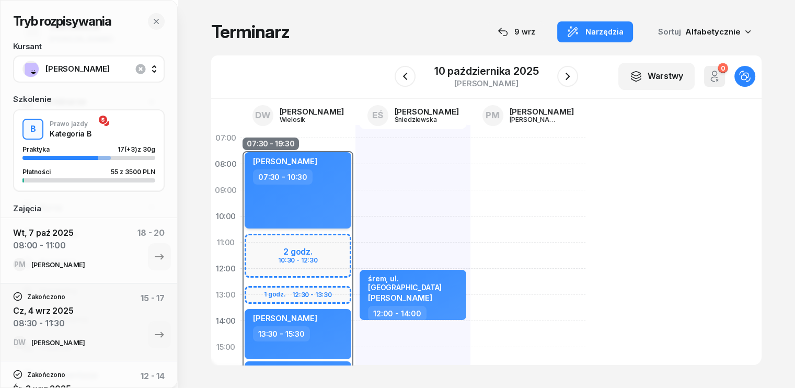
click at [304, 206] on div "Emilia Topor 07:30 - 10:30" at bounding box center [298, 190] width 107 height 76
select select "07"
select select "30"
select select "10"
select select "30"
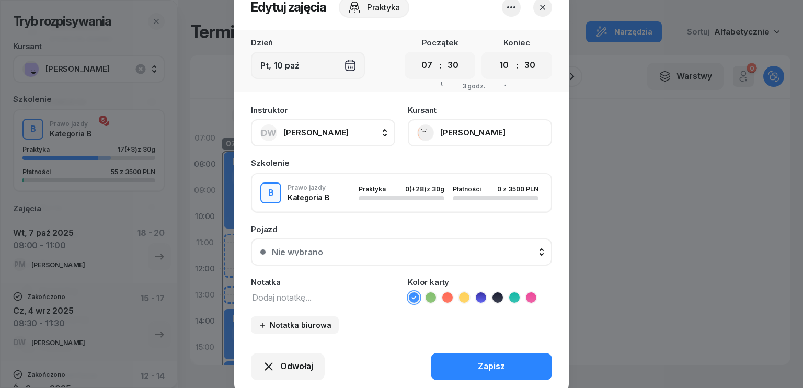
scroll to position [52, 0]
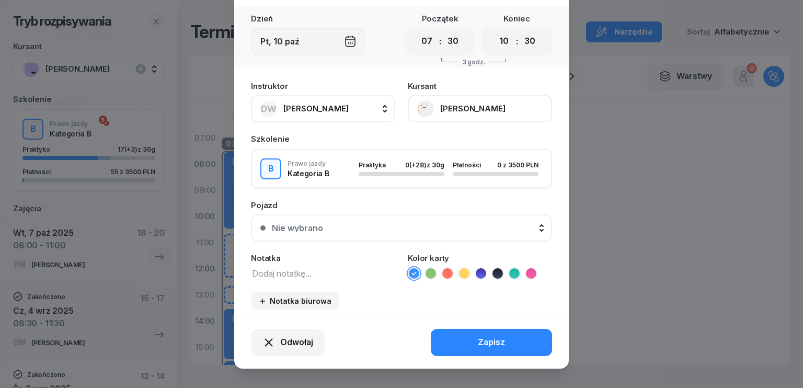
click at [343, 108] on button "DW Daniel Wielosik" at bounding box center [323, 108] width 144 height 27
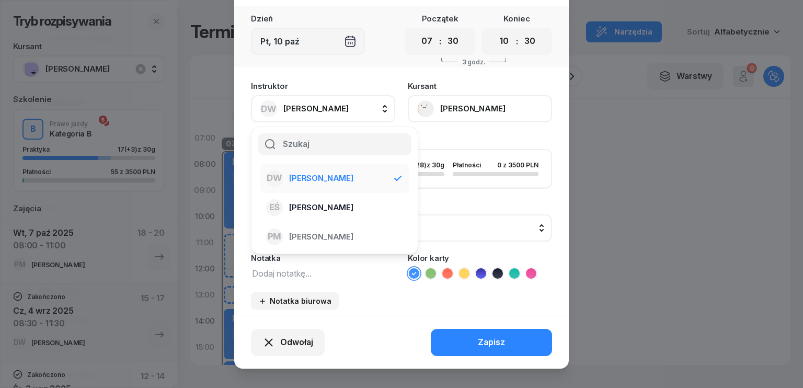
click at [329, 206] on span "[PERSON_NAME]" at bounding box center [321, 208] width 64 height 14
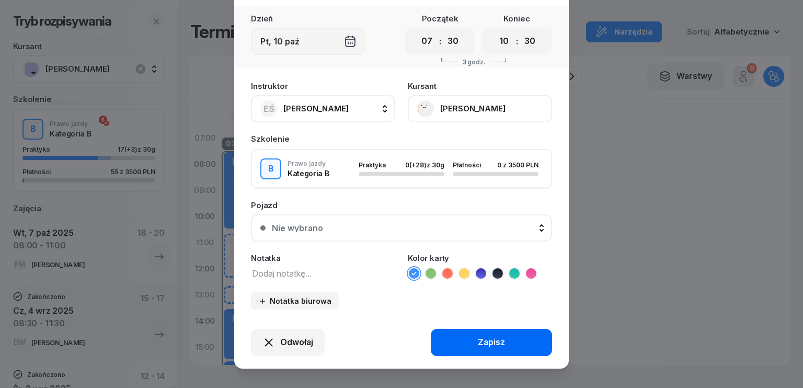
click at [479, 342] on div "Zapisz" at bounding box center [491, 343] width 27 height 14
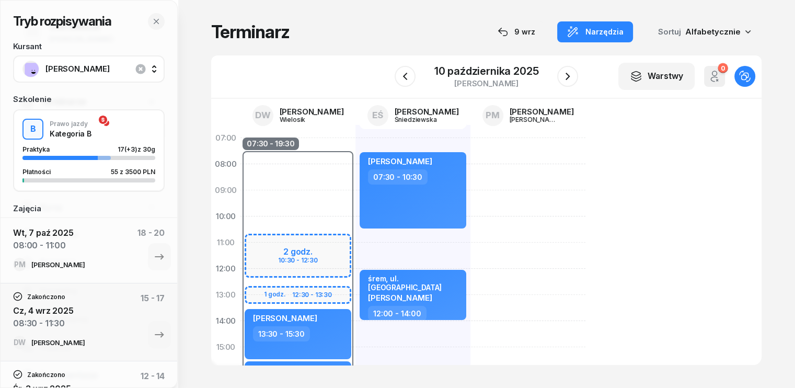
click at [289, 137] on div "07:30 - 19:30 2 godz. 10:30 - 12:30 1 godz. 12:30 - 13:30 1 godz. 18:30 - 19:30…" at bounding box center [297, 360] width 115 height 470
select select "06"
select select "08"
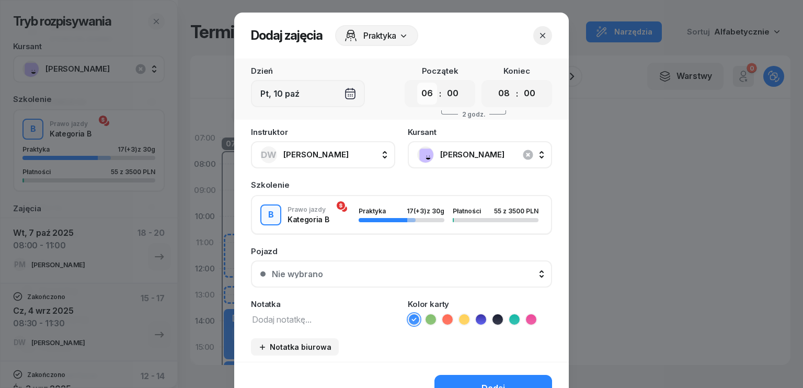
click at [430, 93] on select "00 01 02 03 04 05 06 07 08 09 10 11 12 13 14 15 16 17 18 19 20 21 22 23" at bounding box center [427, 94] width 20 height 22
select select "07"
click at [417, 83] on select "00 01 02 03 04 05 06 07 08 09 10 11 12 13 14 15 16 17 18 19 20 21 22 23" at bounding box center [427, 94] width 20 height 22
drag, startPoint x: 452, startPoint y: 97, endPoint x: 447, endPoint y: 102, distance: 6.7
click at [452, 97] on select "00 05 10 15 20 25 30 35 40 45 50 55" at bounding box center [453, 94] width 20 height 22
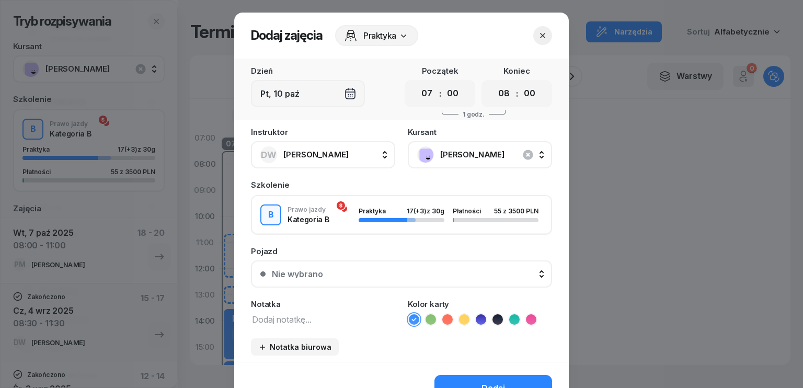
select select "30"
click at [443, 83] on select "00 05 10 15 20 25 30 35 40 45 50 55" at bounding box center [453, 94] width 20 height 22
click at [497, 94] on select "00 01 02 03 04 05 06 07 08 09 10 11 12 13 14 15 16 17 18 19 20 21 22 23" at bounding box center [504, 94] width 20 height 22
select select "10"
click at [494, 83] on select "00 01 02 03 04 05 06 07 08 09 10 11 12 13 14 15 16 17 18 19 20 21 22 23" at bounding box center [504, 94] width 20 height 22
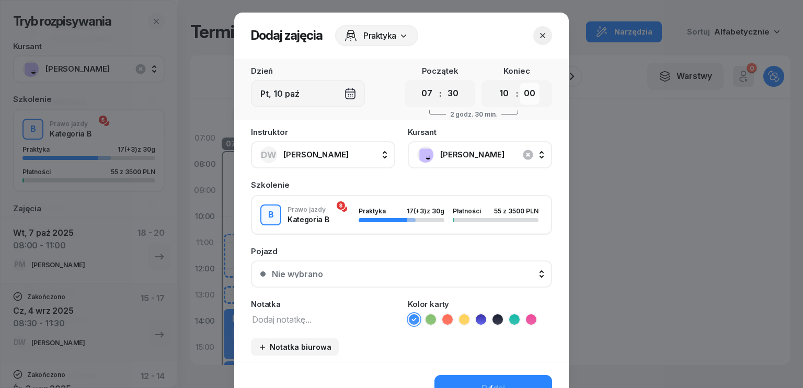
drag, startPoint x: 527, startPoint y: 97, endPoint x: 524, endPoint y: 103, distance: 7.0
click at [527, 97] on select "00 05 10 15 20 25 30 35 40 45 50 55" at bounding box center [530, 94] width 20 height 22
select select "30"
click at [520, 83] on select "00 05 10 15 20 25 30 35 40 45 50 55" at bounding box center [530, 94] width 20 height 22
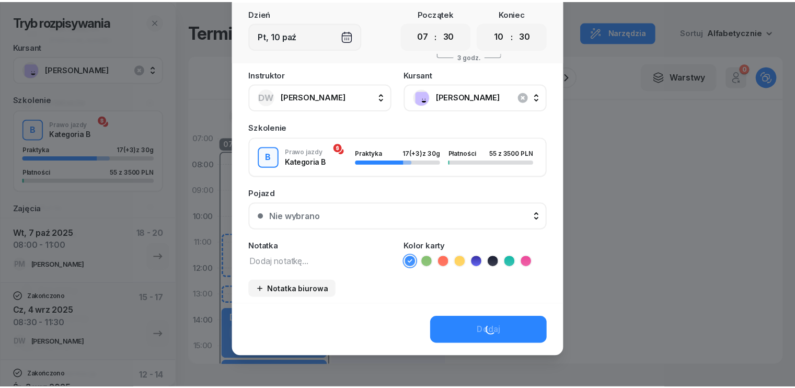
scroll to position [59, 0]
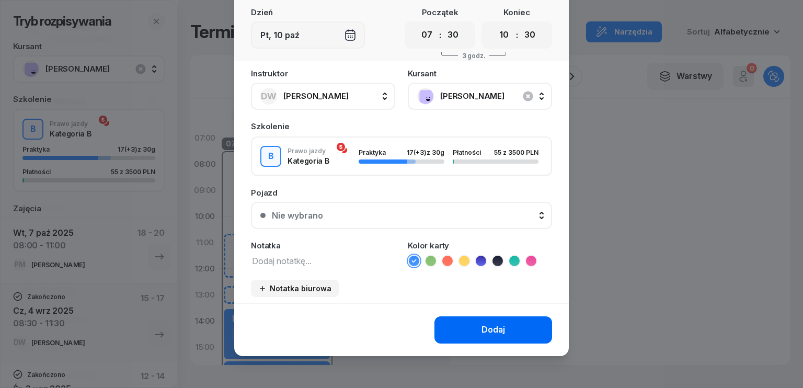
click at [492, 321] on button "Dodaj" at bounding box center [493, 329] width 118 height 27
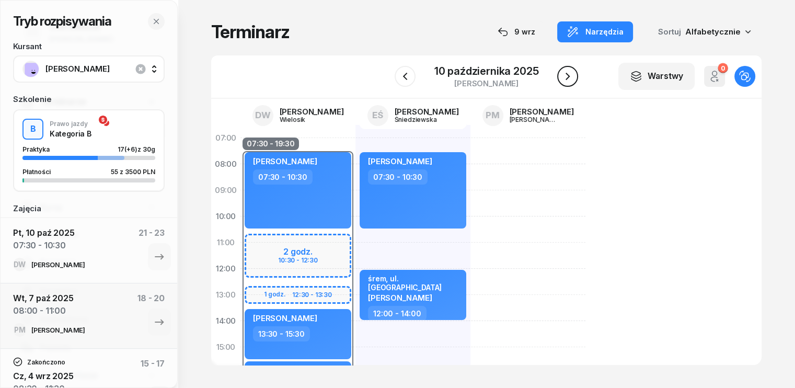
click at [565, 75] on icon "button" at bounding box center [567, 76] width 13 height 13
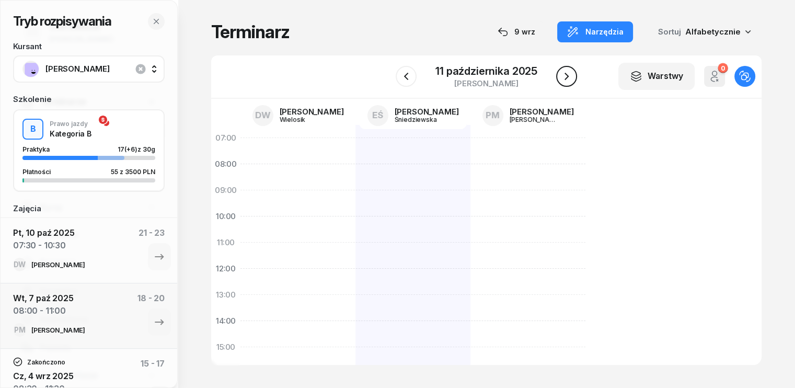
click at [565, 75] on icon "button" at bounding box center [566, 76] width 13 height 13
click at [565, 75] on icon "button" at bounding box center [567, 76] width 13 height 13
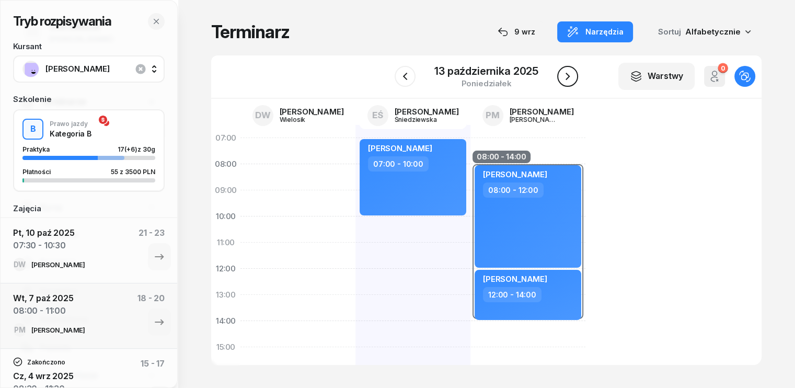
click at [565, 74] on icon "button" at bounding box center [567, 76] width 13 height 13
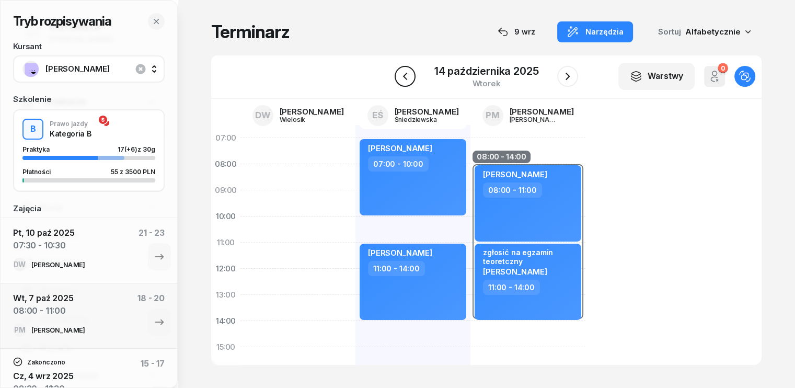
click at [405, 75] on icon "button" at bounding box center [404, 76] width 4 height 7
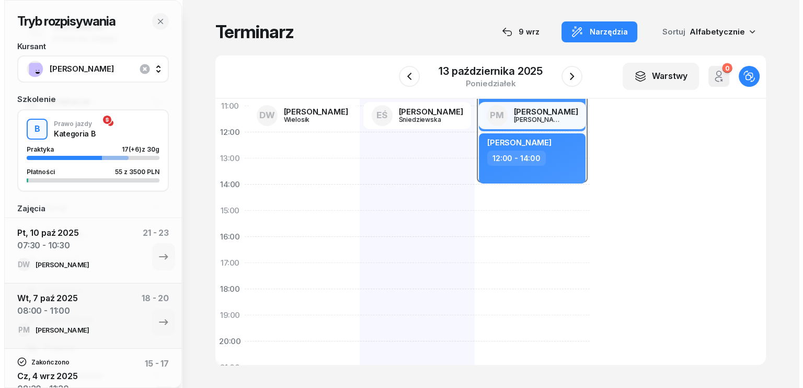
scroll to position [157, 0]
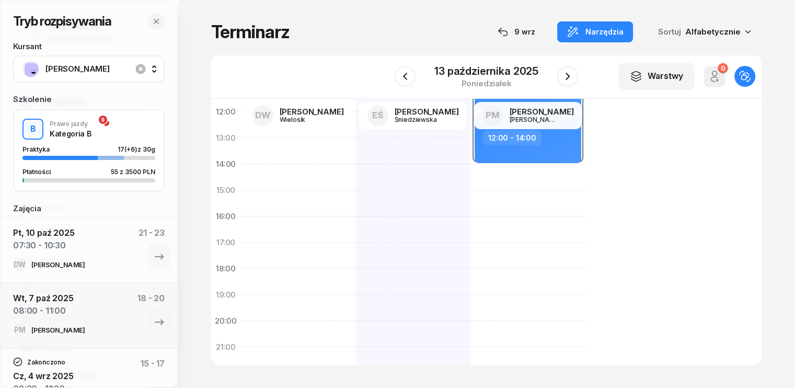
click at [355, 173] on div "Jan Rzepka 07:00 - 10:00" at bounding box center [412, 203] width 115 height 470
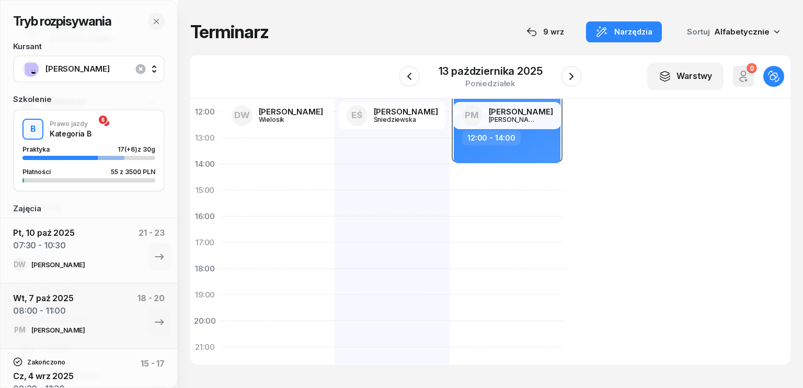
select select "14"
select select "16"
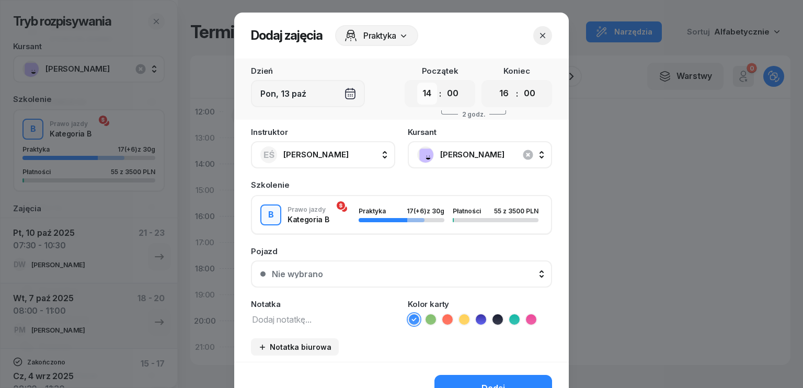
click at [428, 92] on select "00 01 02 03 04 05 06 07 08 09 10 11 12 13 14 15 16 17 18 19 20 21 22 23" at bounding box center [427, 94] width 20 height 22
select select "15"
click at [417, 83] on select "00 01 02 03 04 05 06 07 08 09 10 11 12 13 14 15 16 17 18 19 20 21 22 23" at bounding box center [427, 94] width 20 height 22
click at [503, 98] on select "00 01 02 03 04 05 06 07 08 09 10 11 12 13 14 15 16 17 18 19 20 21 22 23" at bounding box center [504, 94] width 20 height 22
select select "18"
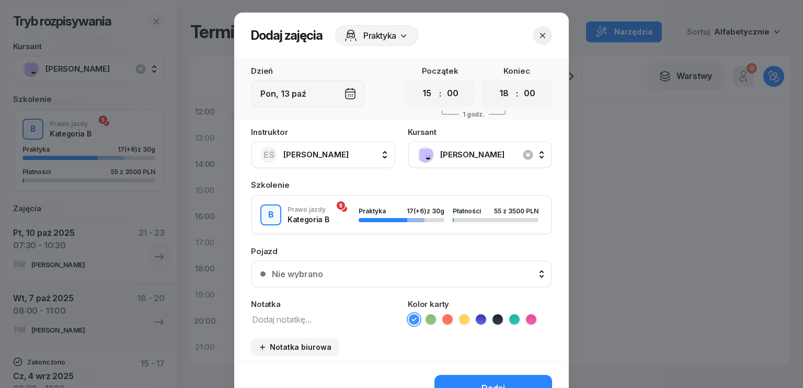
click at [494, 83] on select "00 01 02 03 04 05 06 07 08 09 10 11 12 13 14 15 16 17 18 19 20 21 22 23" at bounding box center [504, 94] width 20 height 22
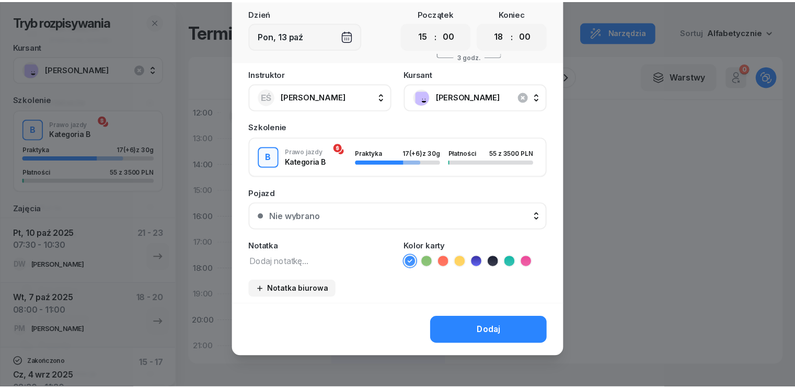
scroll to position [59, 0]
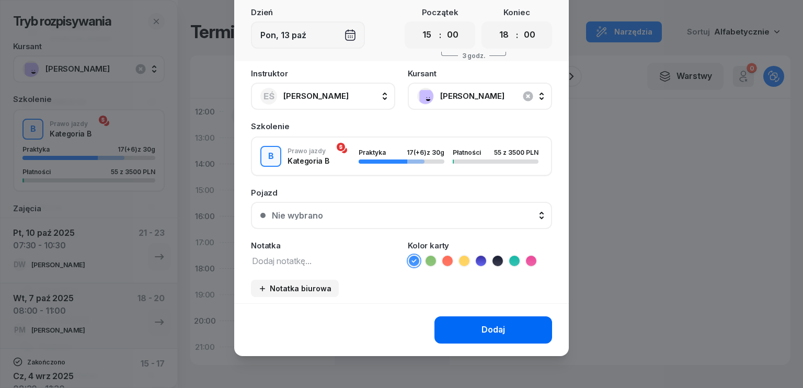
click at [485, 327] on div "Dodaj" at bounding box center [493, 330] width 24 height 14
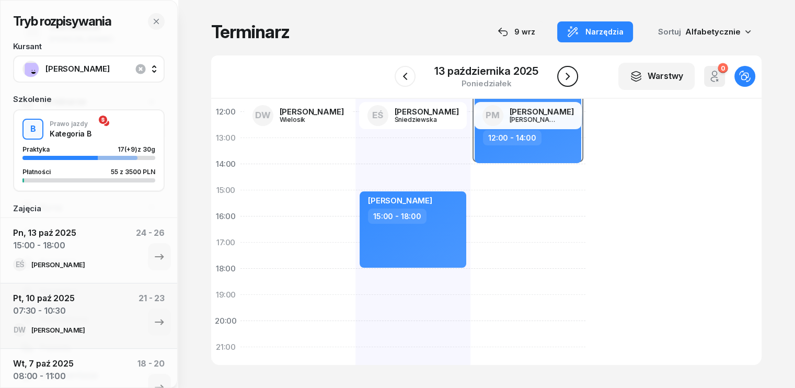
click at [566, 76] on icon "button" at bounding box center [567, 76] width 13 height 13
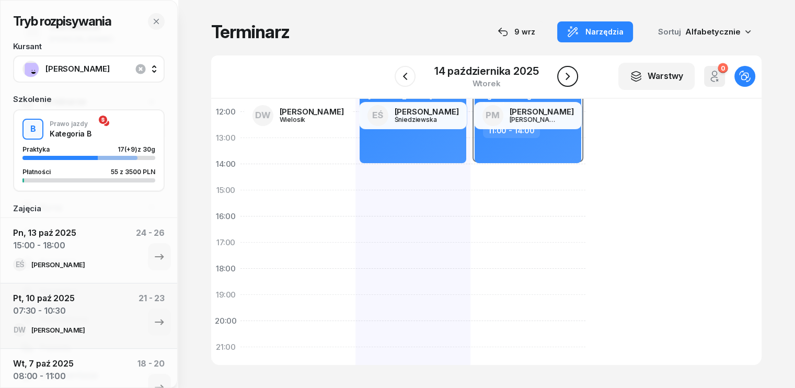
click at [565, 75] on icon "button" at bounding box center [567, 76] width 13 height 13
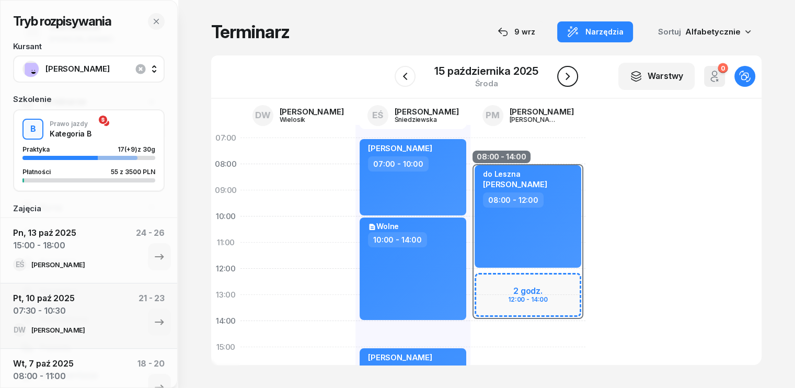
click at [563, 75] on icon "button" at bounding box center [567, 76] width 13 height 13
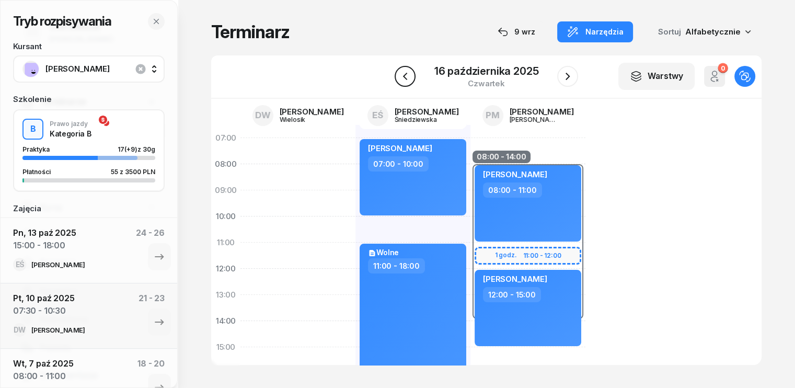
click at [401, 77] on icon "button" at bounding box center [405, 76] width 13 height 13
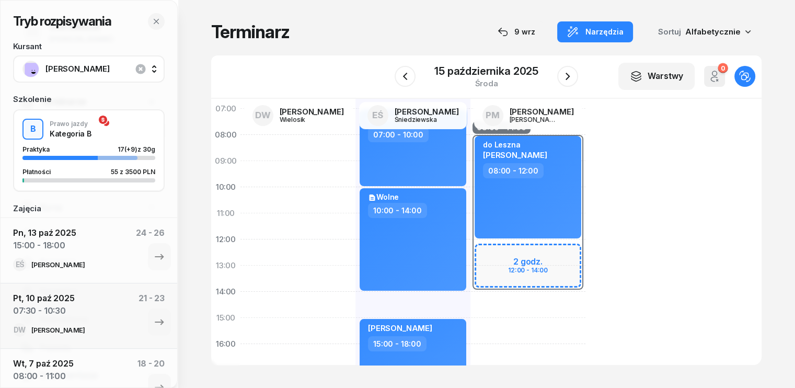
scroll to position [52, 0]
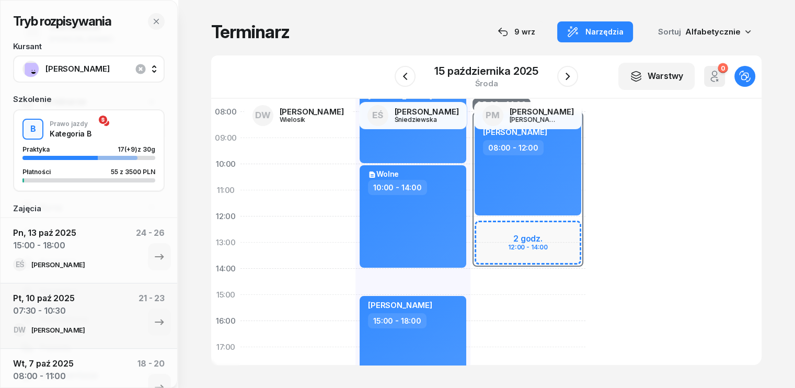
click at [470, 275] on div "08:00 - 14:00 2 godz. 12:00 - 14:00 do Leszna Maria Nowak 08:00 - 12:00" at bounding box center [527, 308] width 115 height 470
select select "14"
select select "16"
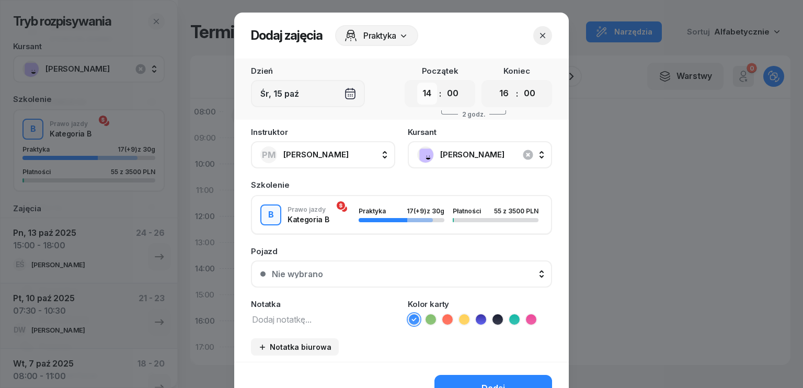
click at [422, 100] on select "00 01 02 03 04 05 06 07 08 09 10 11 12 13 14 15 16 17 18 19 20 21 22 23" at bounding box center [427, 94] width 20 height 22
click at [537, 36] on icon "button" at bounding box center [542, 35] width 10 height 10
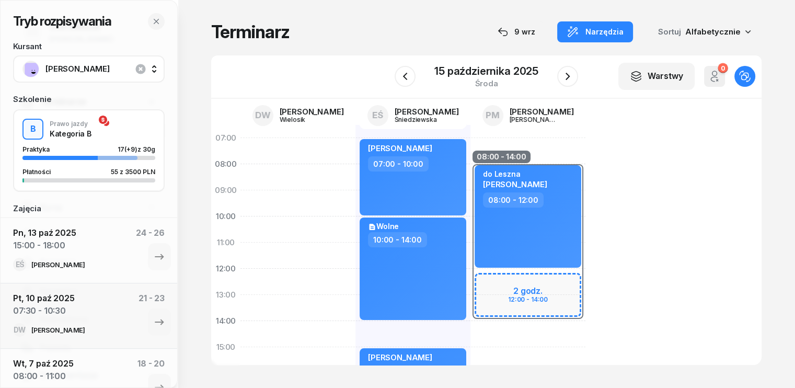
scroll to position [0, 0]
click at [567, 79] on icon "button" at bounding box center [567, 76] width 13 height 13
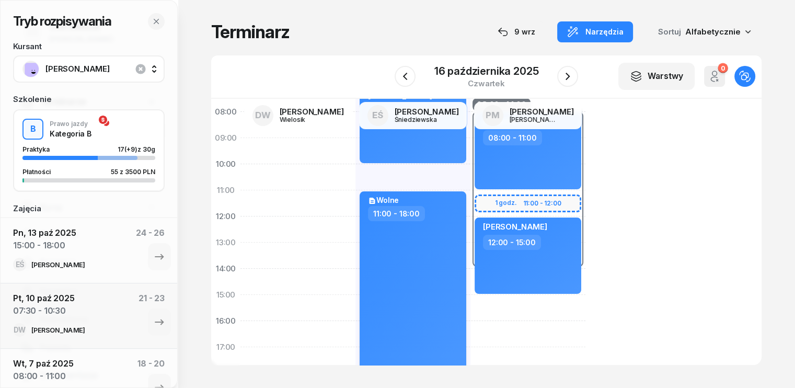
scroll to position [52, 0]
click at [405, 77] on icon "button" at bounding box center [404, 76] width 4 height 7
click at [405, 77] on icon "button" at bounding box center [405, 76] width 4 height 7
click at [405, 77] on icon "button" at bounding box center [405, 76] width 13 height 13
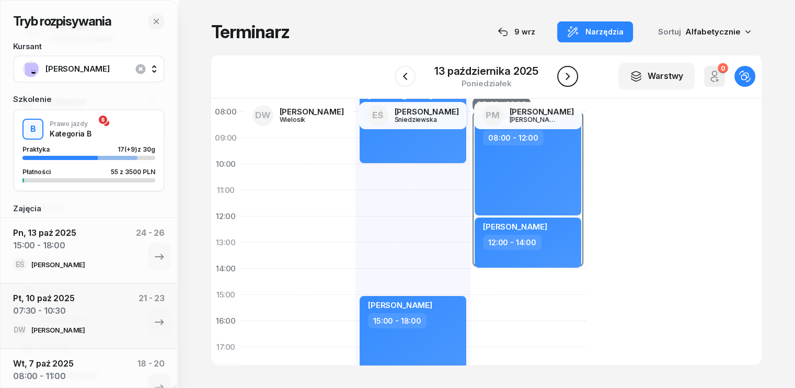
click at [572, 77] on icon "button" at bounding box center [567, 76] width 13 height 13
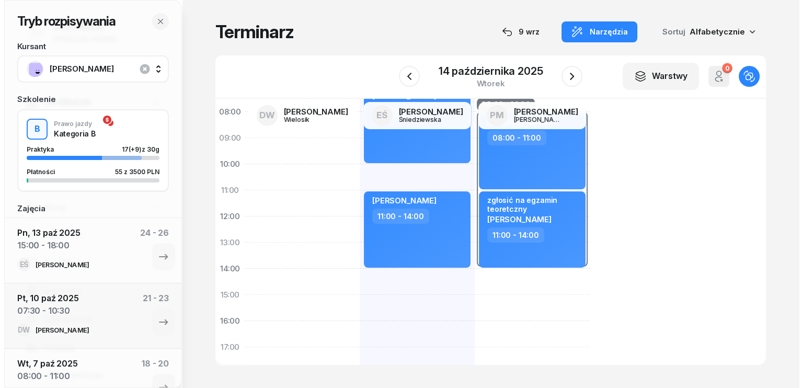
scroll to position [105, 0]
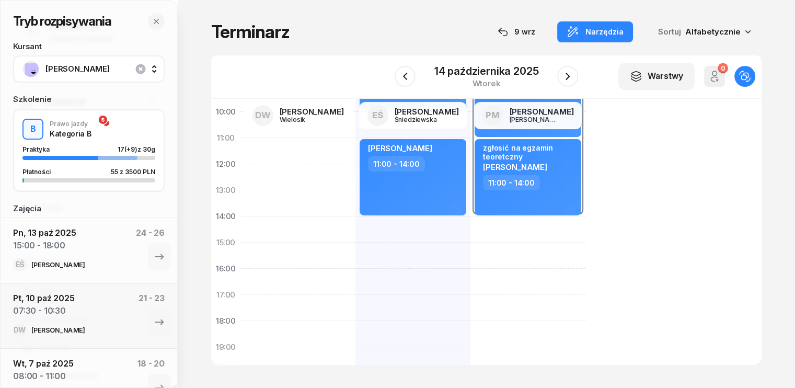
click at [355, 242] on div "Emilia Topor 07:00 - 10:00 Mikołaj Sikorski 11:00 - 14:00" at bounding box center [412, 255] width 115 height 470
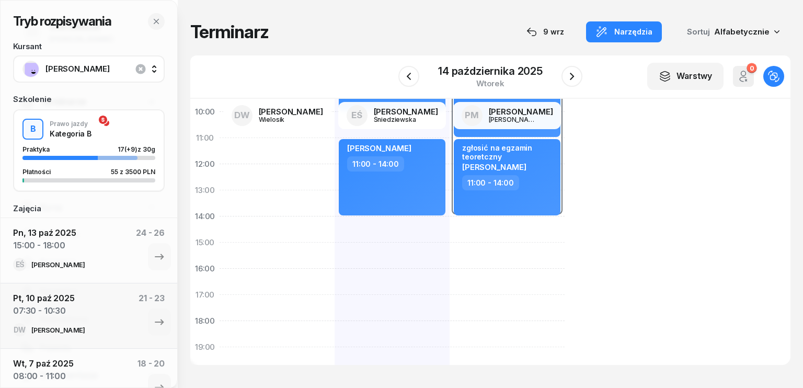
select select "14"
select select "16"
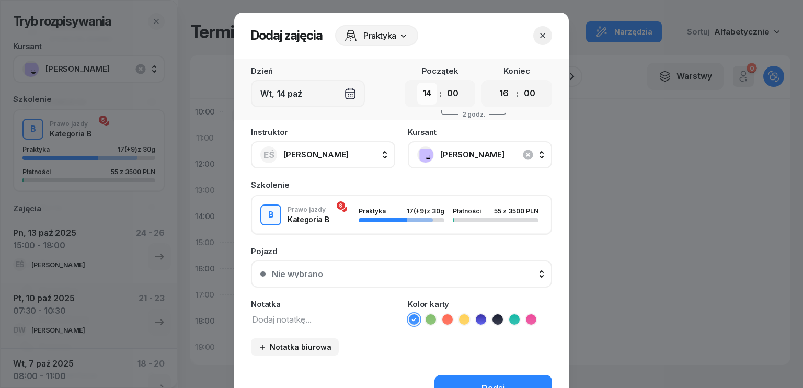
click at [425, 103] on select "00 01 02 03 04 05 06 07 08 09 10 11 12 13 14 15 16 17 18 19 20 21 22 23" at bounding box center [427, 94] width 20 height 22
select select "15"
click at [417, 83] on select "00 01 02 03 04 05 06 07 08 09 10 11 12 13 14 15 16 17 18 19 20 21 22 23" at bounding box center [427, 94] width 20 height 22
drag, startPoint x: 500, startPoint y: 93, endPoint x: 502, endPoint y: 102, distance: 9.1
click at [500, 93] on select "00 01 02 03 04 05 06 07 08 09 10 11 12 13 14 15 16 17 18 19 20 21 22 23" at bounding box center [504, 94] width 20 height 22
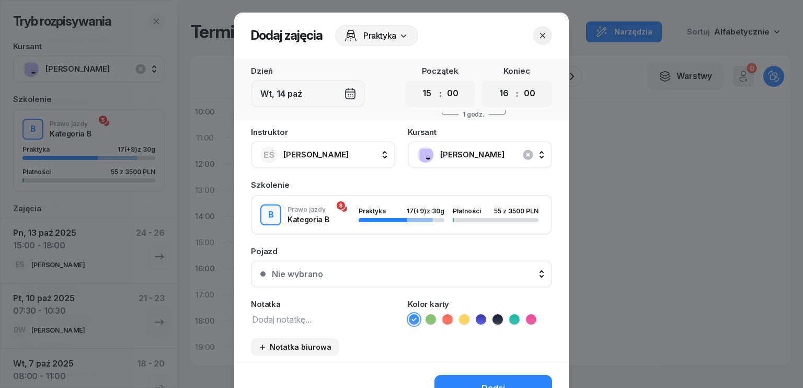
select select "17"
click at [494, 83] on select "00 01 02 03 04 05 06 07 08 09 10 11 12 13 14 15 16 17 18 19 20 21 22 23" at bounding box center [504, 94] width 20 height 22
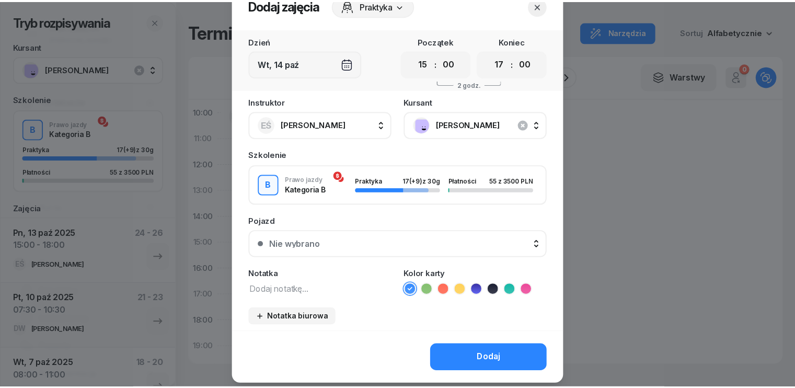
scroll to position [59, 0]
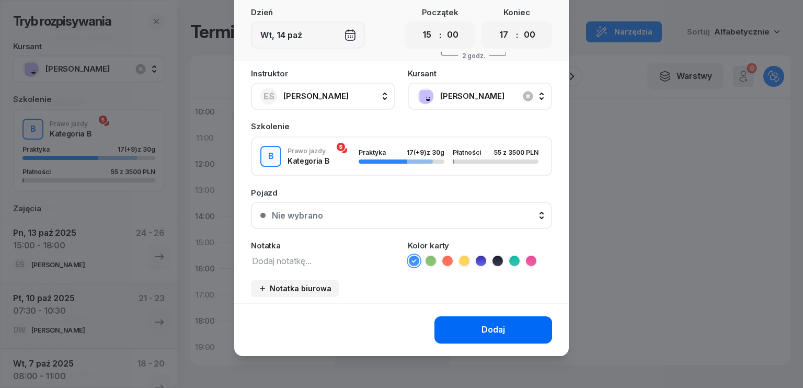
click at [469, 326] on button "Dodaj" at bounding box center [493, 329] width 118 height 27
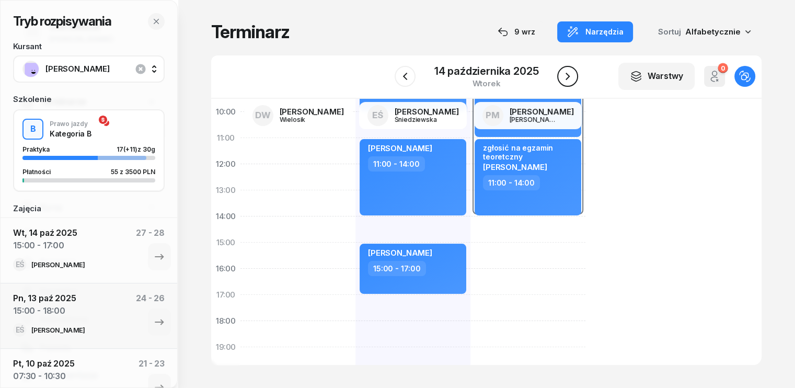
click at [573, 78] on icon "button" at bounding box center [567, 76] width 13 height 13
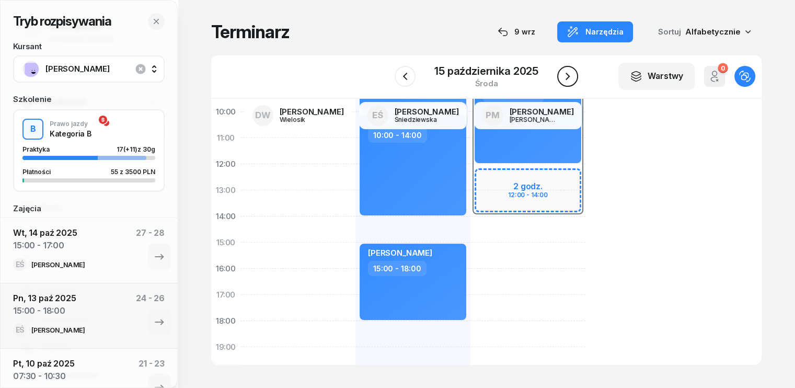
click at [567, 75] on icon "button" at bounding box center [568, 76] width 4 height 7
click at [567, 74] on icon "button" at bounding box center [568, 76] width 4 height 7
click at [567, 74] on icon "button" at bounding box center [567, 76] width 13 height 13
click at [567, 74] on icon "button" at bounding box center [568, 76] width 4 height 7
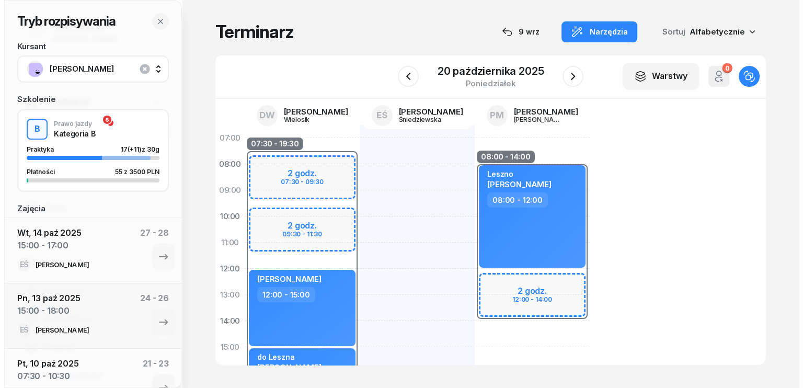
scroll to position [157, 0]
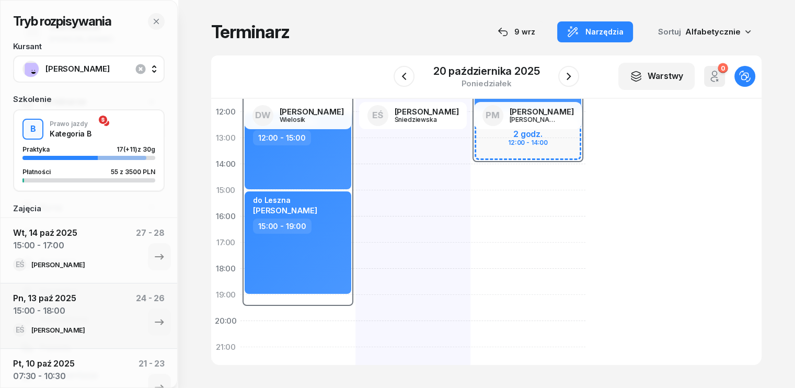
click at [243, 319] on div "07:30 - 19:30 2 godz. 07:30 - 09:30 2 godz. 09:30 - 11:30 [PERSON_NAME] 12:00 -…" at bounding box center [297, 203] width 115 height 470
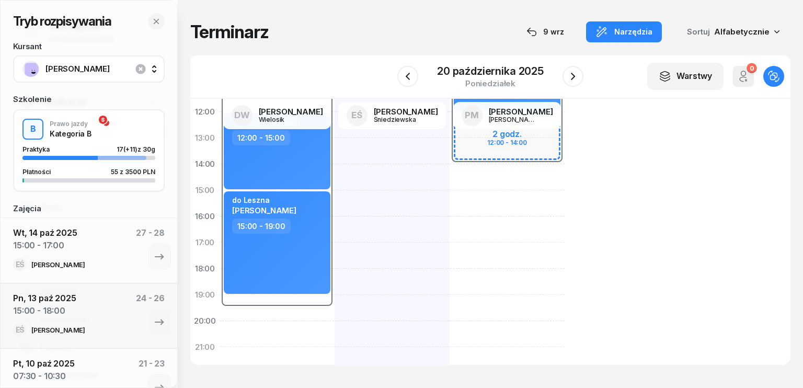
select select "19"
select select "21"
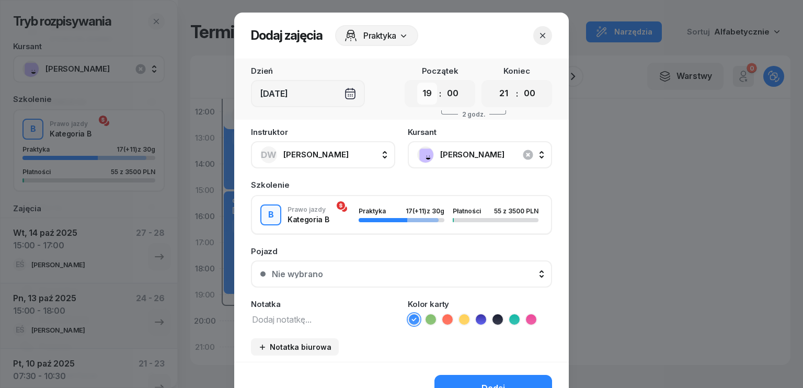
click at [428, 95] on select "00 01 02 03 04 05 06 07 08 09 10 11 12 13 14 15 16 17 18 19 20 21 22 23" at bounding box center [427, 94] width 20 height 22
select select "10"
click at [417, 83] on select "00 01 02 03 04 05 06 07 08 09 10 11 12 13 14 15 16 17 18 19 20 21 22 23" at bounding box center [427, 94] width 20 height 22
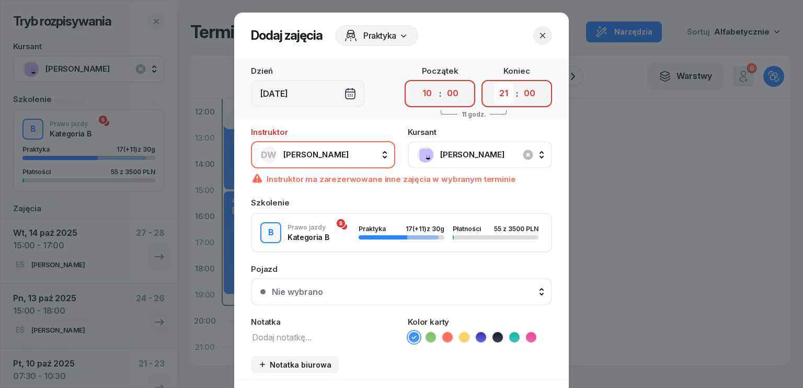
click at [502, 87] on select "00 01 02 03 04 05 06 07 08 09 10 11 12 13 14 15 16 17 18 19 20 21 22 23" at bounding box center [504, 94] width 20 height 22
select select "12"
click at [494, 83] on select "00 01 02 03 04 05 06 07 08 09 10 11 12 13 14 15 16 17 18 19 20 21 22 23" at bounding box center [504, 94] width 20 height 22
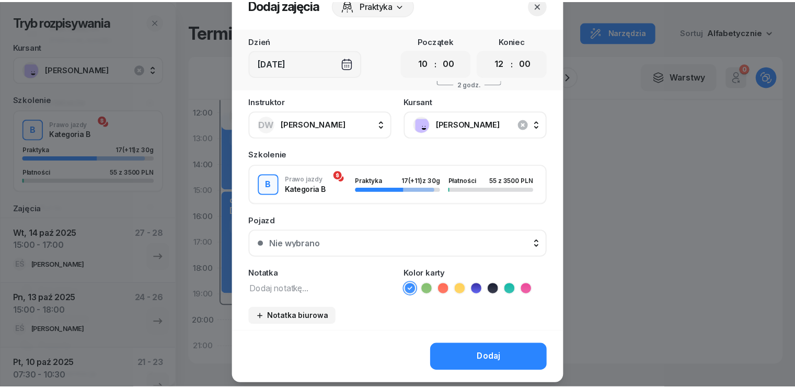
scroll to position [59, 0]
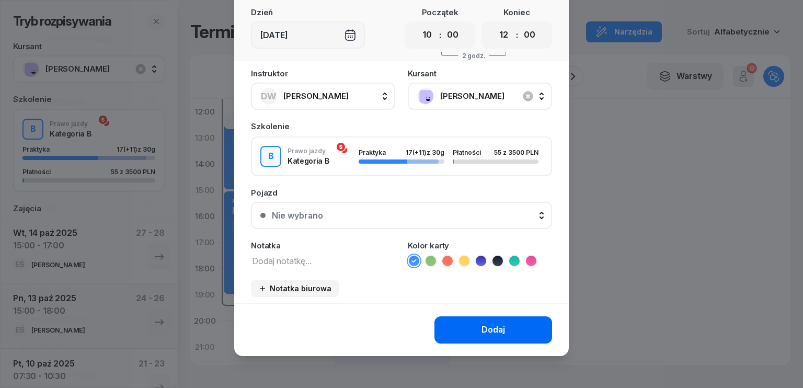
click at [491, 333] on div "Dodaj" at bounding box center [493, 330] width 24 height 14
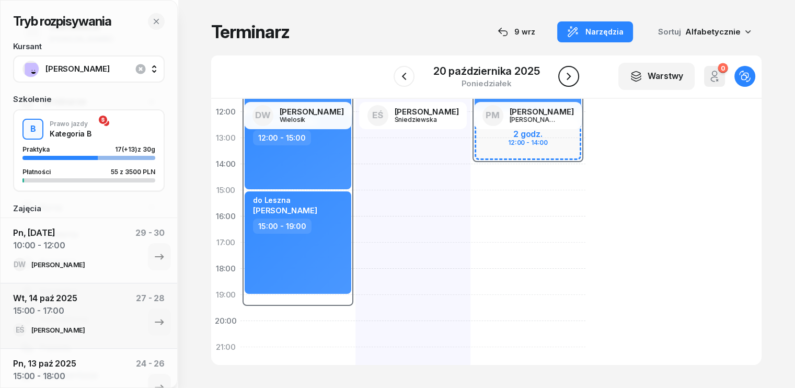
click at [571, 75] on icon "button" at bounding box center [568, 76] width 13 height 13
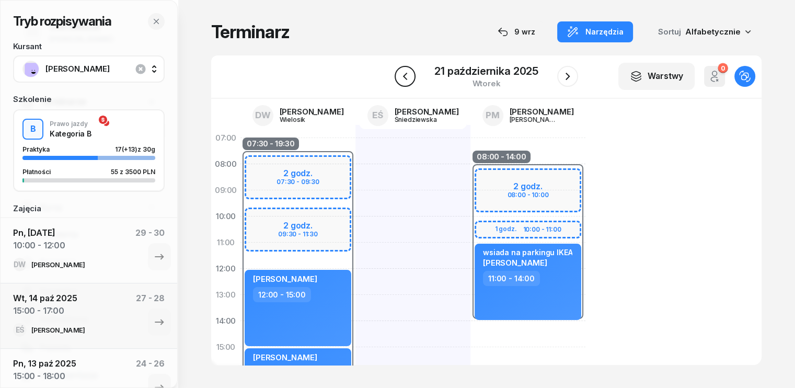
click at [410, 75] on icon "button" at bounding box center [405, 76] width 13 height 13
click at [410, 75] on icon "button" at bounding box center [404, 76] width 13 height 13
click at [410, 75] on icon "button" at bounding box center [405, 76] width 13 height 13
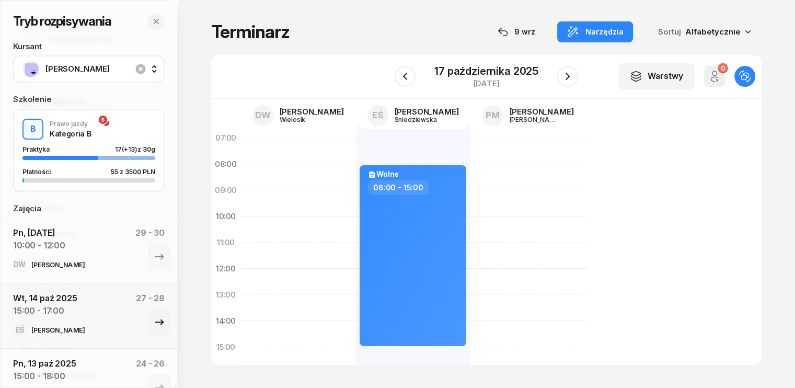
scroll to position [52, 0]
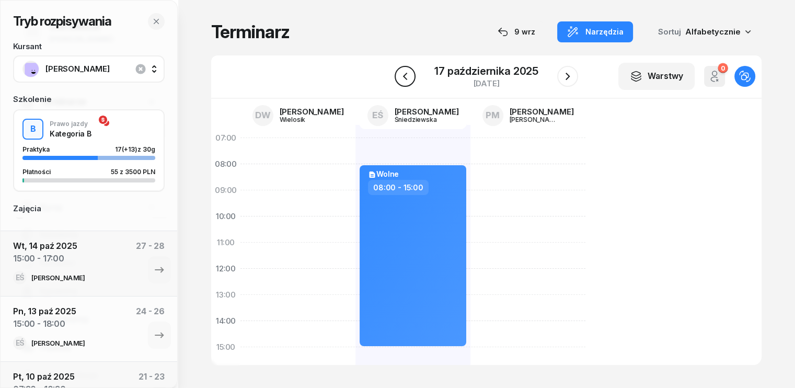
click at [407, 78] on icon "button" at bounding box center [405, 76] width 13 height 13
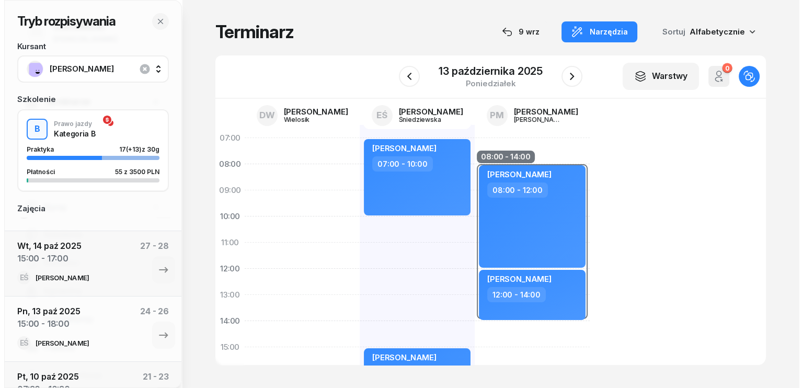
scroll to position [209, 0]
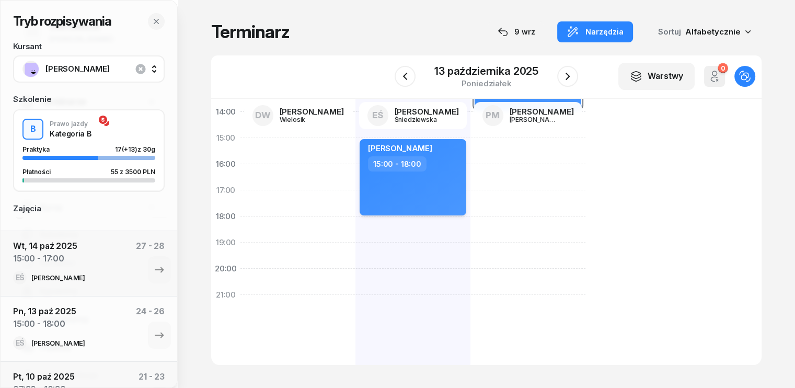
click at [425, 170] on div "15:00 - 18:00" at bounding box center [414, 163] width 92 height 15
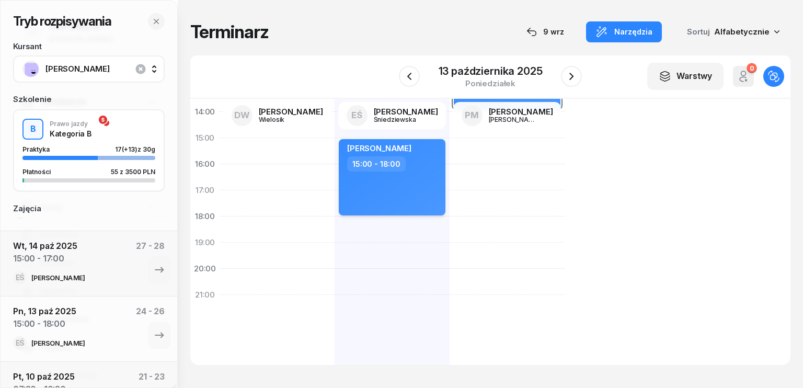
select select "15"
select select "18"
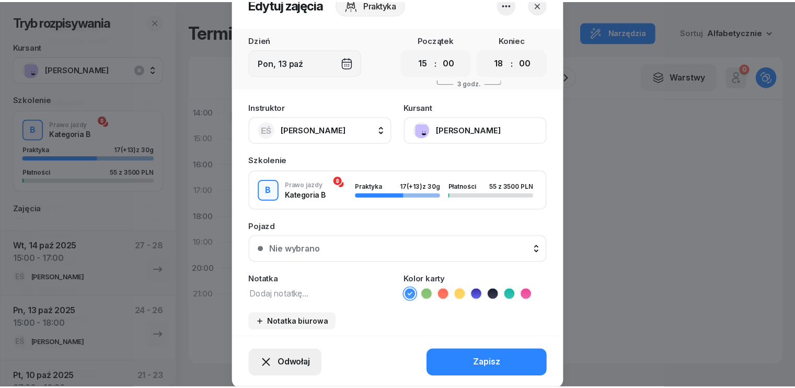
scroll to position [65, 0]
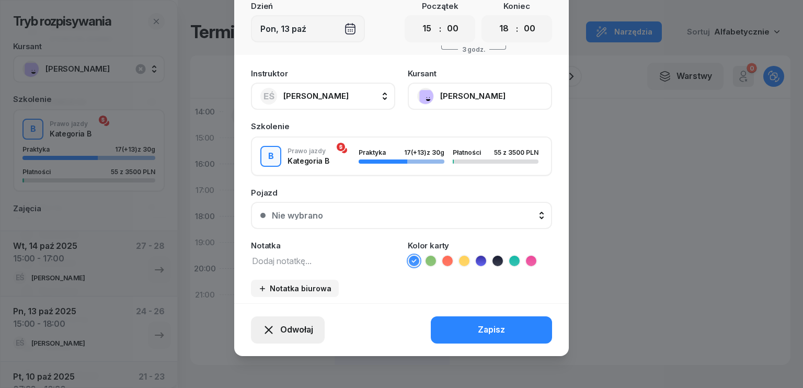
click at [289, 335] on span "Odwołaj" at bounding box center [296, 330] width 33 height 14
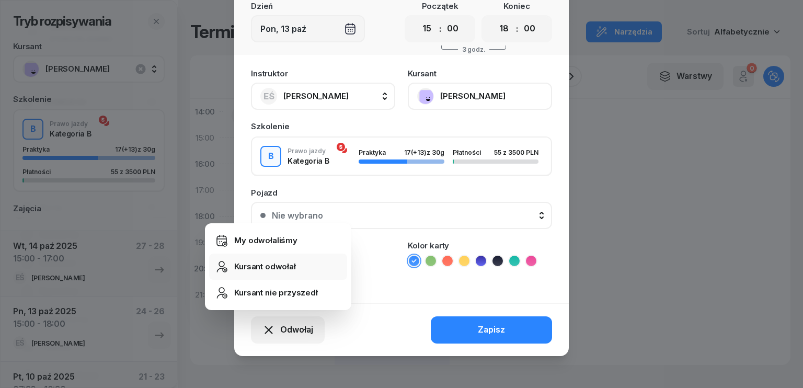
click at [277, 266] on div "Kursant odwołał" at bounding box center [265, 267] width 62 height 14
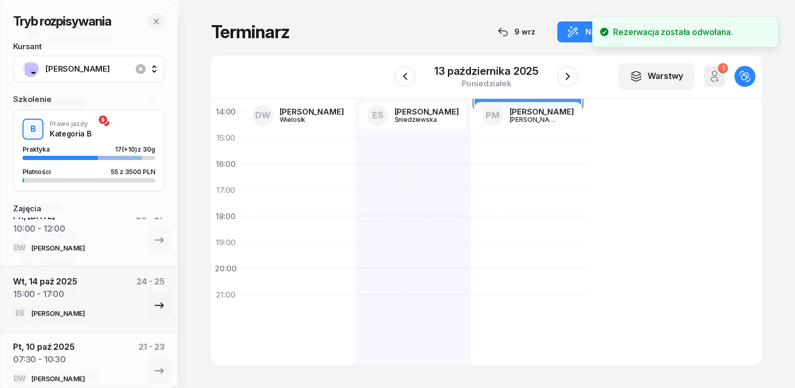
scroll to position [0, 0]
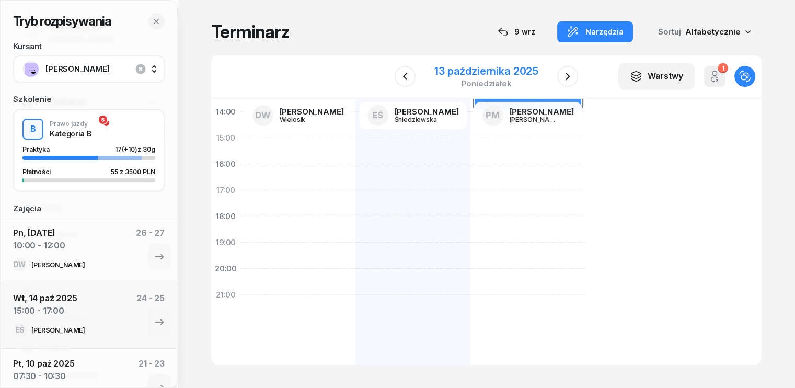
click at [492, 72] on div "13 października 2025" at bounding box center [486, 71] width 104 height 10
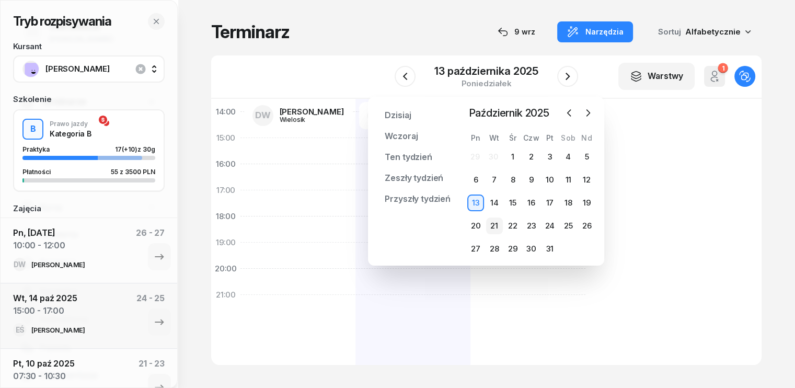
click at [494, 225] on div "21" at bounding box center [494, 225] width 17 height 17
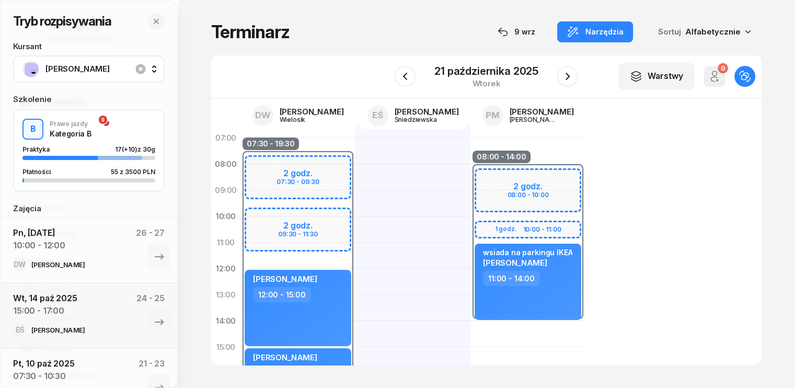
click at [291, 140] on div "07:30 - 19:30 2 godz. 07:30 - 09:30 2 godz. 09:30 - 11:30 1 godz. 18:00 - 19:00…" at bounding box center [297, 360] width 115 height 470
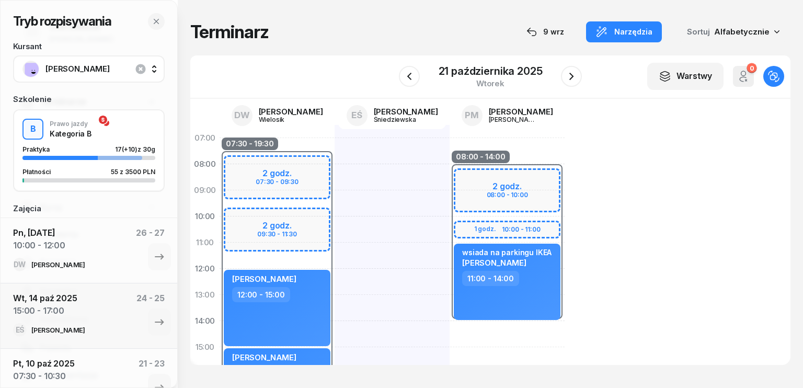
select select "07"
select select "09"
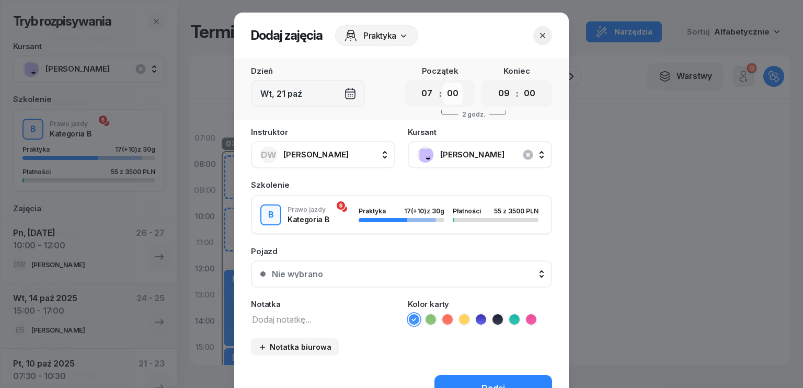
click at [450, 93] on select "00 05 10 15 20 25 30 35 40 45 50 55" at bounding box center [453, 94] width 20 height 22
select select "30"
click at [443, 83] on select "00 05 10 15 20 25 30 35 40 45 50 55" at bounding box center [453, 94] width 20 height 22
drag, startPoint x: 503, startPoint y: 96, endPoint x: 504, endPoint y: 102, distance: 6.8
click at [503, 96] on select "00 01 02 03 04 05 06 07 08 09 10 11 12 13 14 15 16 17 18 19 20 21 22 23" at bounding box center [504, 94] width 20 height 22
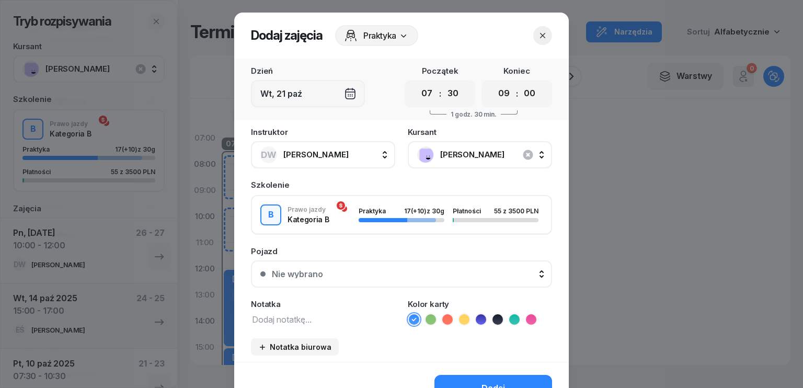
select select "10"
click at [494, 83] on select "00 01 02 03 04 05 06 07 08 09 10 11 12 13 14 15 16 17 18 19 20 21 22 23" at bounding box center [504, 94] width 20 height 22
drag, startPoint x: 531, startPoint y: 93, endPoint x: 531, endPoint y: 100, distance: 7.3
click at [531, 93] on select "00 05 10 15 20 25 30 35 40 45 50 55" at bounding box center [530, 94] width 20 height 22
select select "30"
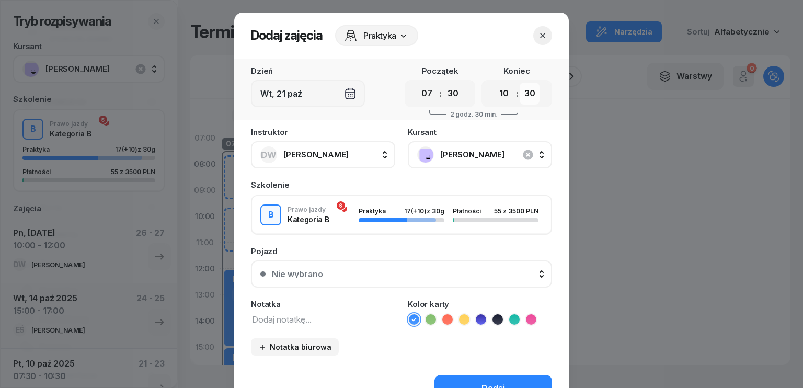
click at [520, 83] on select "00 05 10 15 20 25 30 35 40 45 50 55" at bounding box center [530, 94] width 20 height 22
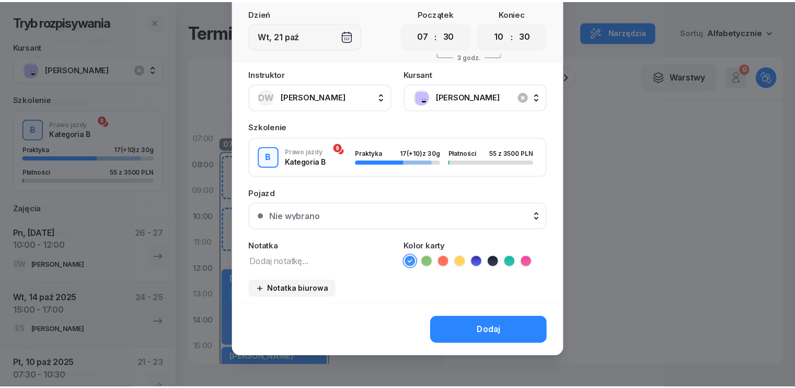
scroll to position [59, 0]
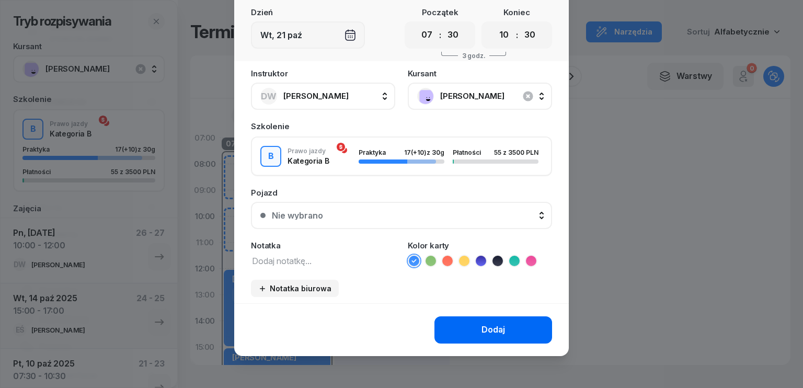
click at [492, 327] on div "Dodaj" at bounding box center [493, 330] width 24 height 14
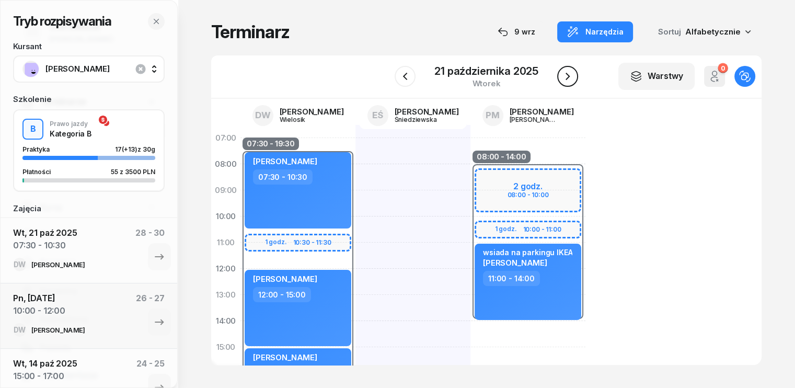
click at [569, 78] on icon "button" at bounding box center [567, 76] width 13 height 13
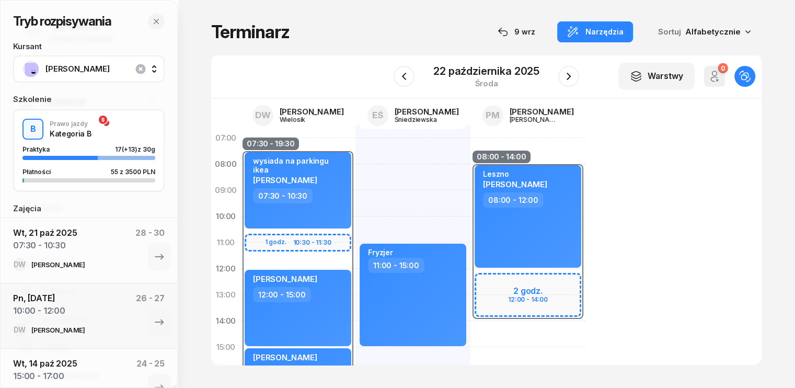
click at [104, 72] on span "[PERSON_NAME]" at bounding box center [100, 69] width 110 height 14
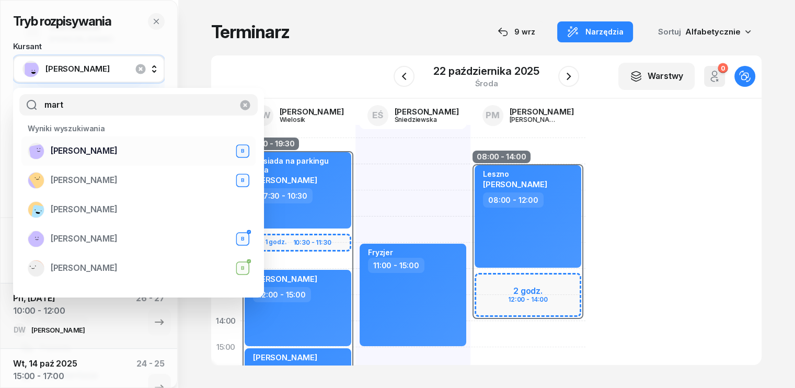
type input "mart"
click at [118, 150] on span "[PERSON_NAME]" at bounding box center [84, 151] width 67 height 14
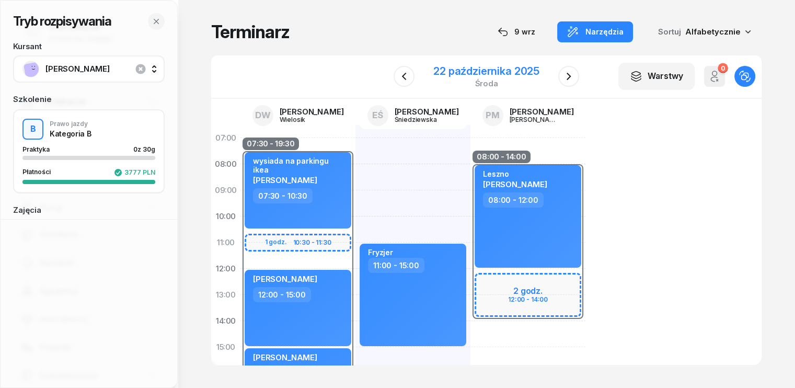
click at [456, 73] on div "22 października 2025" at bounding box center [486, 71] width 106 height 10
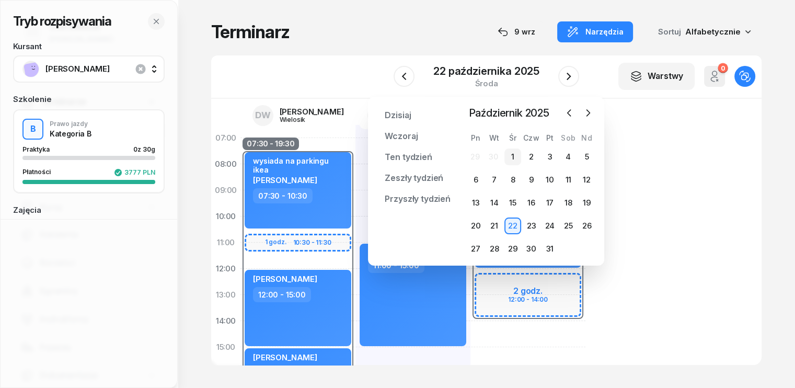
click at [515, 158] on div "1" at bounding box center [512, 156] width 17 height 17
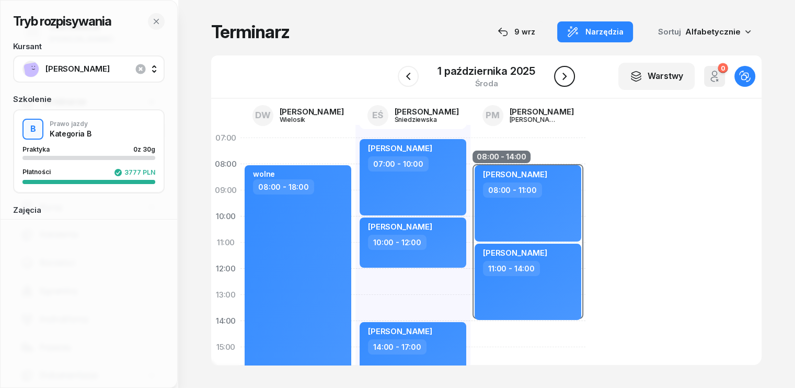
click at [560, 77] on icon "button" at bounding box center [564, 76] width 13 height 13
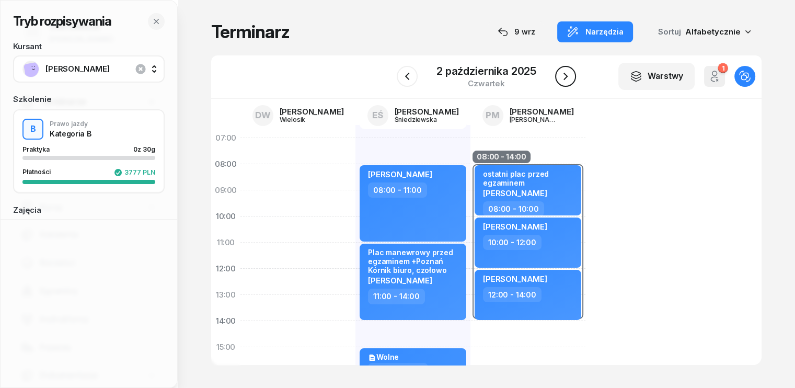
click at [560, 77] on icon "button" at bounding box center [565, 76] width 13 height 13
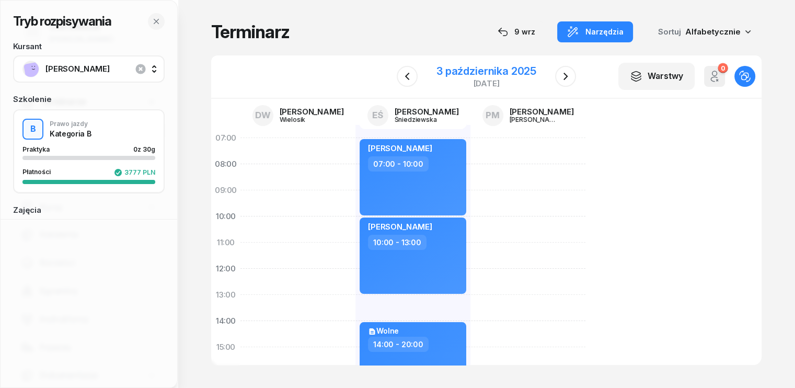
drag, startPoint x: 508, startPoint y: 68, endPoint x: 506, endPoint y: 62, distance: 6.6
click at [510, 66] on div "3 października 2025" at bounding box center [486, 71] width 100 height 10
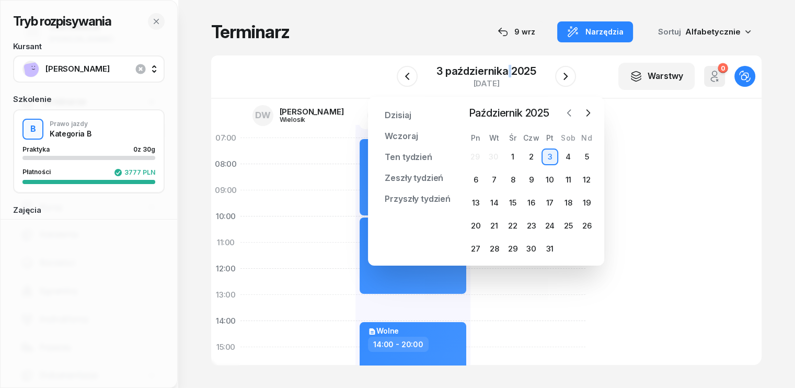
click at [571, 112] on icon "button" at bounding box center [569, 113] width 10 height 10
click at [584, 74] on div "W Wybierz DW [PERSON_NAME] EŚ [PERSON_NAME] PM [PERSON_NAME] [DATE] Warstwy 0 O…" at bounding box center [486, 76] width 550 height 43
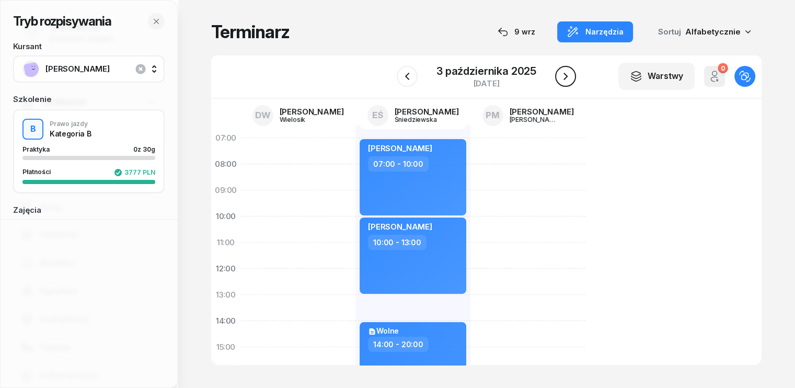
click at [564, 74] on icon "button" at bounding box center [565, 76] width 4 height 7
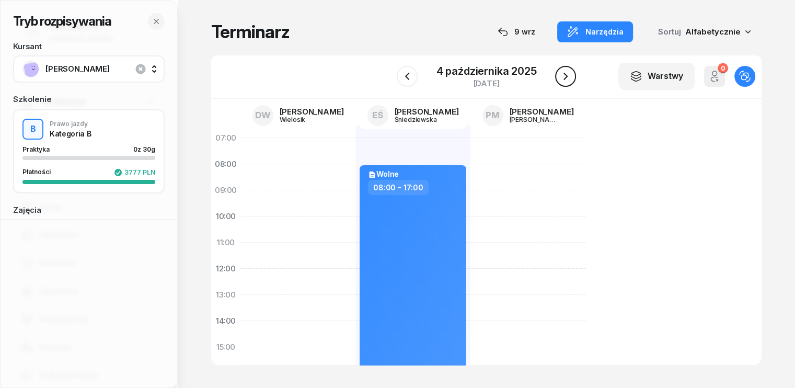
click at [564, 74] on icon "button" at bounding box center [565, 76] width 13 height 13
click at [564, 74] on icon "button" at bounding box center [565, 76] width 4 height 7
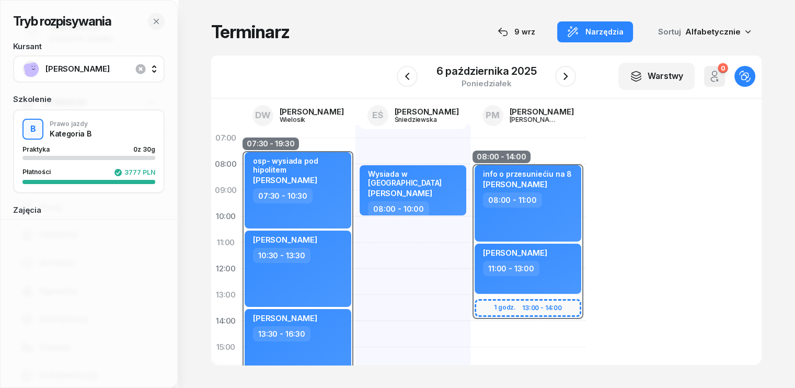
click at [355, 241] on div "Wysiada w [GEOGRAPHIC_DATA] [PERSON_NAME] Złoty 08:00 - 10:00" at bounding box center [412, 360] width 115 height 470
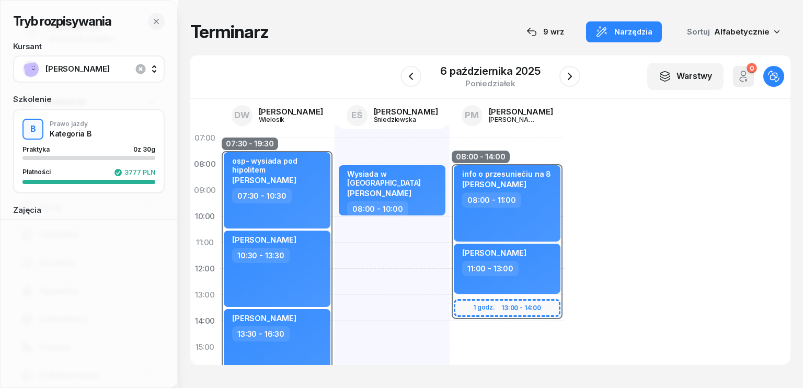
select select "10"
select select "12"
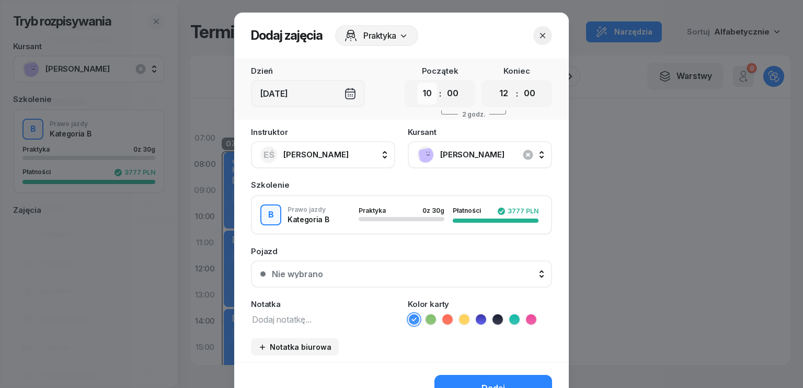
click at [421, 96] on select "00 01 02 03 04 05 06 07 08 09 10 11 12 13 14 15 16 17 18 19 20 21 22 23" at bounding box center [427, 94] width 20 height 22
select select "11"
click at [417, 83] on select "00 01 02 03 04 05 06 07 08 09 10 11 12 13 14 15 16 17 18 19 20 21 22 23" at bounding box center [427, 94] width 20 height 22
click at [500, 93] on select "00 01 02 03 04 05 06 07 08 09 10 11 12 13 14 15 16 17 18 19 20 21 22 23" at bounding box center [504, 94] width 20 height 22
select select "13"
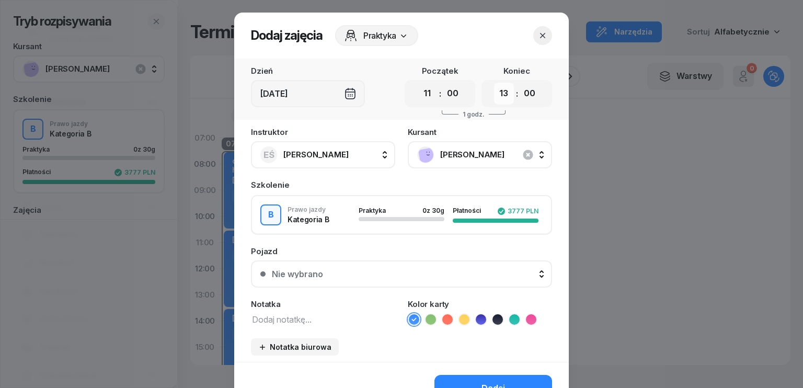
click at [494, 83] on select "00 01 02 03 04 05 06 07 08 09 10 11 12 13 14 15 16 17 18 19 20 21 22 23" at bounding box center [504, 94] width 20 height 22
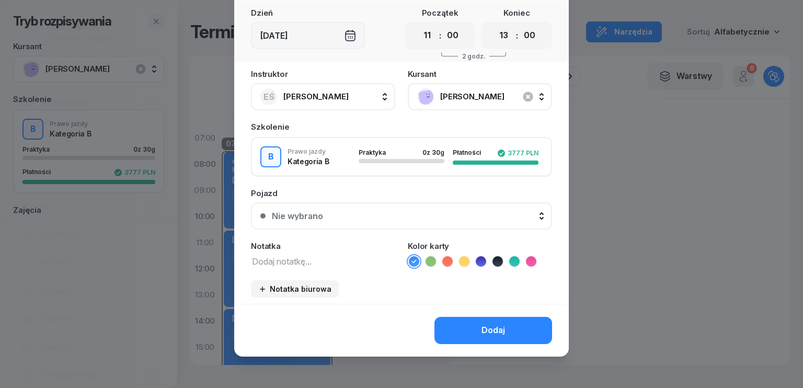
scroll to position [59, 0]
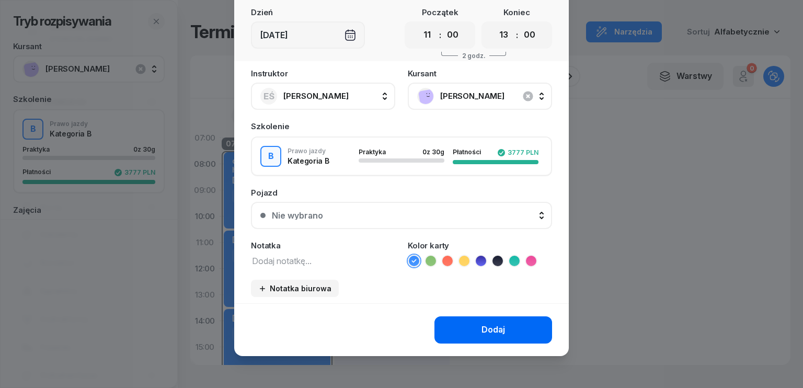
click at [466, 328] on button "Dodaj" at bounding box center [493, 329] width 118 height 27
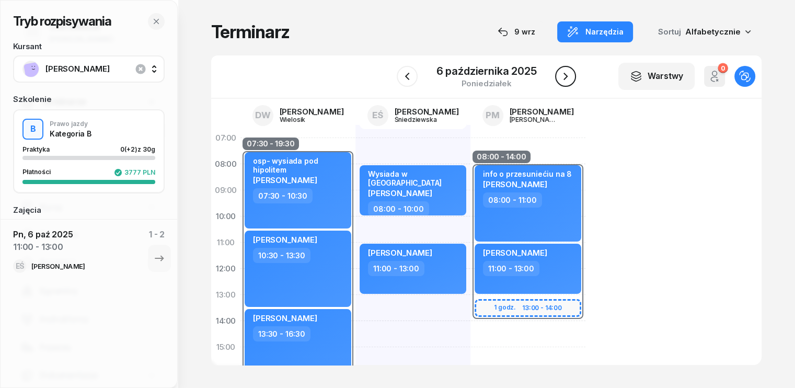
click at [564, 75] on icon "button" at bounding box center [565, 76] width 13 height 13
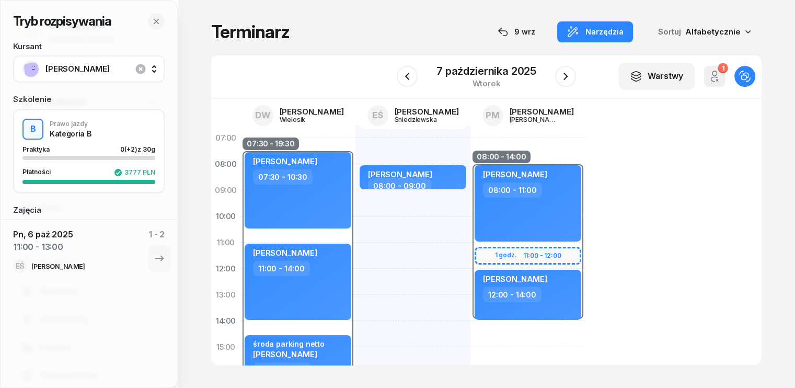
click at [355, 213] on div "[PERSON_NAME] 08:00 - 09:00" at bounding box center [412, 360] width 115 height 470
select select "09"
select select "11"
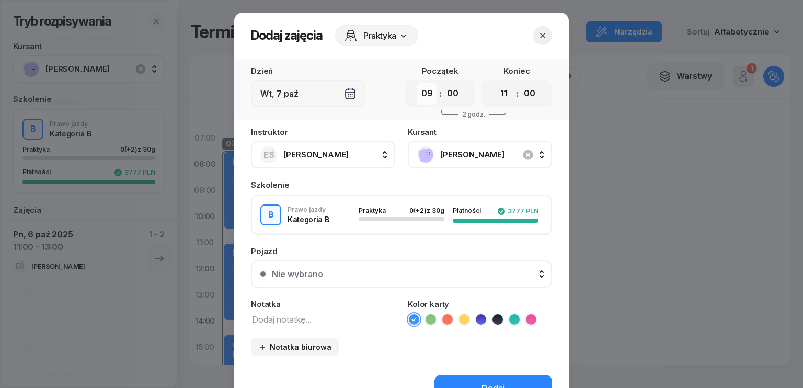
click at [423, 96] on select "00 01 02 03 04 05 06 07 08 09 10 11 12 13 14 15 16 17 18 19 20 21 22 23" at bounding box center [427, 94] width 20 height 22
select select "10"
click at [417, 83] on select "00 01 02 03 04 05 06 07 08 09 10 11 12 13 14 15 16 17 18 19 20 21 22 23" at bounding box center [427, 94] width 20 height 22
drag, startPoint x: 499, startPoint y: 93, endPoint x: 504, endPoint y: 102, distance: 10.5
click at [499, 93] on select "00 01 02 03 04 05 06 07 08 09 10 11 12 13 14 15 16 17 18 19 20 21 22 23" at bounding box center [504, 94] width 20 height 22
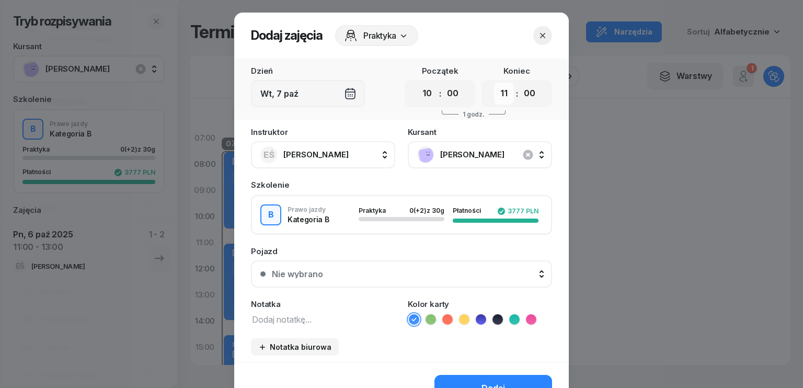
select select "12"
click at [494, 83] on select "00 01 02 03 04 05 06 07 08 09 10 11 12 13 14 15 16 17 18 19 20 21 22 23" at bounding box center [504, 94] width 20 height 22
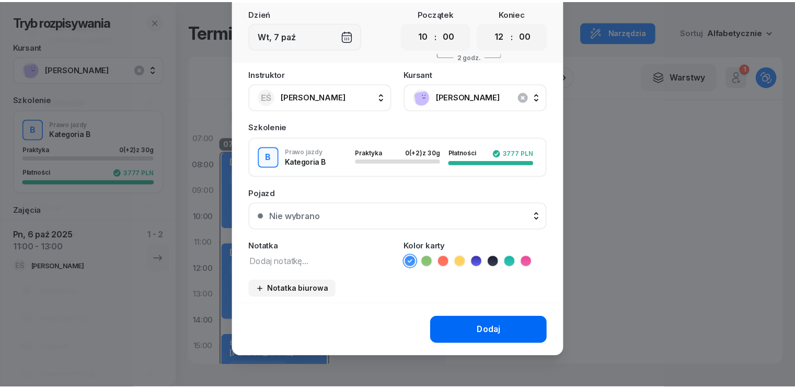
scroll to position [59, 0]
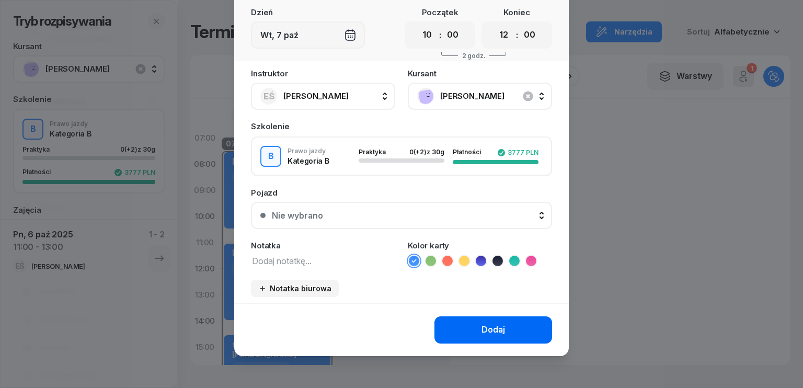
click at [487, 327] on div "Dodaj" at bounding box center [493, 330] width 24 height 14
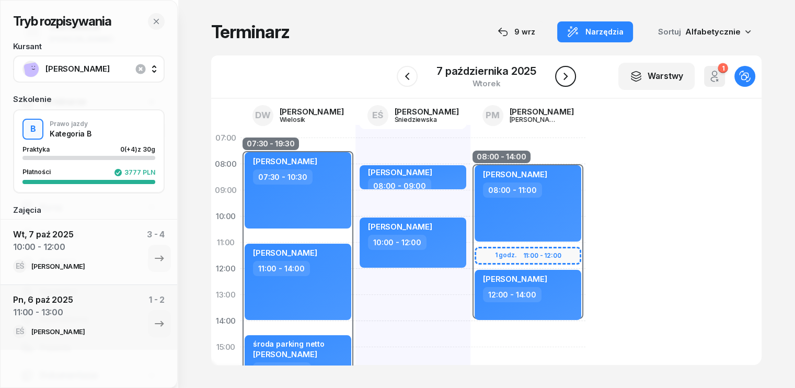
click at [560, 75] on icon "button" at bounding box center [565, 76] width 13 height 13
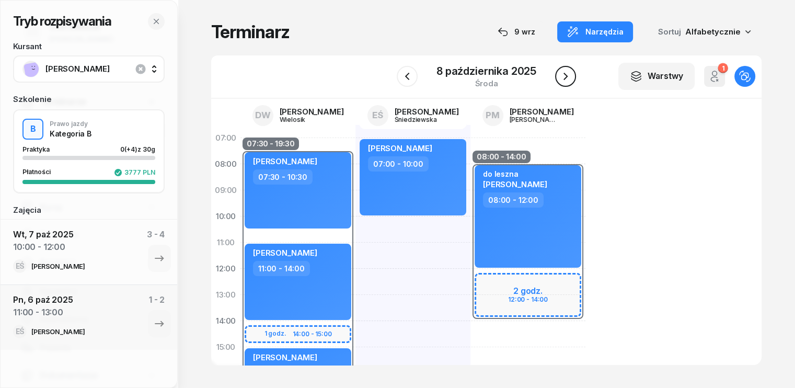
click at [569, 75] on icon "button" at bounding box center [565, 76] width 13 height 13
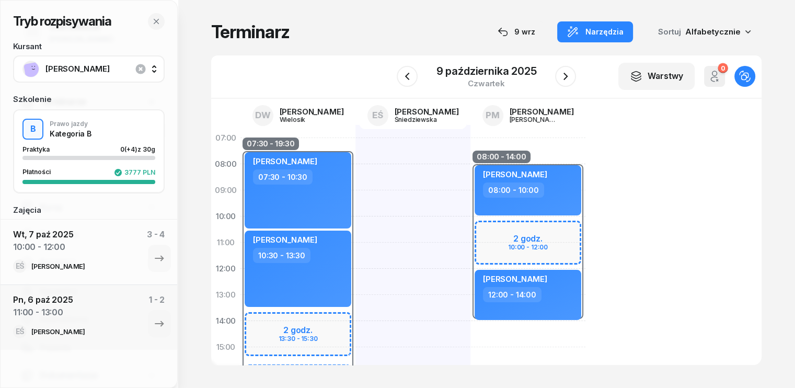
click at [470, 328] on div "08:00 - 14:00 2 godz. 10:00 - 12:00 [PERSON_NAME] 08:00 - 10:00 [PERSON_NAME] 1…" at bounding box center [527, 360] width 115 height 470
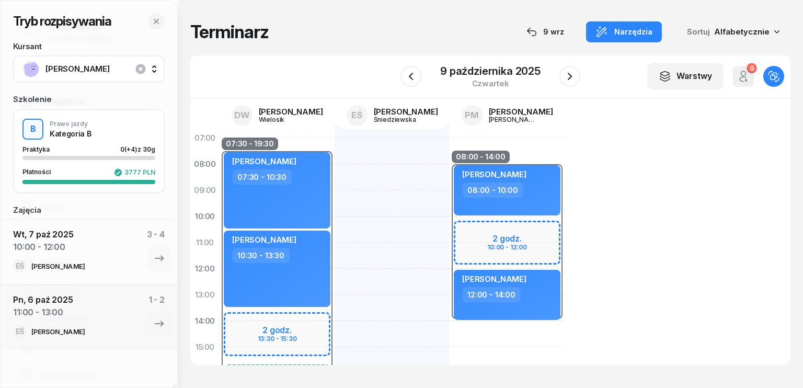
select select "14"
select select "16"
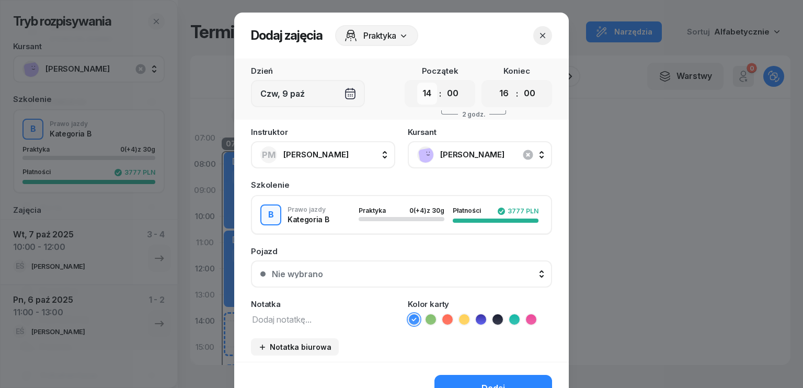
drag, startPoint x: 420, startPoint y: 99, endPoint x: 426, endPoint y: 103, distance: 7.1
click at [420, 99] on select "00 01 02 03 04 05 06 07 08 09 10 11 12 13 14 15 16 17 18 19 20 21 22 23" at bounding box center [427, 94] width 20 height 22
select select "10"
click at [417, 83] on select "00 01 02 03 04 05 06 07 08 09 10 11 12 13 14 15 16 17 18 19 20 21 22 23" at bounding box center [427, 94] width 20 height 22
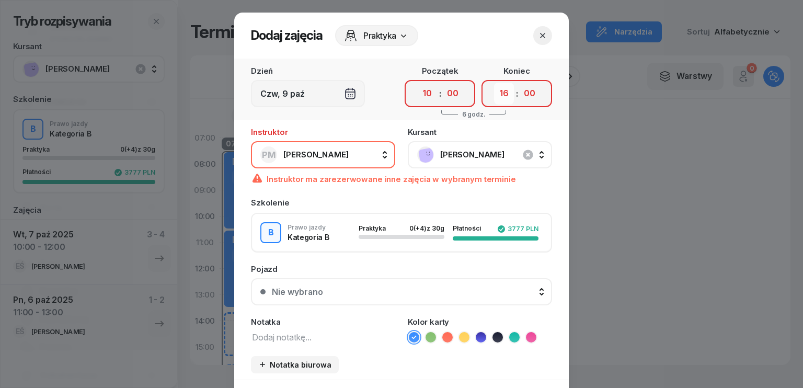
click at [505, 94] on select "00 01 02 03 04 05 06 07 08 09 10 11 12 13 14 15 16 17 18 19 20 21 22 23" at bounding box center [504, 94] width 20 height 22
select select "12"
click at [494, 83] on select "00 01 02 03 04 05 06 07 08 09 10 11 12 13 14 15 16 17 18 19 20 21 22 23" at bounding box center [504, 94] width 20 height 22
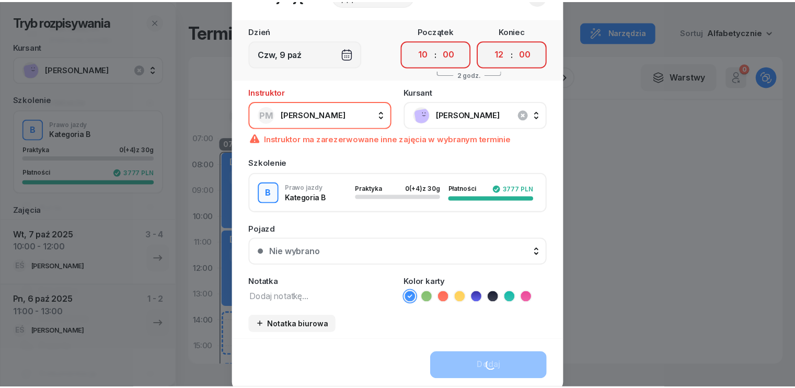
scroll to position [59, 0]
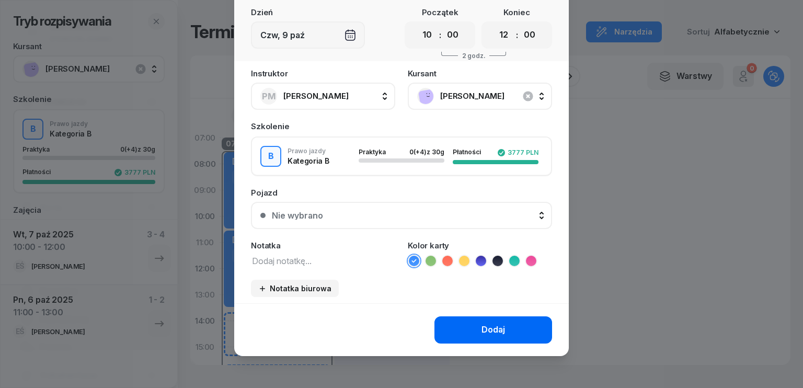
click at [476, 326] on button "Dodaj" at bounding box center [493, 329] width 118 height 27
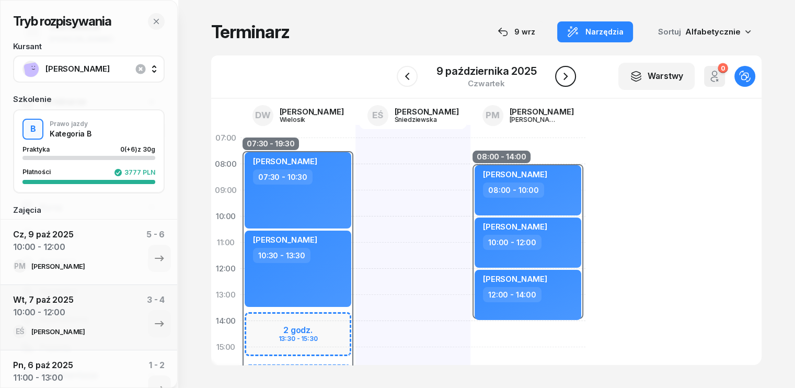
click at [567, 75] on icon "button" at bounding box center [565, 76] width 13 height 13
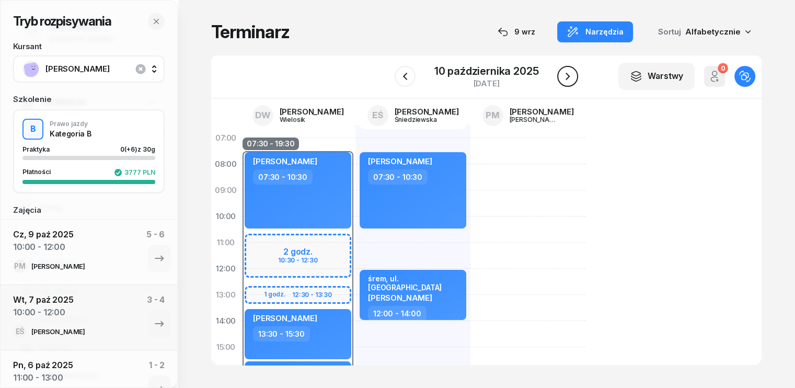
click at [565, 76] on icon "button" at bounding box center [567, 76] width 13 height 13
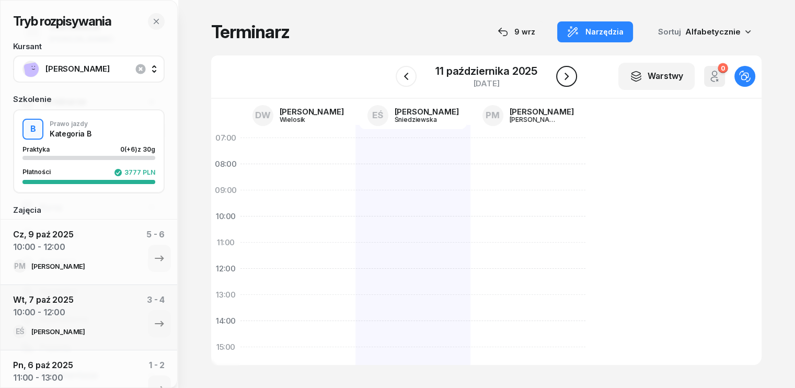
click at [565, 76] on icon "button" at bounding box center [566, 76] width 13 height 13
click at [565, 76] on icon "button" at bounding box center [567, 76] width 13 height 13
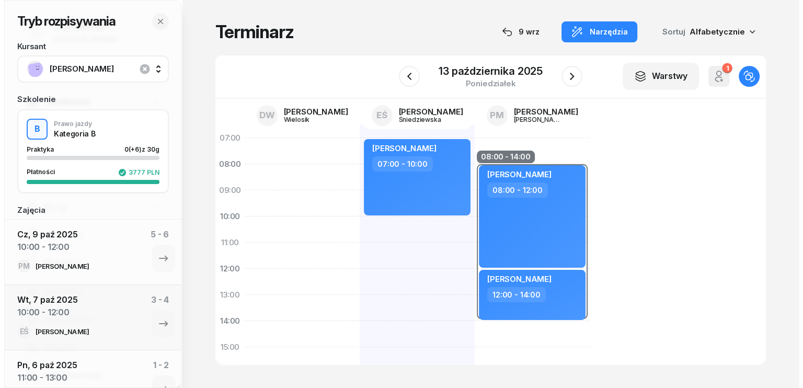
scroll to position [105, 0]
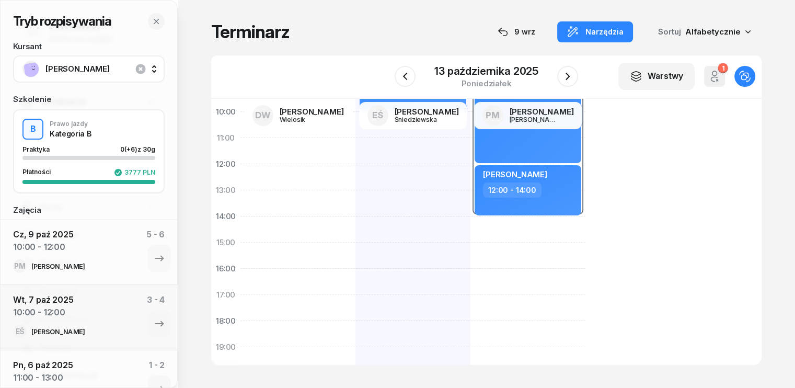
click at [355, 252] on div "[PERSON_NAME] 07:00 - 10:00 kursant odwołał [PERSON_NAME] 15:00 - 18:00" at bounding box center [412, 255] width 115 height 470
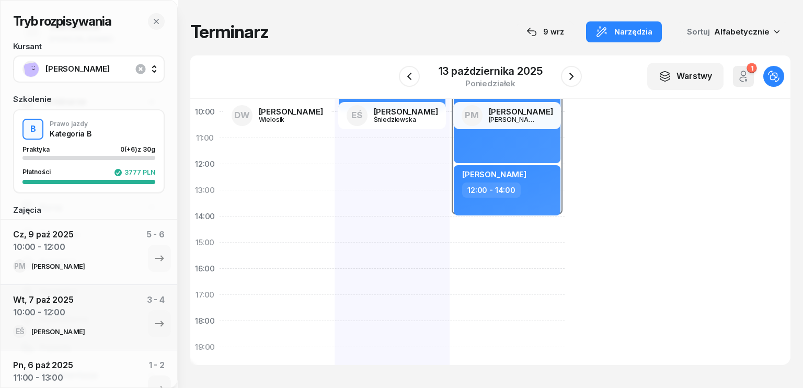
select select "15"
select select "17"
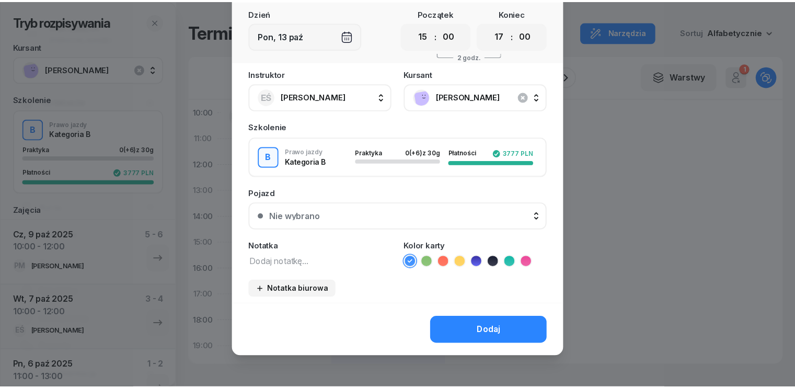
scroll to position [59, 0]
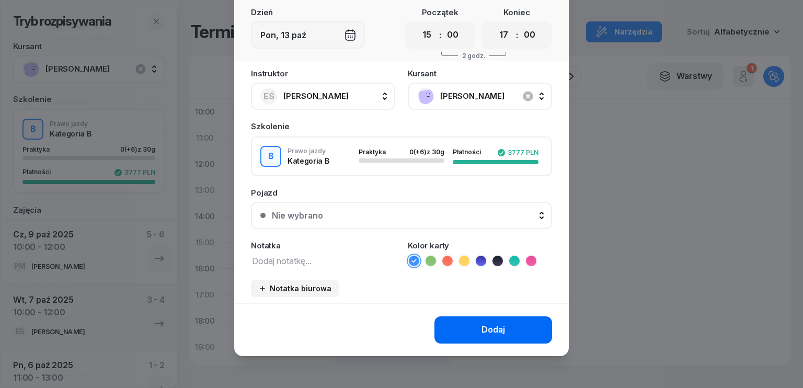
click at [470, 327] on button "Dodaj" at bounding box center [493, 329] width 118 height 27
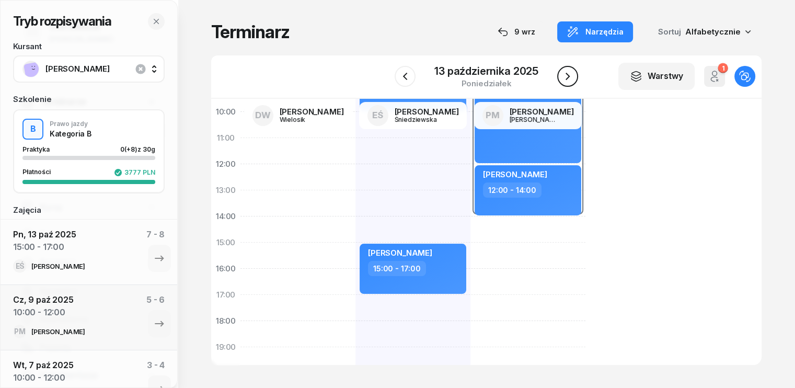
click at [570, 77] on icon "button" at bounding box center [567, 76] width 13 height 13
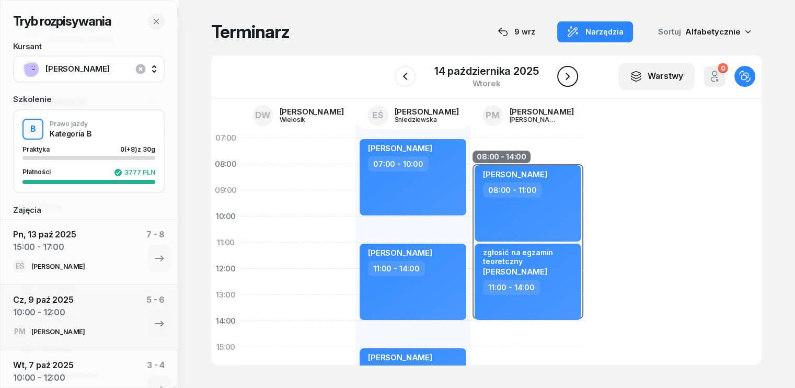
click at [567, 79] on icon "button" at bounding box center [568, 76] width 4 height 7
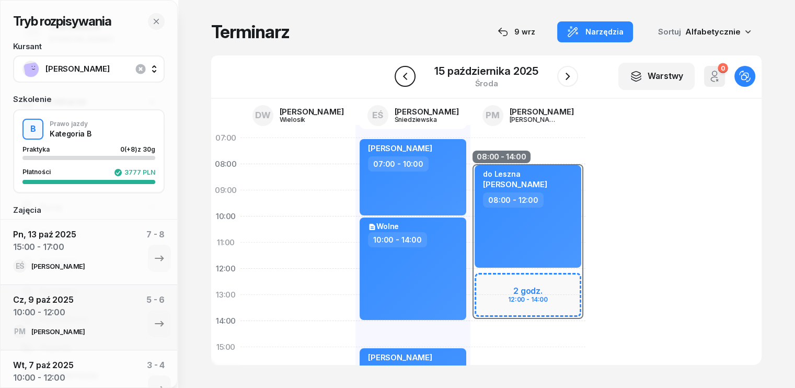
click at [409, 73] on icon "button" at bounding box center [405, 76] width 13 height 13
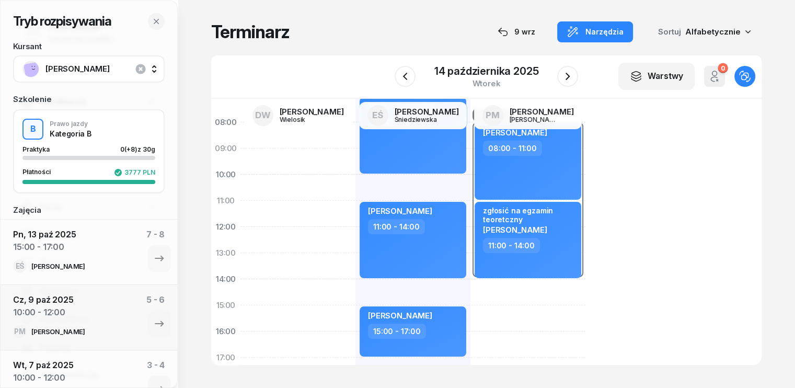
scroll to position [105, 0]
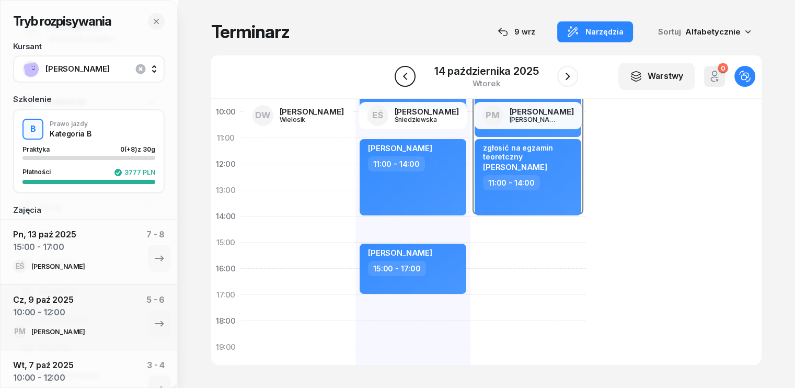
click at [404, 75] on icon "button" at bounding box center [405, 76] width 13 height 13
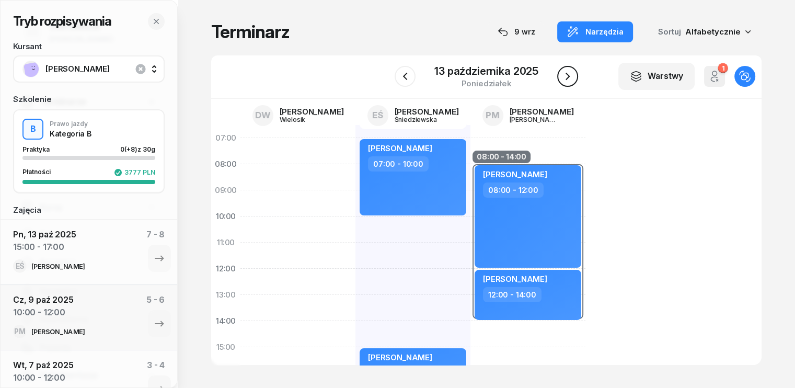
click at [569, 74] on icon "button" at bounding box center [567, 76] width 13 height 13
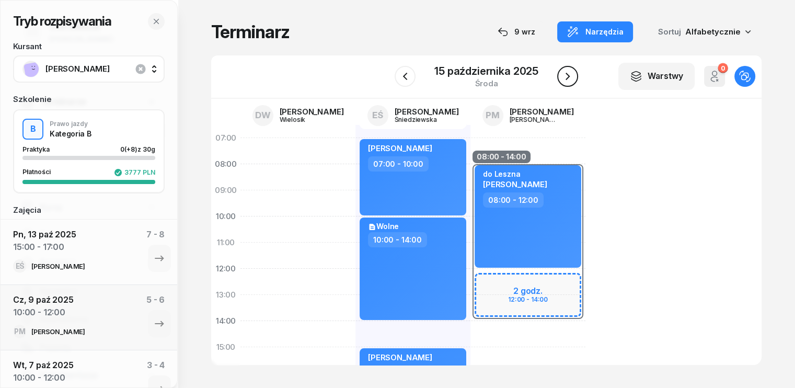
click at [568, 74] on icon "button" at bounding box center [567, 76] width 13 height 13
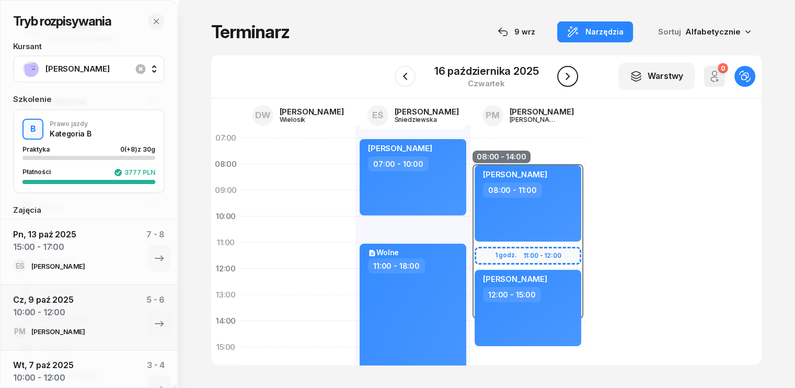
click at [568, 74] on icon "button" at bounding box center [567, 76] width 13 height 13
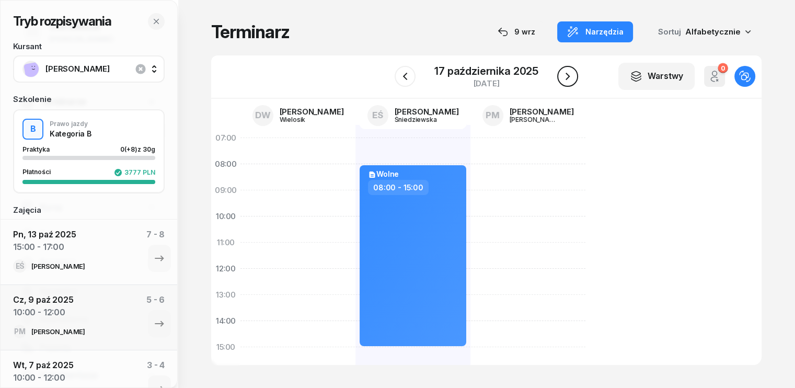
click at [568, 74] on icon "button" at bounding box center [567, 76] width 13 height 13
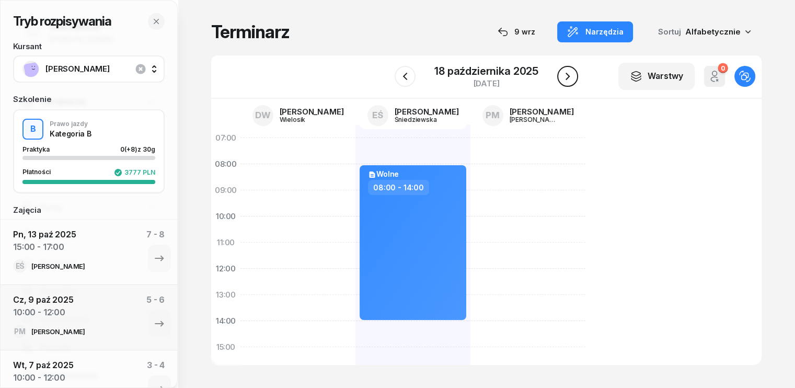
click at [567, 74] on icon "button" at bounding box center [568, 76] width 4 height 7
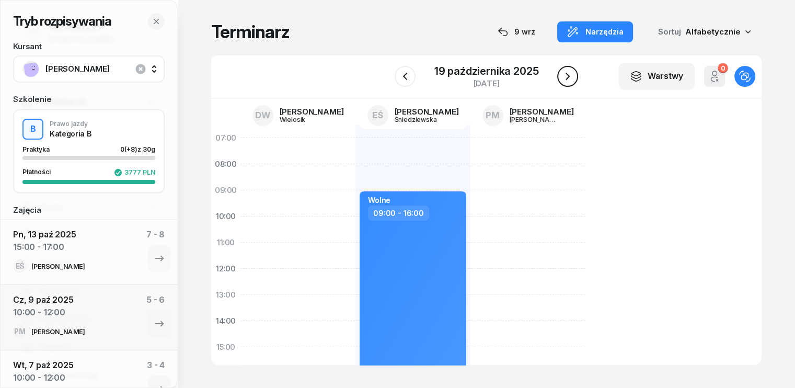
click at [564, 74] on icon "button" at bounding box center [567, 76] width 13 height 13
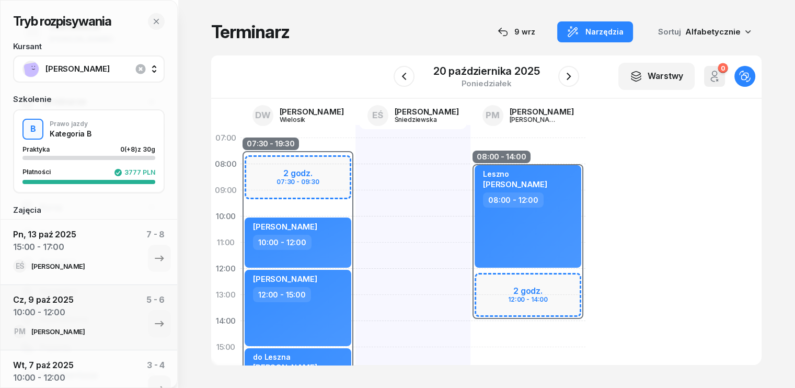
click at [355, 150] on div at bounding box center [412, 360] width 115 height 470
select select "07"
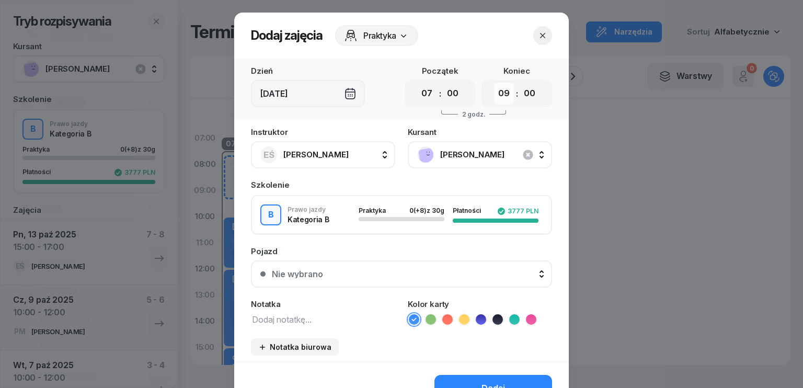
click at [500, 89] on select "00 01 02 03 04 05 06 07 08 09 10 11 12 13 14 15 16 17 18 19 20 21 22 23" at bounding box center [504, 94] width 20 height 22
select select "10"
click at [494, 83] on select "00 01 02 03 04 05 06 07 08 09 10 11 12 13 14 15 16 17 18 19 20 21 22 23" at bounding box center [504, 94] width 20 height 22
click at [540, 34] on icon "button" at bounding box center [542, 35] width 5 height 5
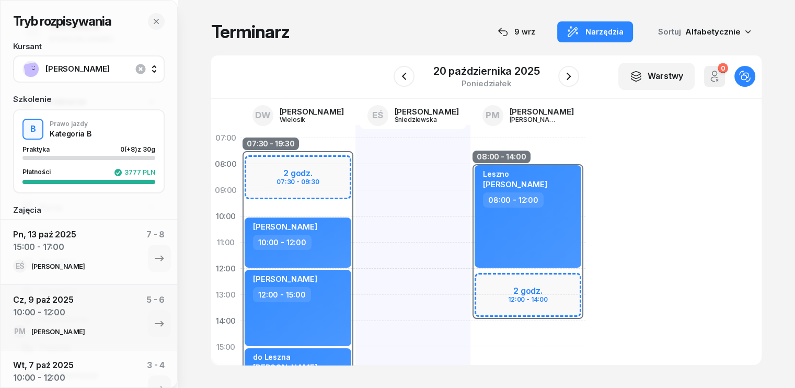
click at [355, 215] on div at bounding box center [412, 360] width 115 height 470
select select "09"
select select "11"
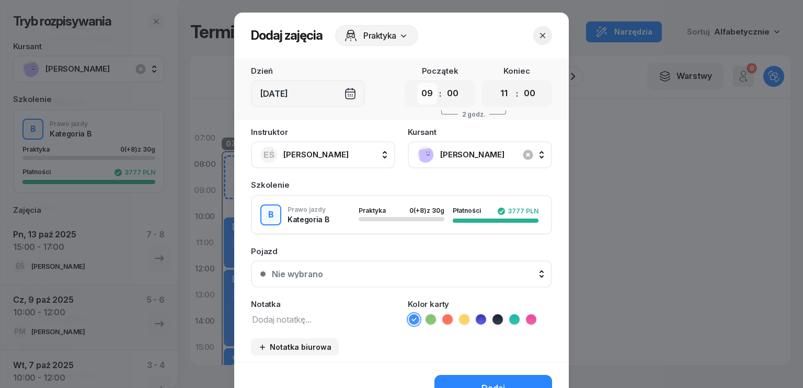
drag, startPoint x: 423, startPoint y: 95, endPoint x: 425, endPoint y: 102, distance: 7.1
click at [423, 95] on select "00 01 02 03 04 05 06 07 08 09 10 11 12 13 14 15 16 17 18 19 20 21 22 23" at bounding box center [427, 94] width 20 height 22
select select "10"
click at [417, 83] on select "00 01 02 03 04 05 06 07 08 09 10 11 12 13 14 15 16 17 18 19 20 21 22 23" at bounding box center [427, 94] width 20 height 22
click at [499, 99] on select "00 01 02 03 04 05 06 07 08 09 10 11 12 13 14 15 16 17 18 19 20 21 22 23" at bounding box center [504, 94] width 20 height 22
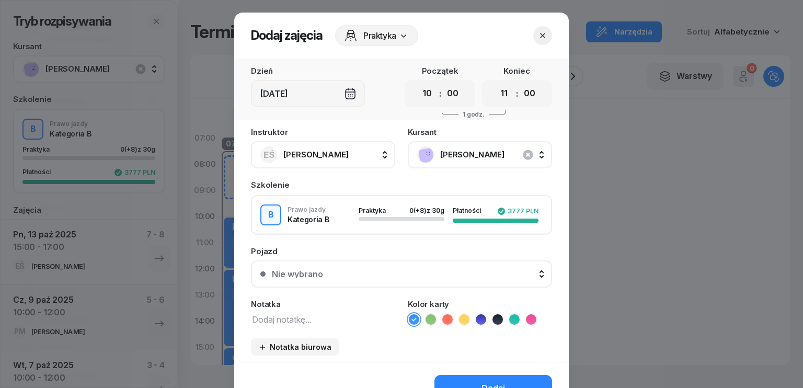
select select "13"
click at [494, 83] on select "00 01 02 03 04 05 06 07 08 09 10 11 12 13 14 15 16 17 18 19 20 21 22 23" at bounding box center [504, 94] width 20 height 22
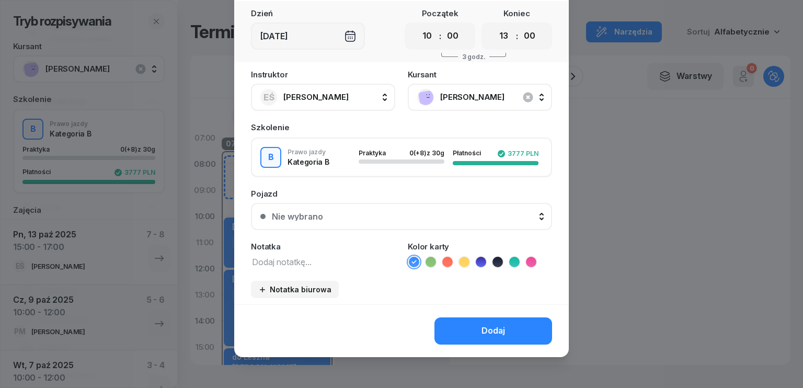
scroll to position [59, 0]
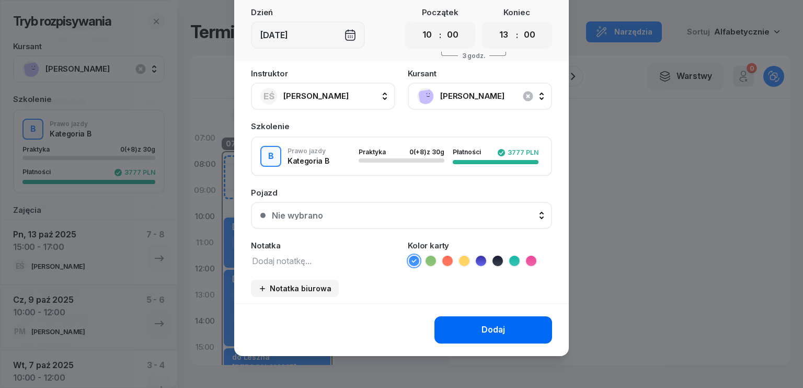
click at [494, 332] on div "Dodaj" at bounding box center [493, 330] width 24 height 14
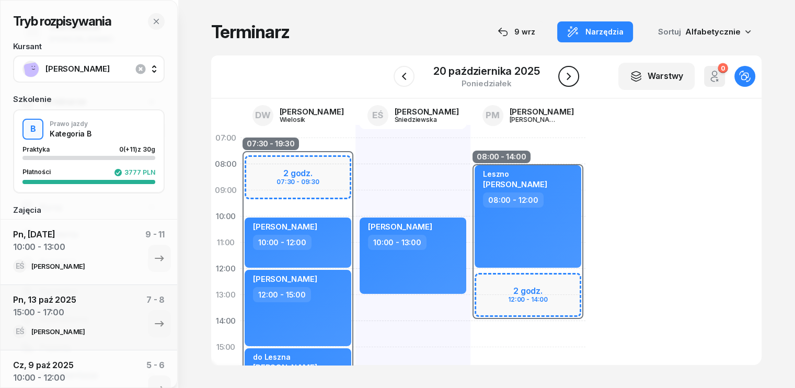
click at [569, 79] on icon "button" at bounding box center [568, 76] width 13 height 13
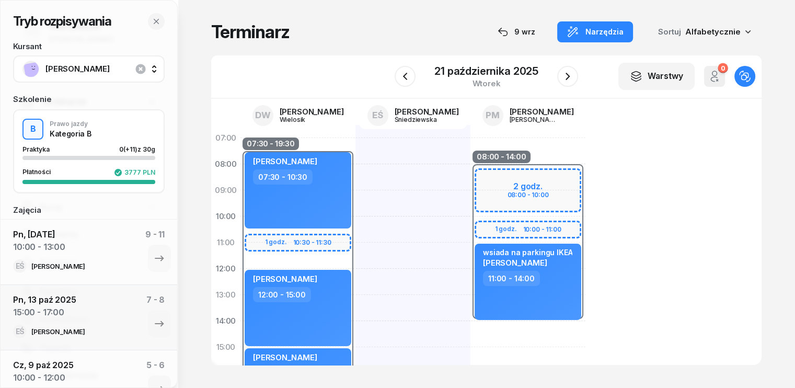
click at [530, 151] on div "08:00 - 14:00 2 godz. 08:00 - 10:00 1 godz. 10:00 - 11:00 wsiada na parkingu IK…" at bounding box center [527, 360] width 115 height 470
select select "07"
select select "09"
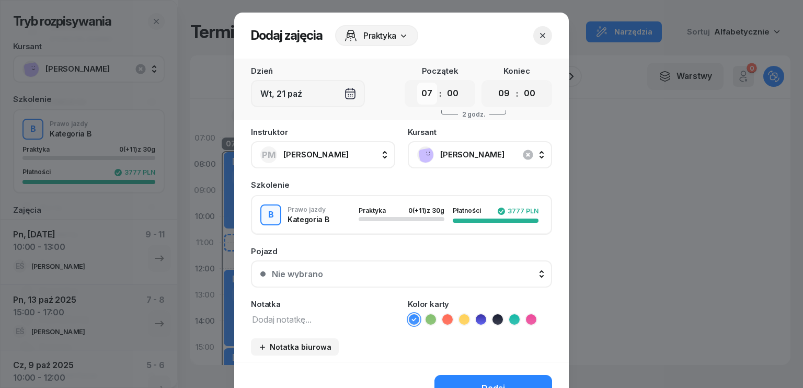
click at [425, 93] on select "00 01 02 03 04 05 06 07 08 09 10 11 12 13 14 15 16 17 18 19 20 21 22 23" at bounding box center [427, 94] width 20 height 22
select select "08"
click at [417, 83] on select "00 01 02 03 04 05 06 07 08 09 10 11 12 13 14 15 16 17 18 19 20 21 22 23" at bounding box center [427, 94] width 20 height 22
click at [499, 96] on select "00 01 02 03 04 05 06 07 08 09 10 11 12 13 14 15 16 17 18 19 20 21 22 23" at bounding box center [504, 94] width 20 height 22
select select "11"
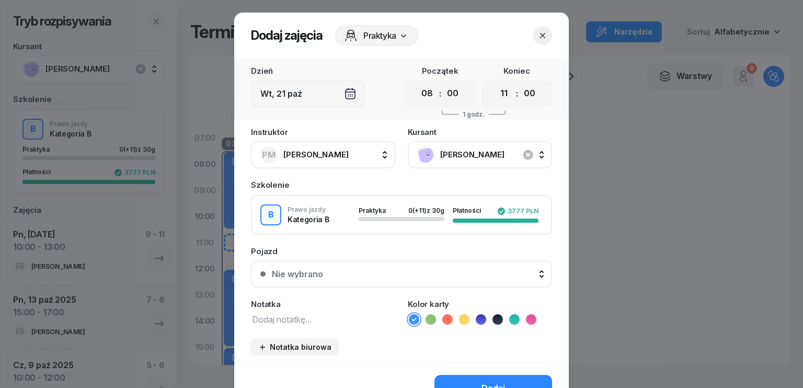
click at [494, 83] on select "00 01 02 03 04 05 06 07 08 09 10 11 12 13 14 15 16 17 18 19 20 21 22 23" at bounding box center [504, 94] width 20 height 22
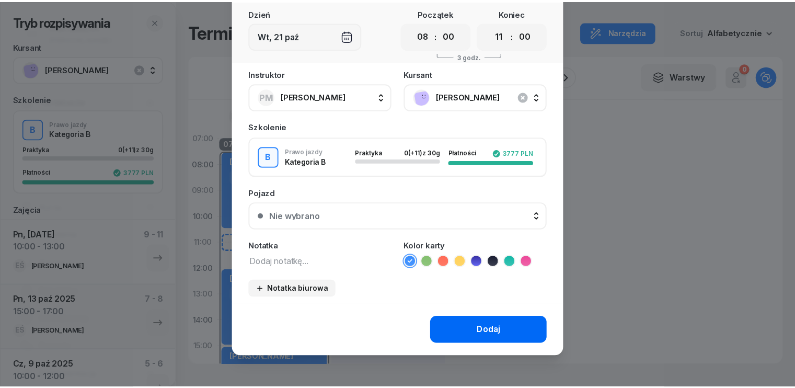
scroll to position [59, 0]
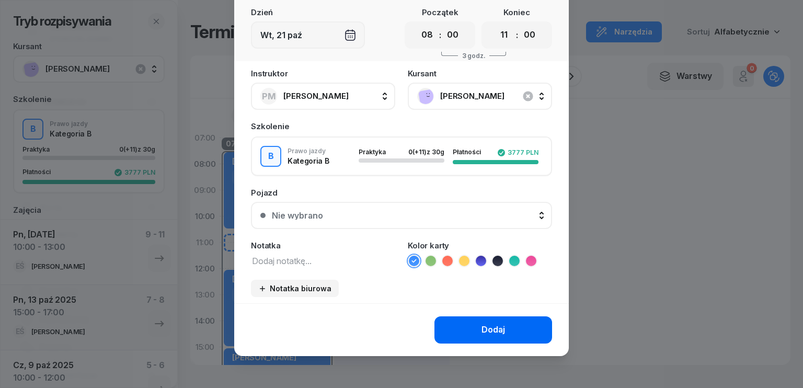
click at [491, 328] on div "Dodaj" at bounding box center [493, 330] width 24 height 14
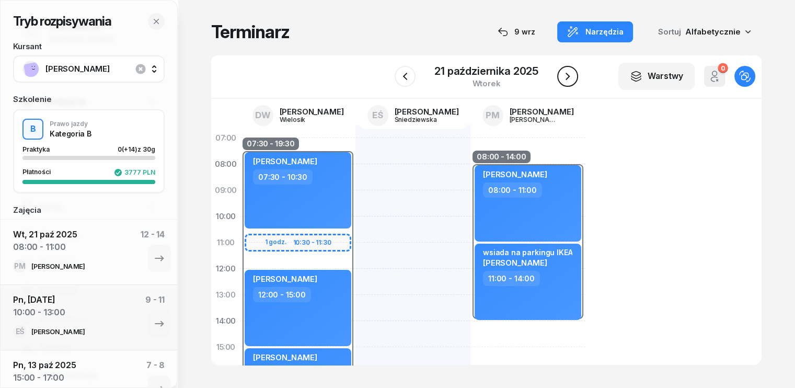
click at [569, 77] on icon "button" at bounding box center [567, 76] width 13 height 13
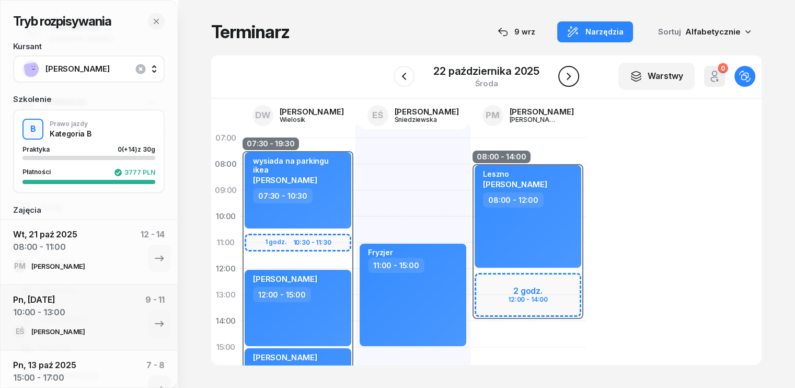
click at [569, 77] on icon "button" at bounding box center [569, 76] width 4 height 7
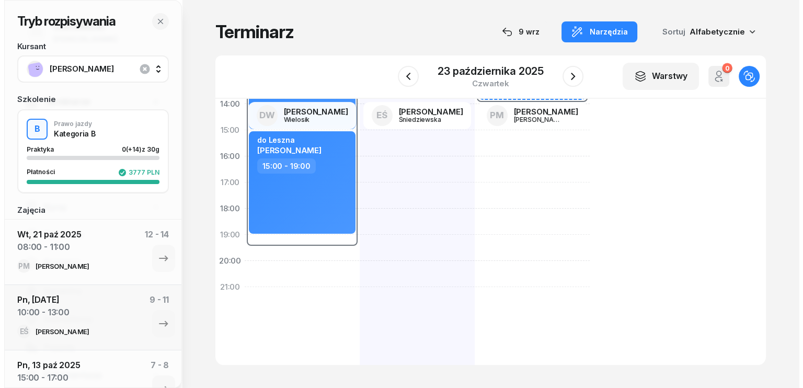
scroll to position [230, 0]
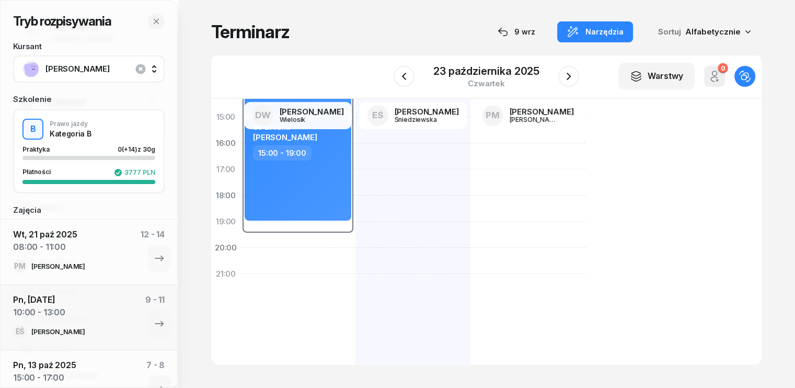
click at [240, 246] on div "07:30 - 19:30 2 godz. 07:30 - 09:30 2 godz. 09:30 - 11:30 [PERSON_NAME] 12:00 -…" at bounding box center [297, 130] width 115 height 470
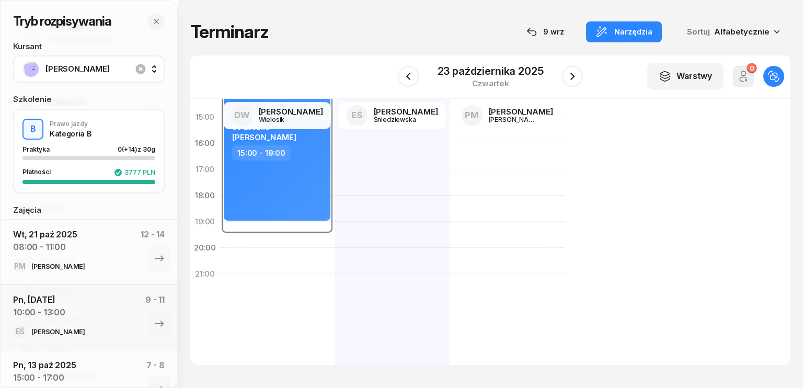
select select "19"
select select "21"
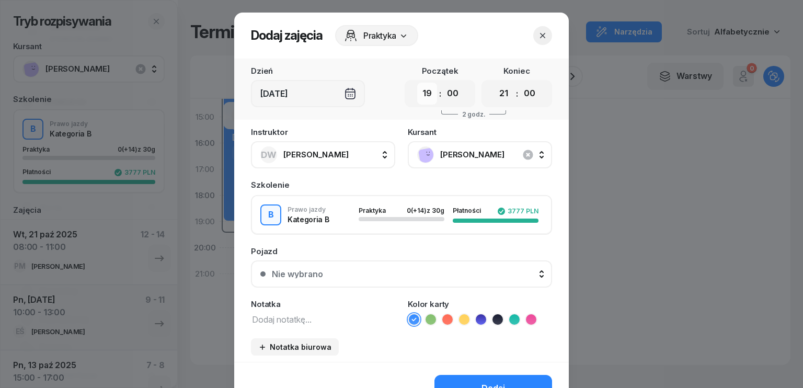
click at [419, 86] on select "00 01 02 03 04 05 06 07 08 09 10 11 12 13 14 15 16 17 18 19 20 21 22 23" at bounding box center [427, 94] width 20 height 22
select select "09"
click at [417, 83] on select "00 01 02 03 04 05 06 07 08 09 10 11 12 13 14 15 16 17 18 19 20 21 22 23" at bounding box center [427, 94] width 20 height 22
click at [503, 85] on select "00 01 02 03 04 05 06 07 08 09 10 11 12 13 14 15 16 17 18 19 20 21 22 23" at bounding box center [504, 94] width 20 height 22
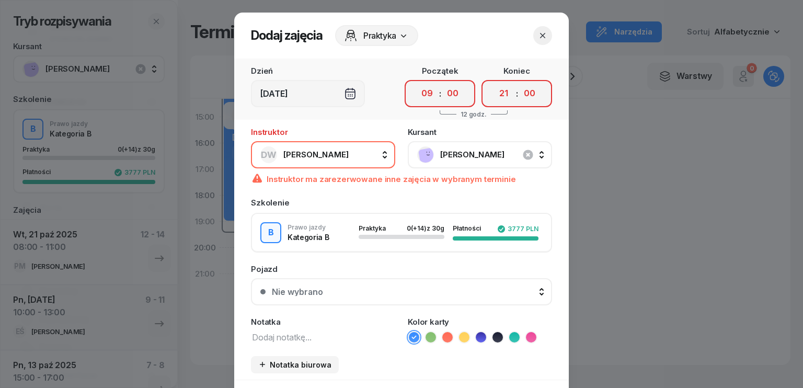
select select "12"
click at [494, 83] on select "00 01 02 03 04 05 06 07 08 09 10 11 12 13 14 15 16 17 18 19 20 21 22 23" at bounding box center [504, 94] width 20 height 22
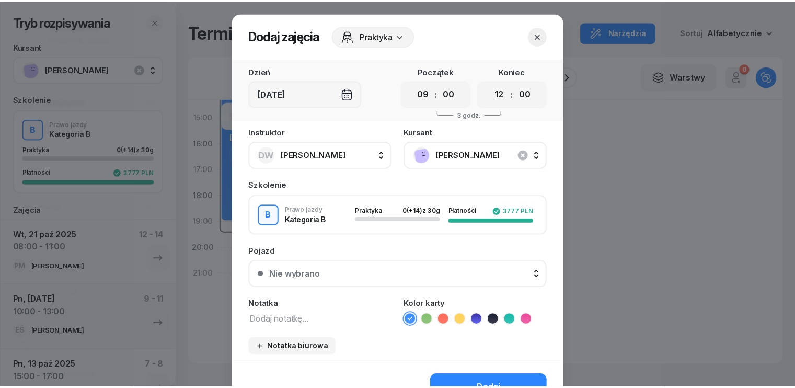
scroll to position [59, 0]
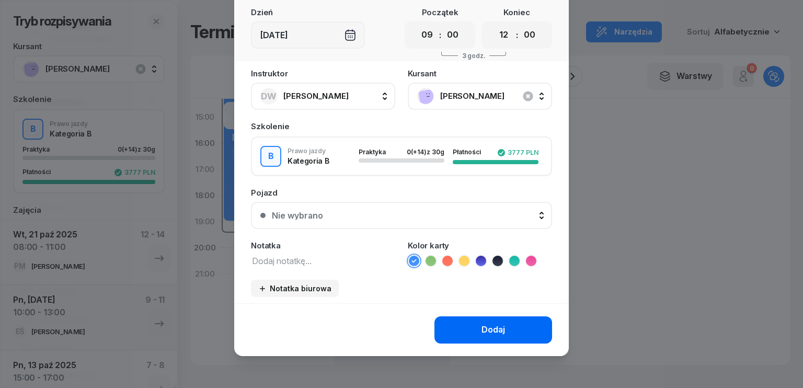
click at [507, 334] on button "Dodaj" at bounding box center [493, 329] width 118 height 27
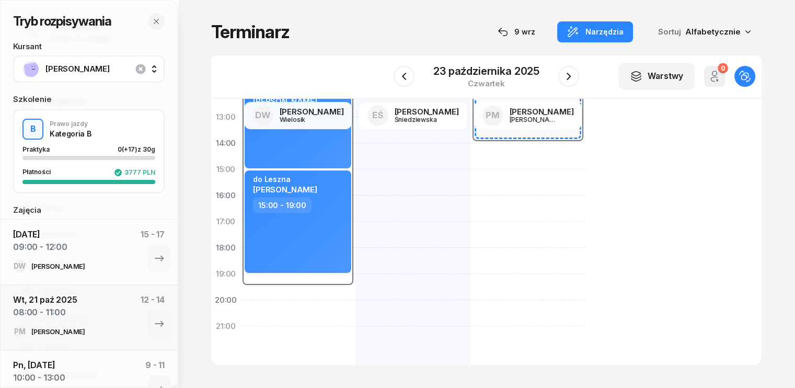
scroll to position [0, 0]
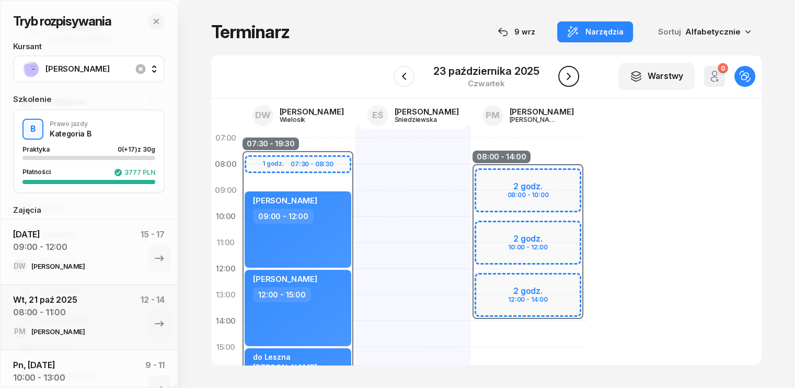
click at [569, 80] on icon "button" at bounding box center [568, 76] width 13 height 13
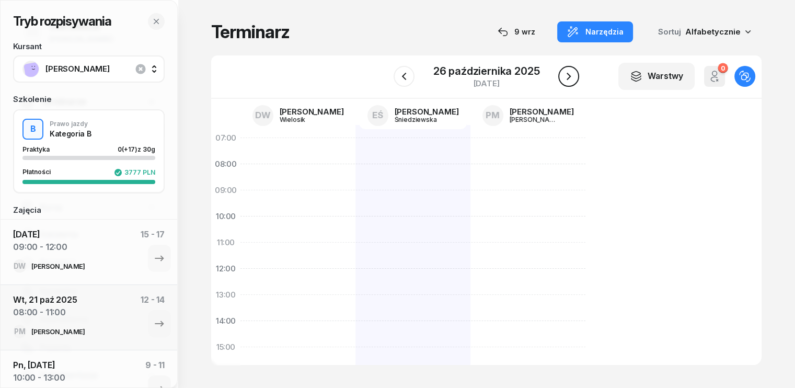
click at [569, 80] on icon "button" at bounding box center [568, 76] width 13 height 13
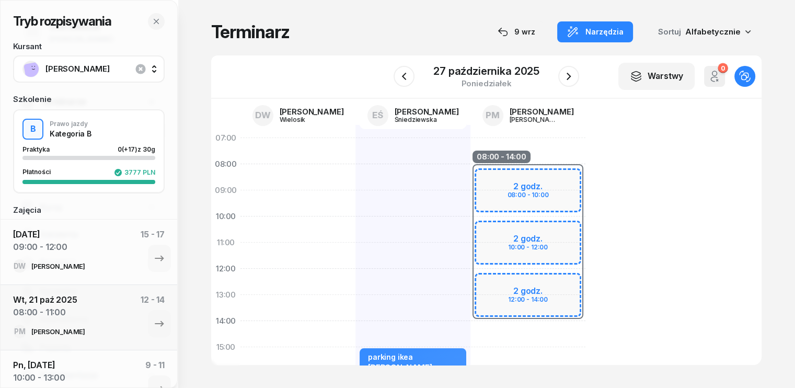
click at [355, 206] on div "parking ikea [PERSON_NAME] 15:00 - 18:00" at bounding box center [412, 360] width 115 height 470
select select "09"
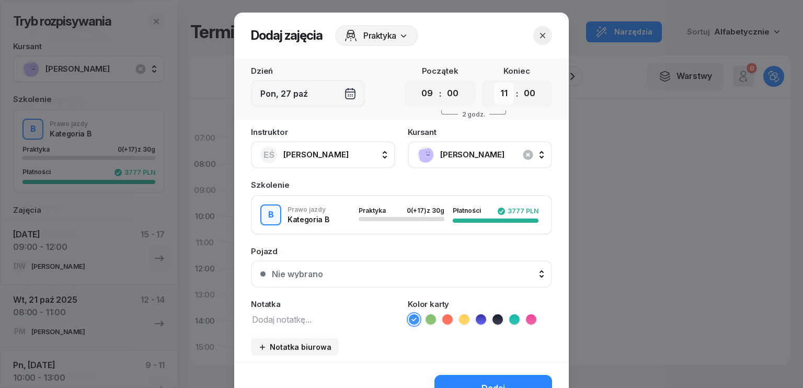
click at [499, 94] on select "00 01 02 03 04 05 06 07 08 09 10 11 12 13 14 15 16 17 18 19 20 21 22 23" at bounding box center [504, 94] width 20 height 22
select select "12"
click at [494, 83] on select "00 01 02 03 04 05 06 07 08 09 10 11 12 13 14 15 16 17 18 19 20 21 22 23" at bounding box center [504, 94] width 20 height 22
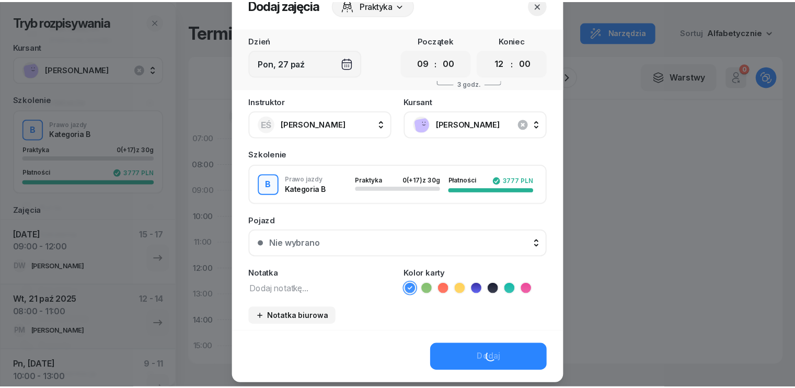
scroll to position [59, 0]
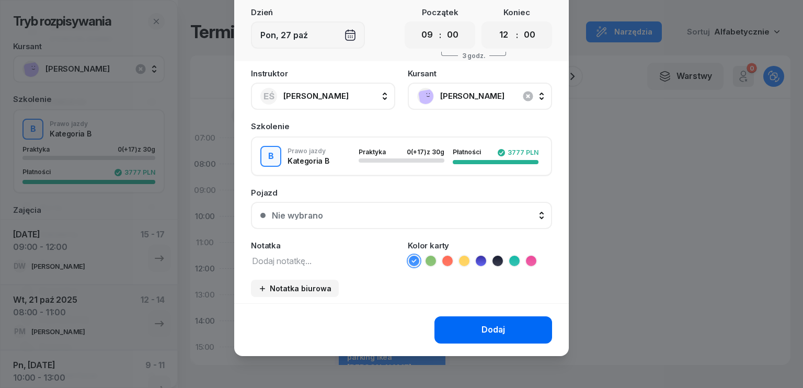
click at [488, 329] on div "Dodaj" at bounding box center [493, 330] width 24 height 14
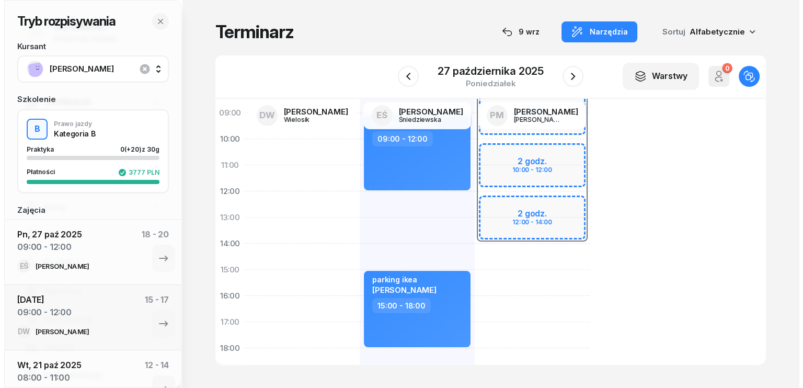
scroll to position [0, 0]
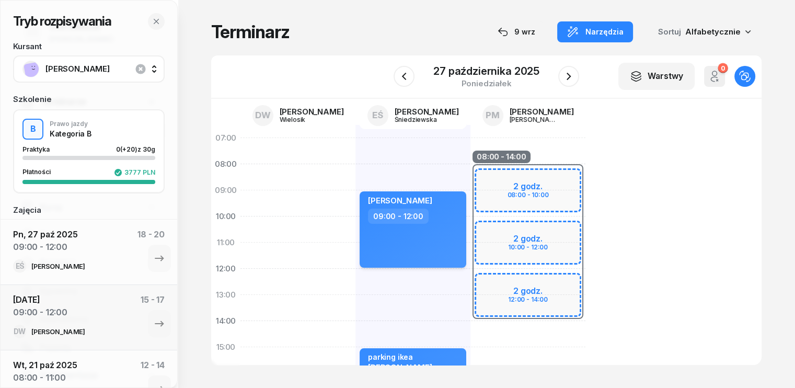
click at [422, 225] on div "[PERSON_NAME] 09:00 - 12:00" at bounding box center [413, 229] width 107 height 76
select select "09"
select select "12"
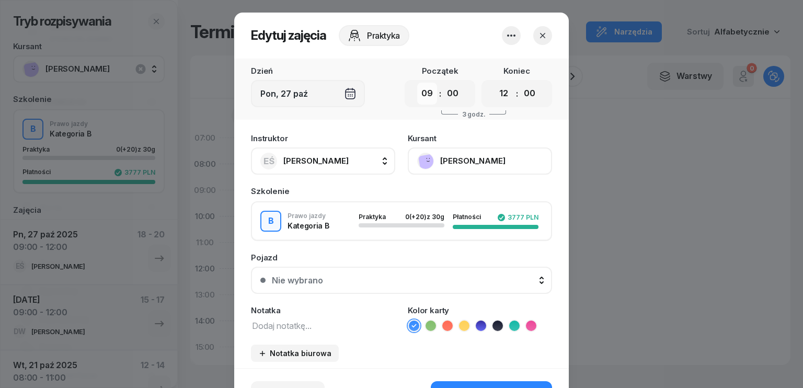
click at [428, 94] on select "00 01 02 03 04 05 06 07 08 09 10 11 12 13 14 15 16 17 18 19 20 21 22 23" at bounding box center [427, 94] width 20 height 22
select select "10"
click at [417, 83] on select "00 01 02 03 04 05 06 07 08 09 10 11 12 13 14 15 16 17 18 19 20 21 22 23" at bounding box center [427, 94] width 20 height 22
click at [499, 94] on select "00 01 02 03 04 05 06 07 08 09 10 11 12 13 14 15 16 17 18 19 20 21 22 23" at bounding box center [504, 94] width 20 height 22
select select "13"
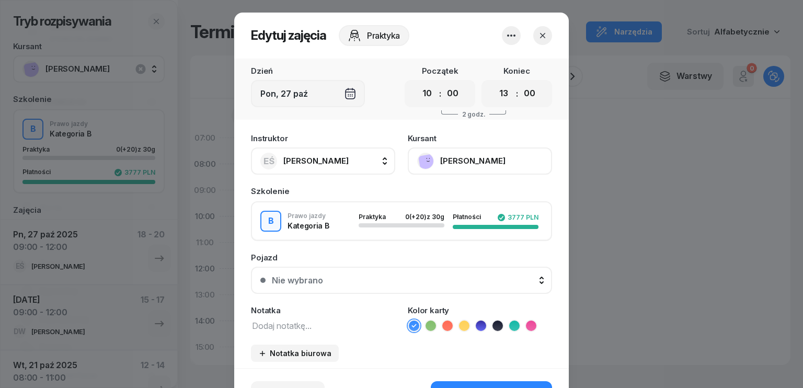
click at [494, 83] on select "00 01 02 03 04 05 06 07 08 09 10 11 12 13 14 15 16 17 18 19 20 21 22 23" at bounding box center [504, 94] width 20 height 22
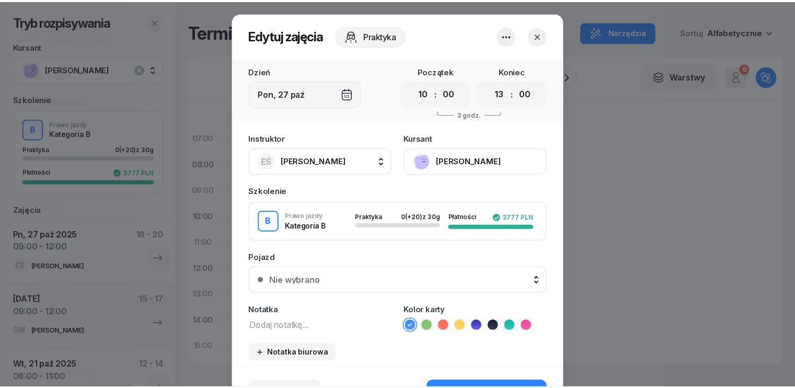
scroll to position [65, 0]
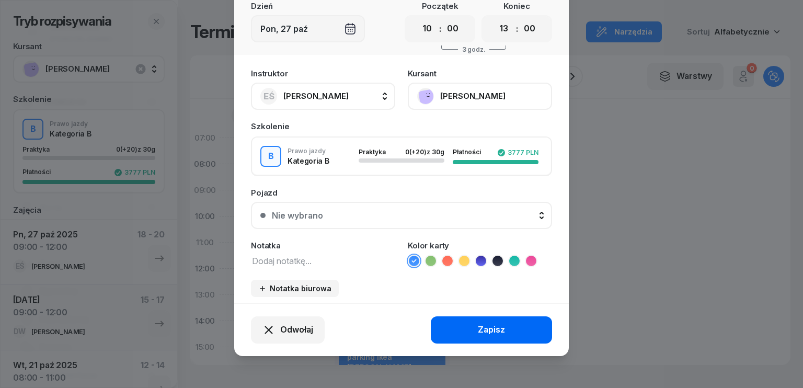
click at [485, 328] on div "Zapisz" at bounding box center [491, 330] width 27 height 14
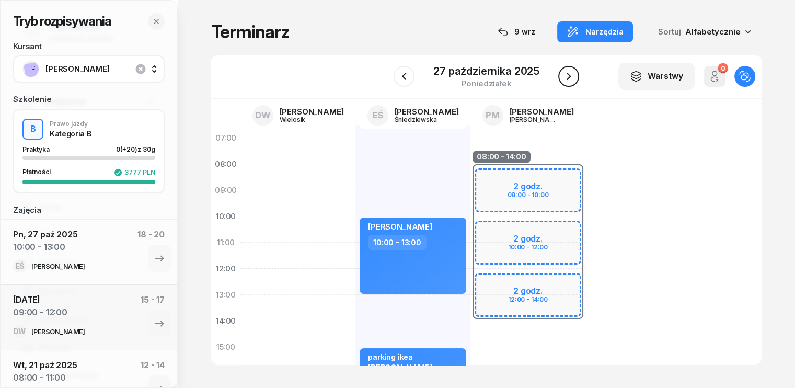
click at [567, 79] on icon "button" at bounding box center [569, 76] width 4 height 7
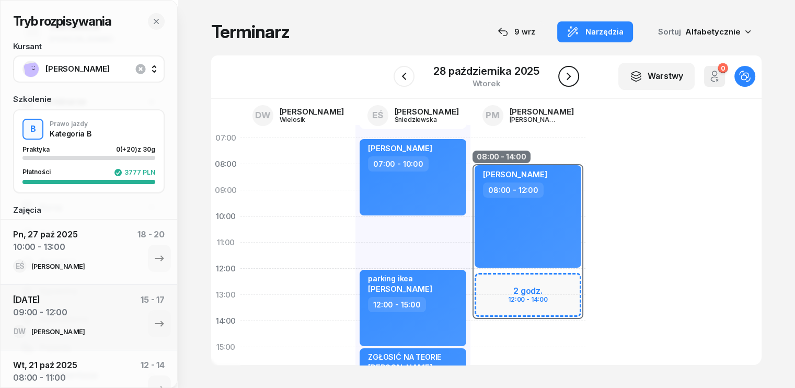
click at [567, 79] on icon "button" at bounding box center [569, 76] width 4 height 7
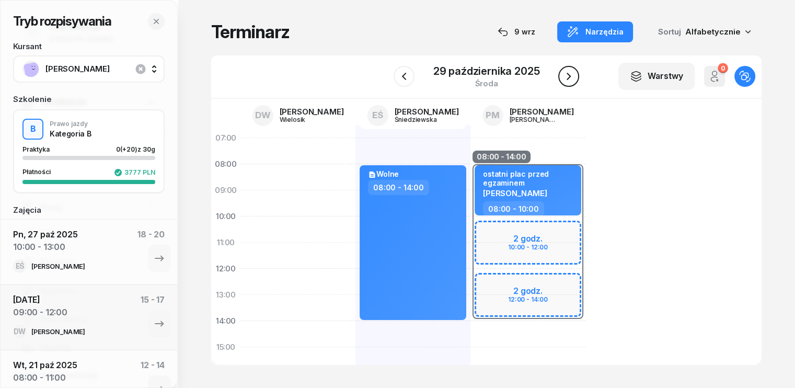
click at [572, 75] on icon "button" at bounding box center [568, 76] width 13 height 13
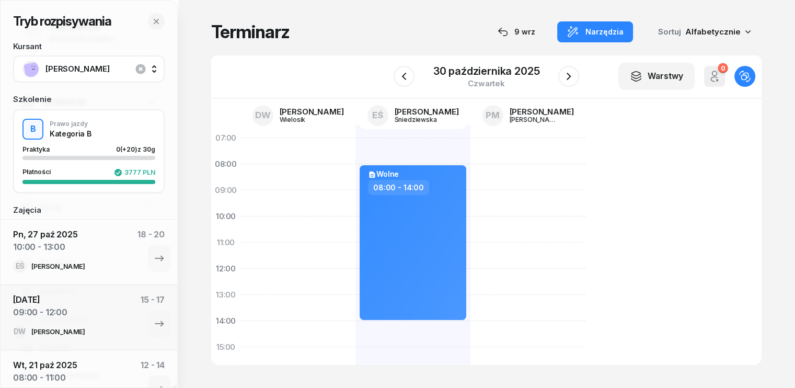
click at [470, 169] on div at bounding box center [527, 360] width 115 height 470
select select "08"
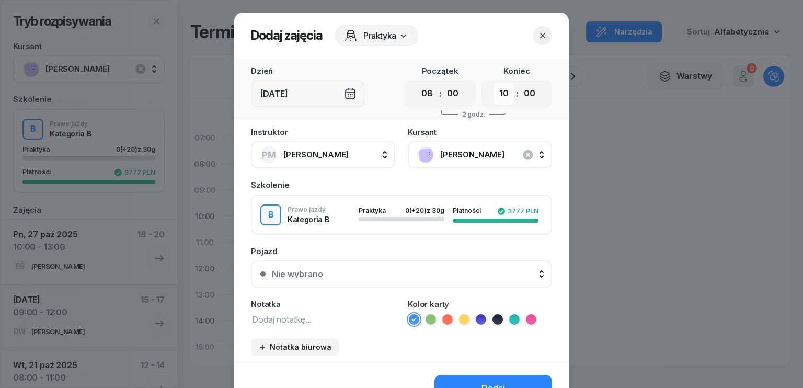
drag, startPoint x: 496, startPoint y: 92, endPoint x: 493, endPoint y: 102, distance: 10.1
click at [496, 92] on select "00 01 02 03 04 05 06 07 08 09 10 11 12 13 14 15 16 17 18 19 20 21 22 23" at bounding box center [504, 94] width 20 height 22
select select "11"
click at [494, 83] on select "00 01 02 03 04 05 06 07 08 09 10 11 12 13 14 15 16 17 18 19 20 21 22 23" at bounding box center [504, 94] width 20 height 22
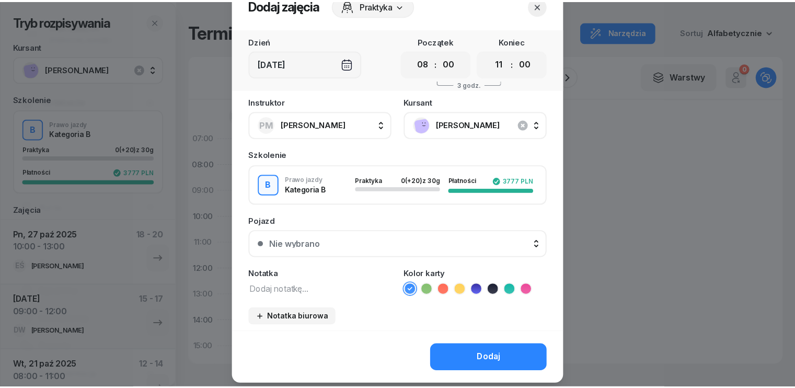
scroll to position [59, 0]
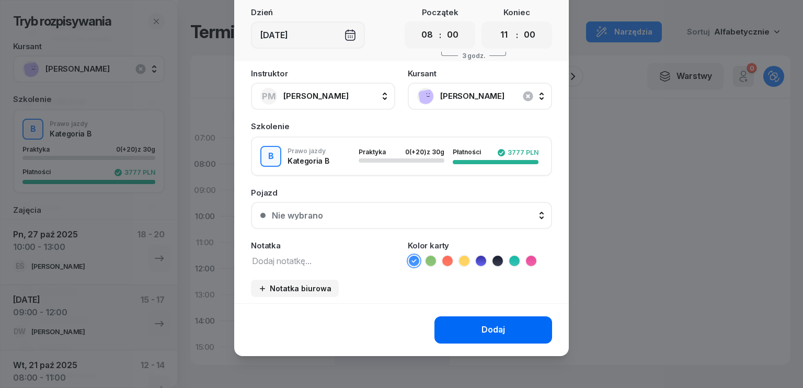
click at [490, 328] on div "Dodaj" at bounding box center [493, 330] width 24 height 14
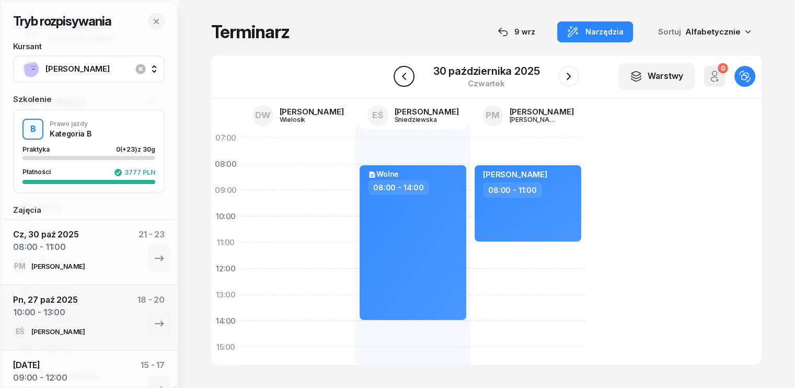
click at [402, 79] on icon "button" at bounding box center [404, 76] width 13 height 13
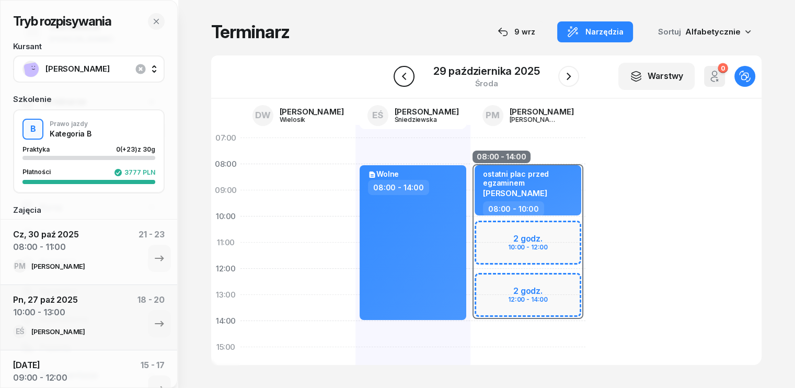
click at [402, 79] on icon "button" at bounding box center [404, 76] width 13 height 13
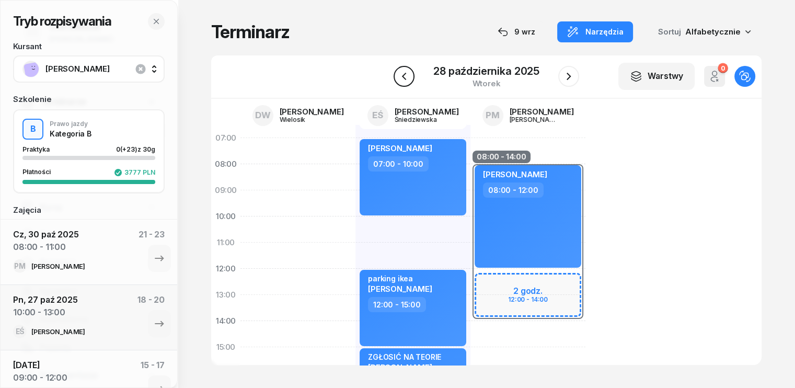
click at [402, 79] on icon "button" at bounding box center [404, 76] width 13 height 13
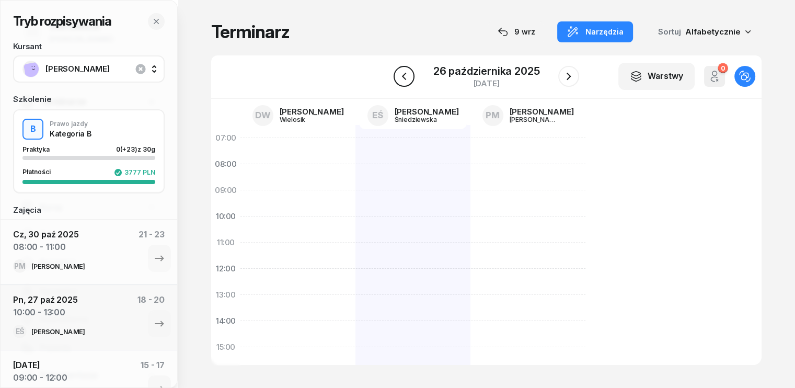
click at [402, 79] on icon "button" at bounding box center [404, 76] width 13 height 13
click at [406, 78] on icon "button" at bounding box center [404, 76] width 13 height 13
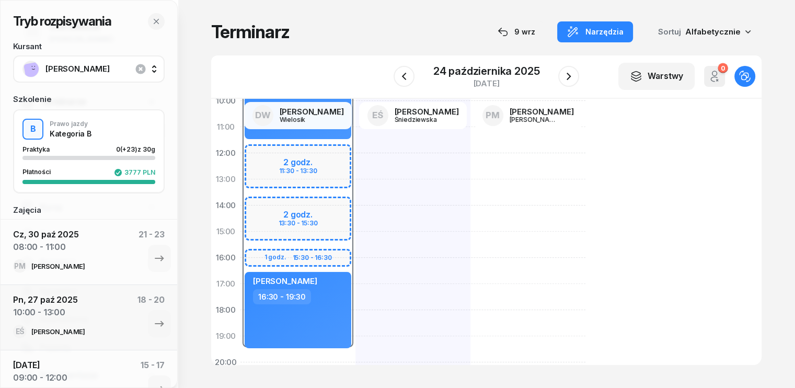
scroll to position [52, 0]
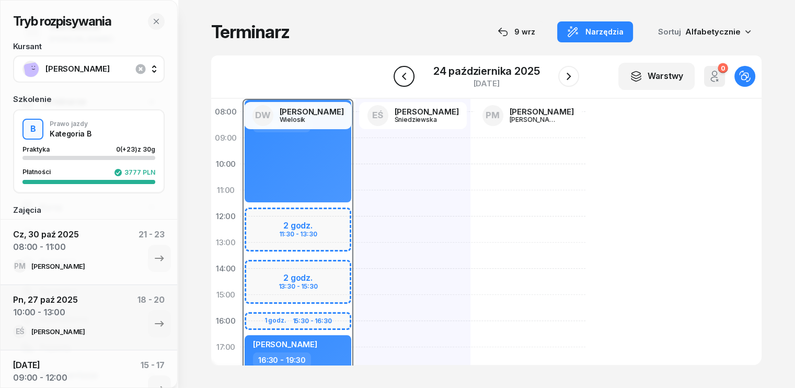
click at [404, 77] on icon "button" at bounding box center [403, 76] width 4 height 7
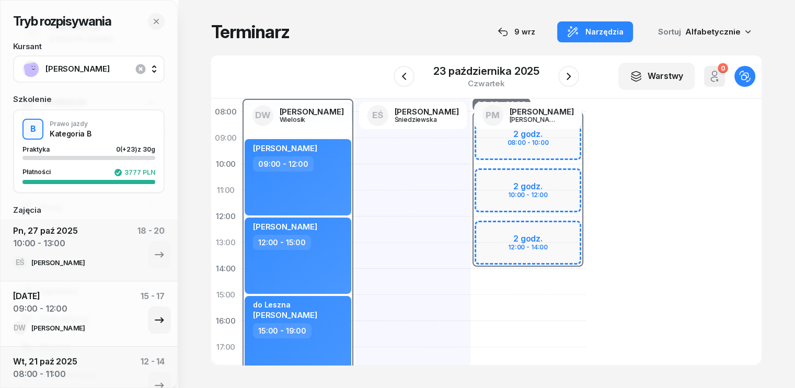
scroll to position [52, 0]
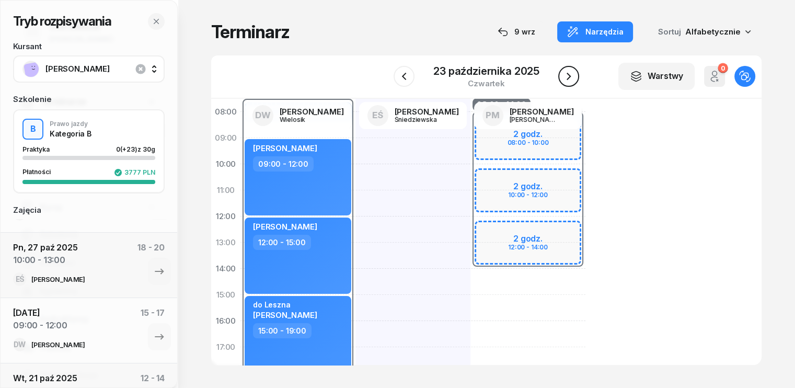
click at [574, 77] on icon "button" at bounding box center [568, 76] width 13 height 13
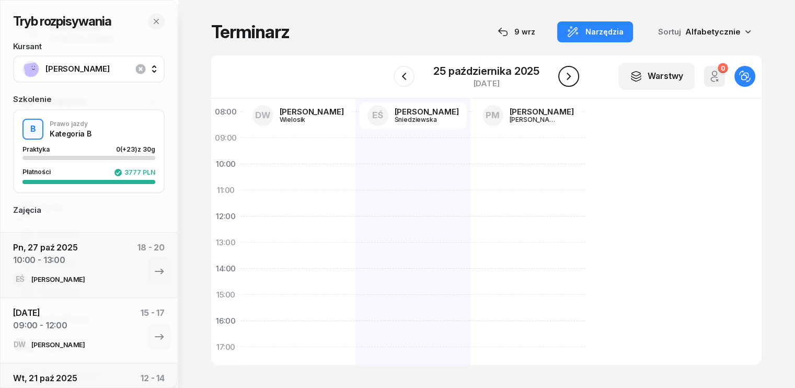
click at [573, 77] on icon "button" at bounding box center [568, 76] width 13 height 13
click at [570, 78] on icon "button" at bounding box center [568, 76] width 13 height 13
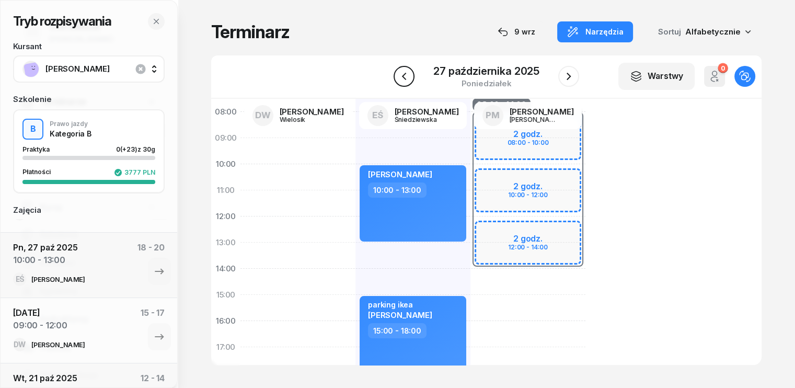
click at [401, 76] on icon "button" at bounding box center [404, 76] width 13 height 13
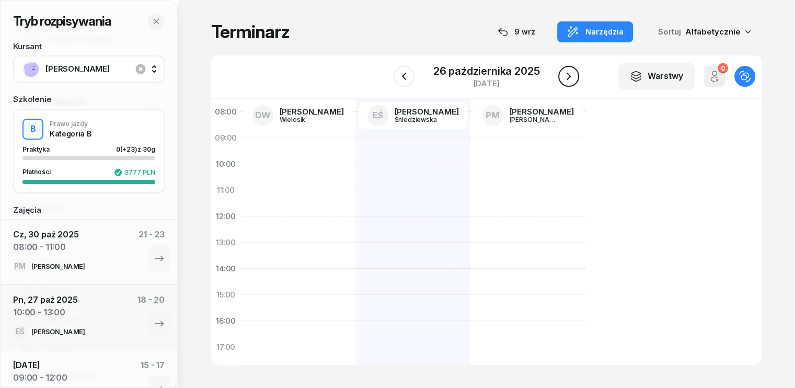
click at [570, 75] on icon "button" at bounding box center [568, 76] width 13 height 13
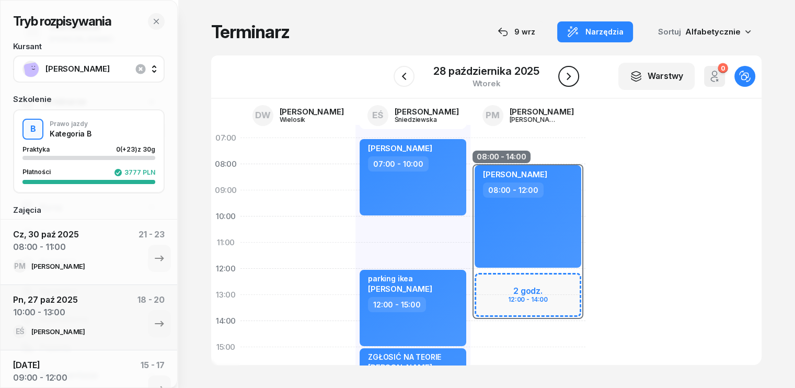
click at [571, 79] on icon "button" at bounding box center [568, 76] width 13 height 13
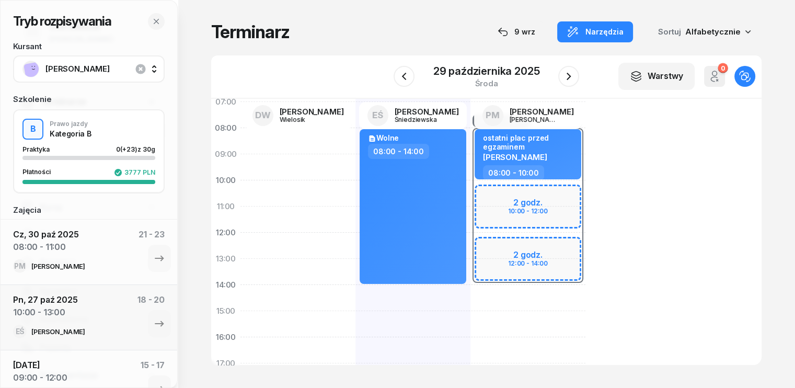
scroll to position [52, 0]
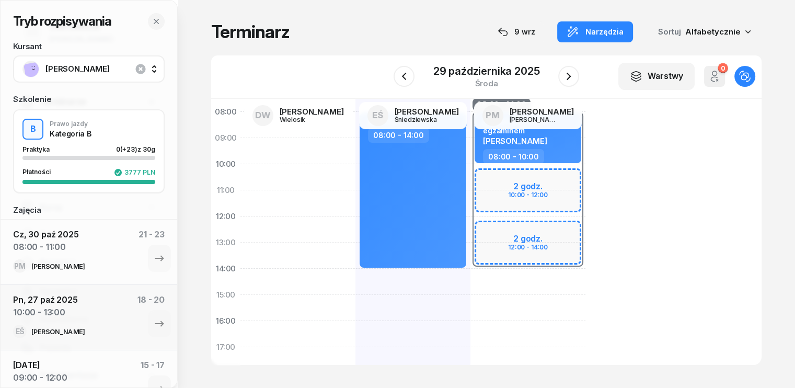
drag, startPoint x: 473, startPoint y: 284, endPoint x: 477, endPoint y: 278, distance: 8.0
click at [477, 278] on div "08:00 - 14:00 2 godz. 10:00 - 12:00 2 godz. 12:00 - 14:00 ostatni plac przed eg…" at bounding box center [527, 308] width 115 height 470
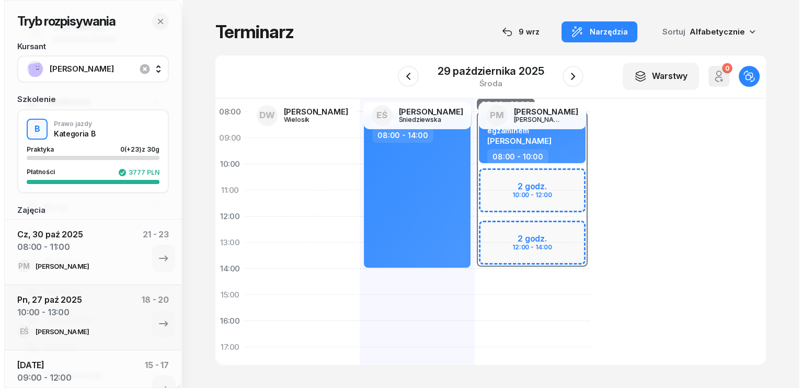
scroll to position [59, 0]
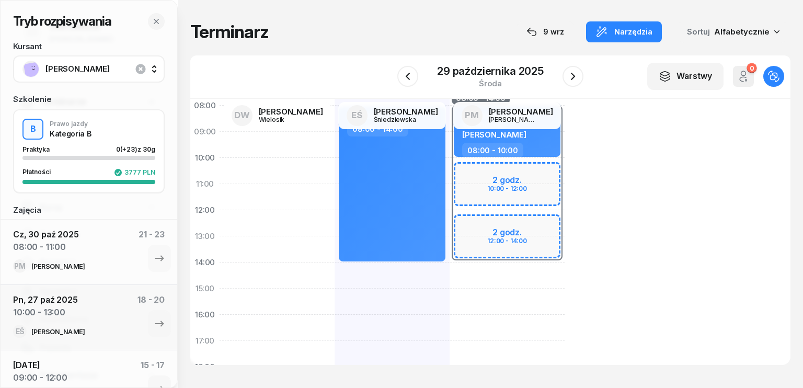
select select "14"
select select "16"
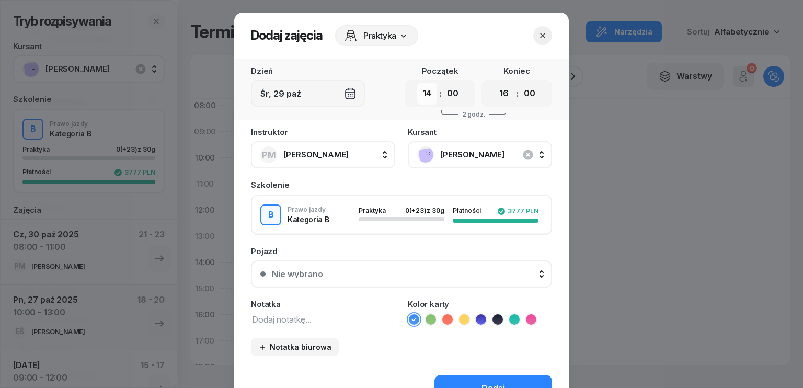
click at [430, 93] on select "00 01 02 03 04 05 06 07 08 09 10 11 12 13 14 15 16 17 18 19 20 21 22 23" at bounding box center [427, 94] width 20 height 22
select select "10"
click at [417, 83] on select "00 01 02 03 04 05 06 07 08 09 10 11 12 13 14 15 16 17 18 19 20 21 22 23" at bounding box center [427, 94] width 20 height 22
click at [507, 94] on select "00 01 02 03 04 05 06 07 08 09 10 11 12 13 14 15 16 17 18 19 20 21 22 23" at bounding box center [504, 94] width 20 height 22
select select "12"
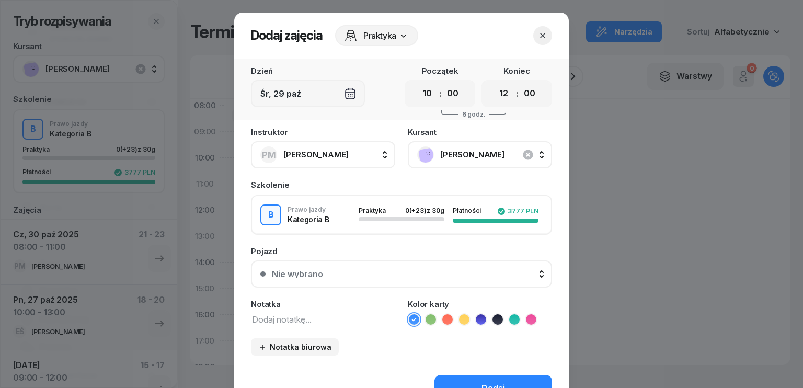
click at [494, 83] on select "00 01 02 03 04 05 06 07 08 09 10 11 12 13 14 15 16 17 18 19 20 21 22 23" at bounding box center [504, 94] width 20 height 22
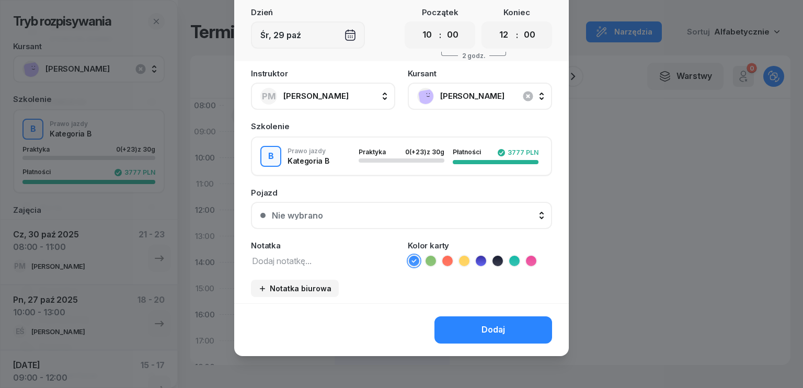
click at [317, 254] on textarea at bounding box center [323, 261] width 144 height 14
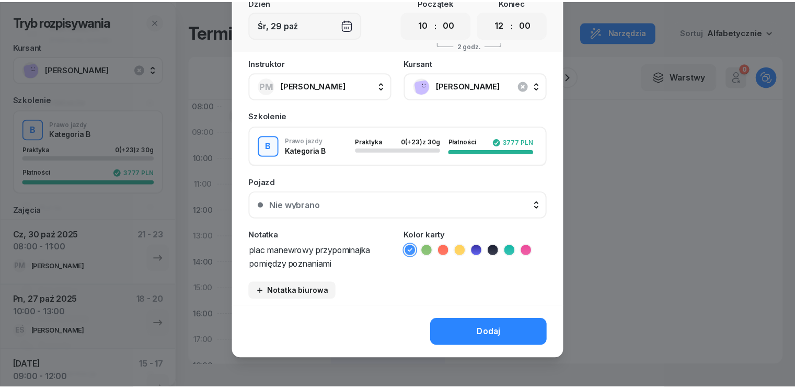
scroll to position [72, 0]
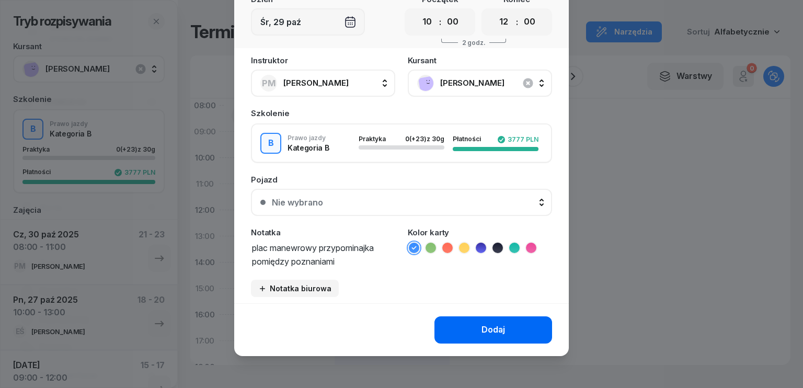
type textarea "plac manewrowy przypominajka pomiędzy poznaniami"
click at [498, 328] on div "Dodaj" at bounding box center [493, 330] width 24 height 14
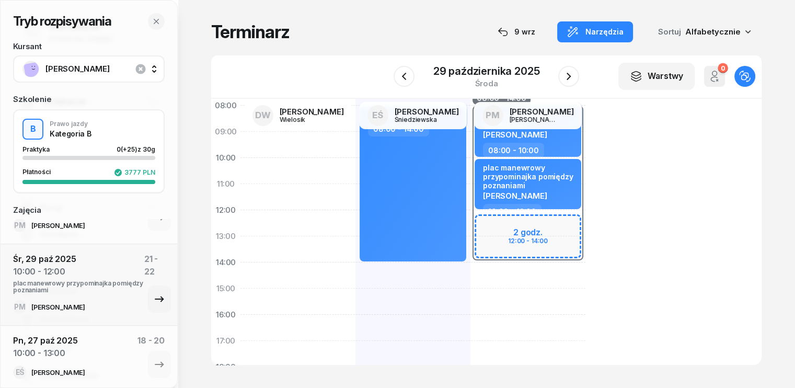
scroll to position [0, 0]
